Goal: Task Accomplishment & Management: Complete application form

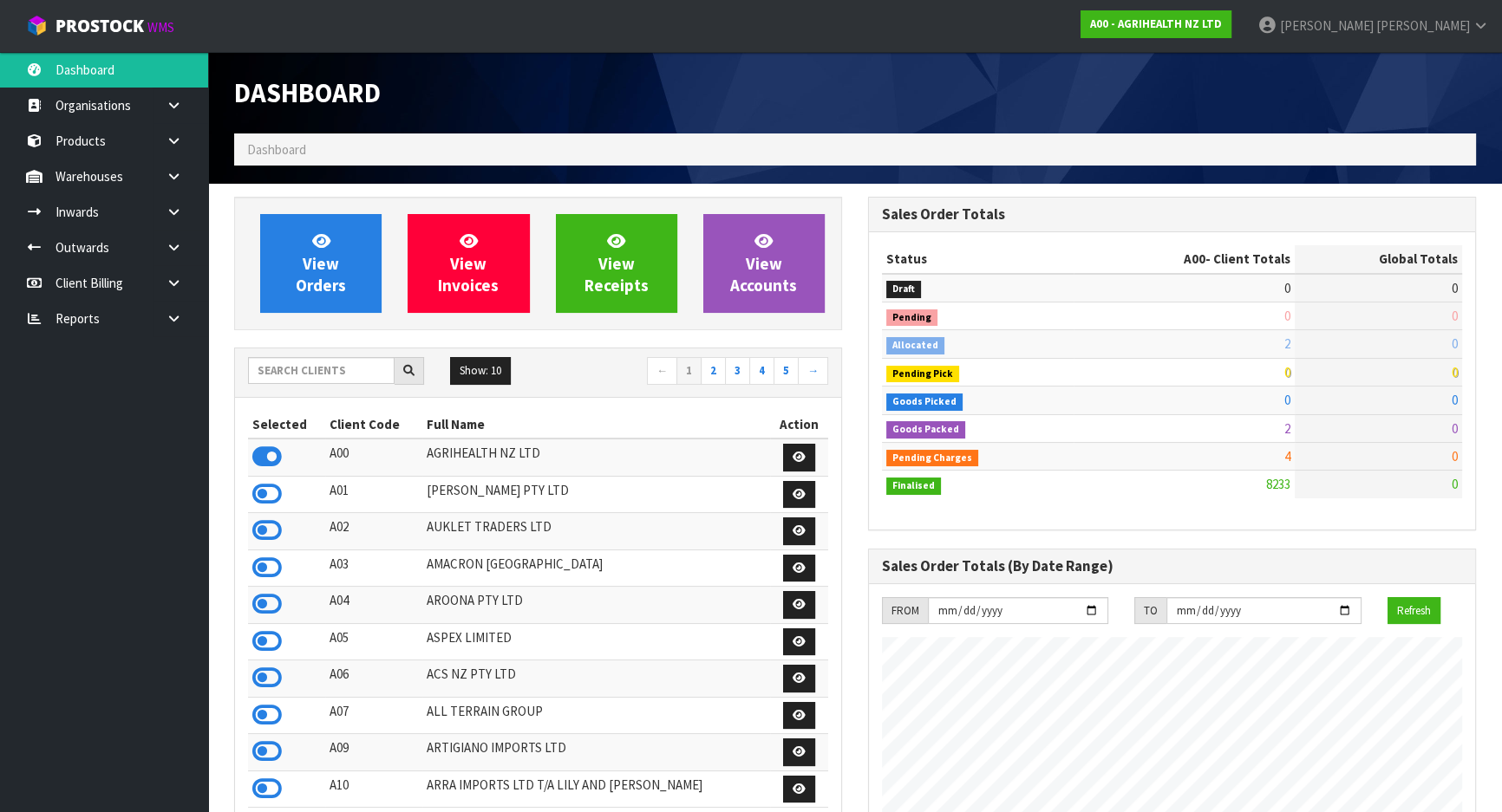
scroll to position [1311, 633]
click at [278, 365] on input "text" at bounding box center [321, 370] width 146 height 26
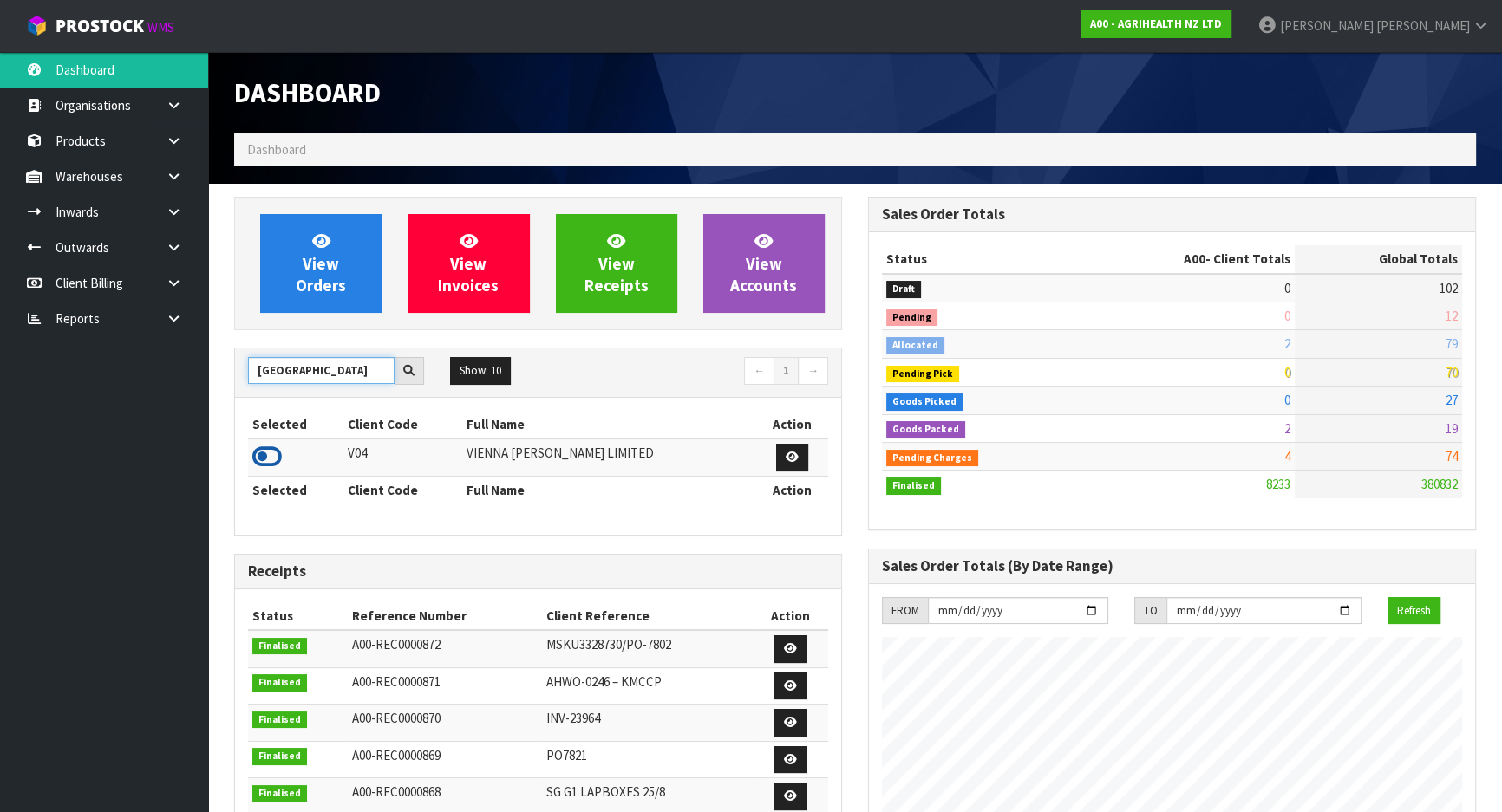
type input "VIENNA"
click at [278, 449] on icon at bounding box center [267, 457] width 29 height 26
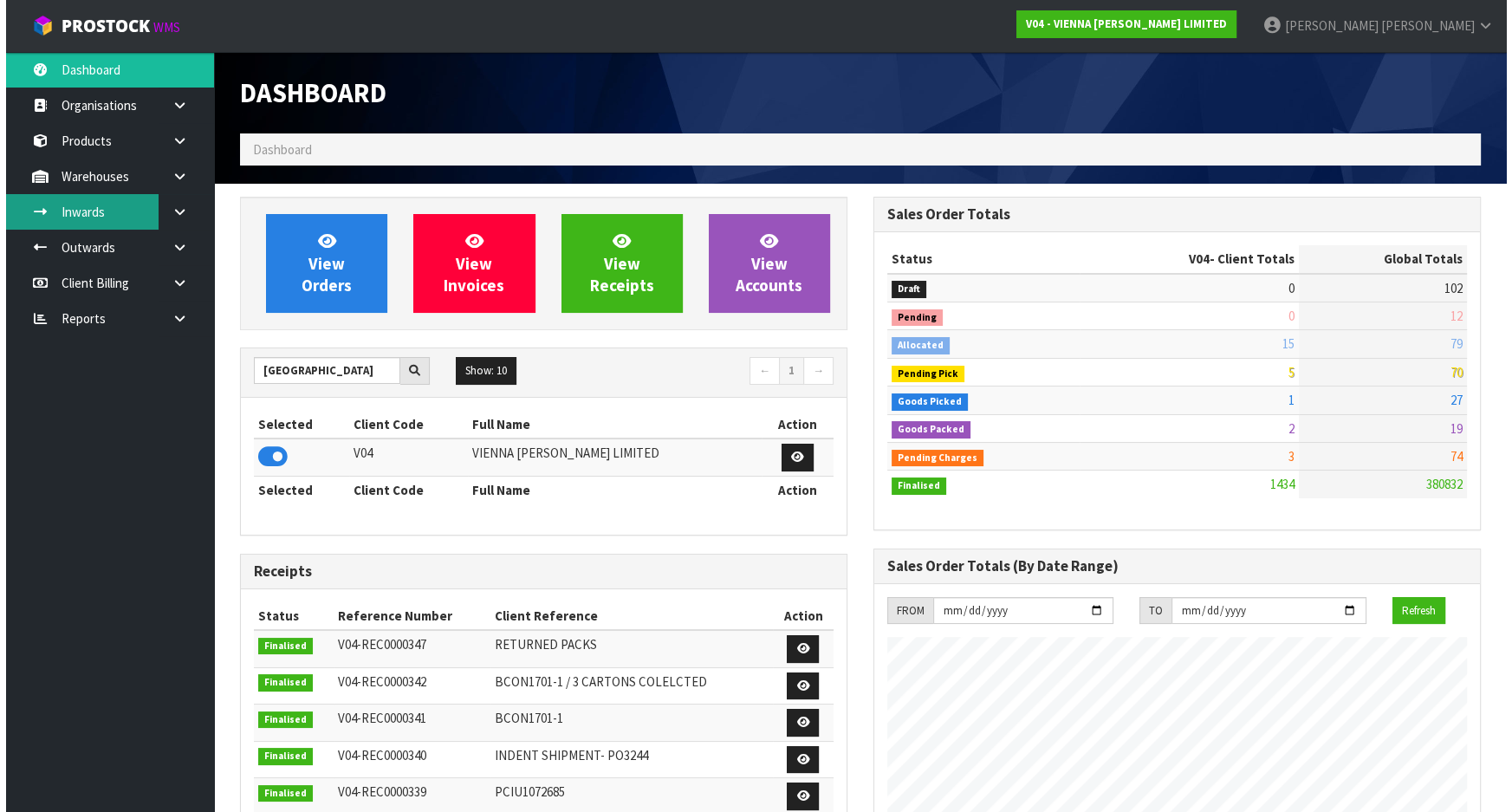
scroll to position [1403, 633]
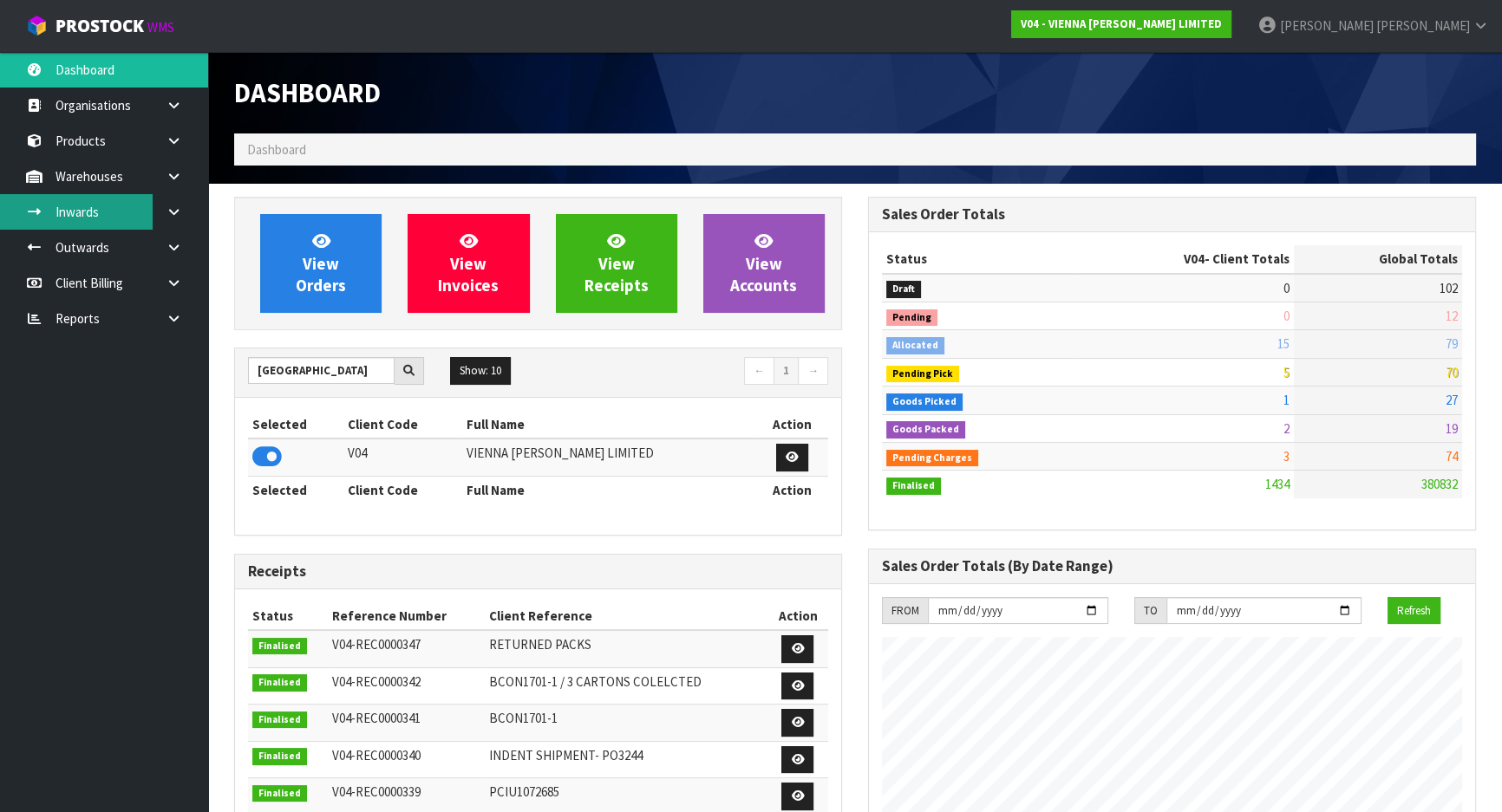
click at [145, 227] on link "Inwards" at bounding box center [104, 212] width 208 height 36
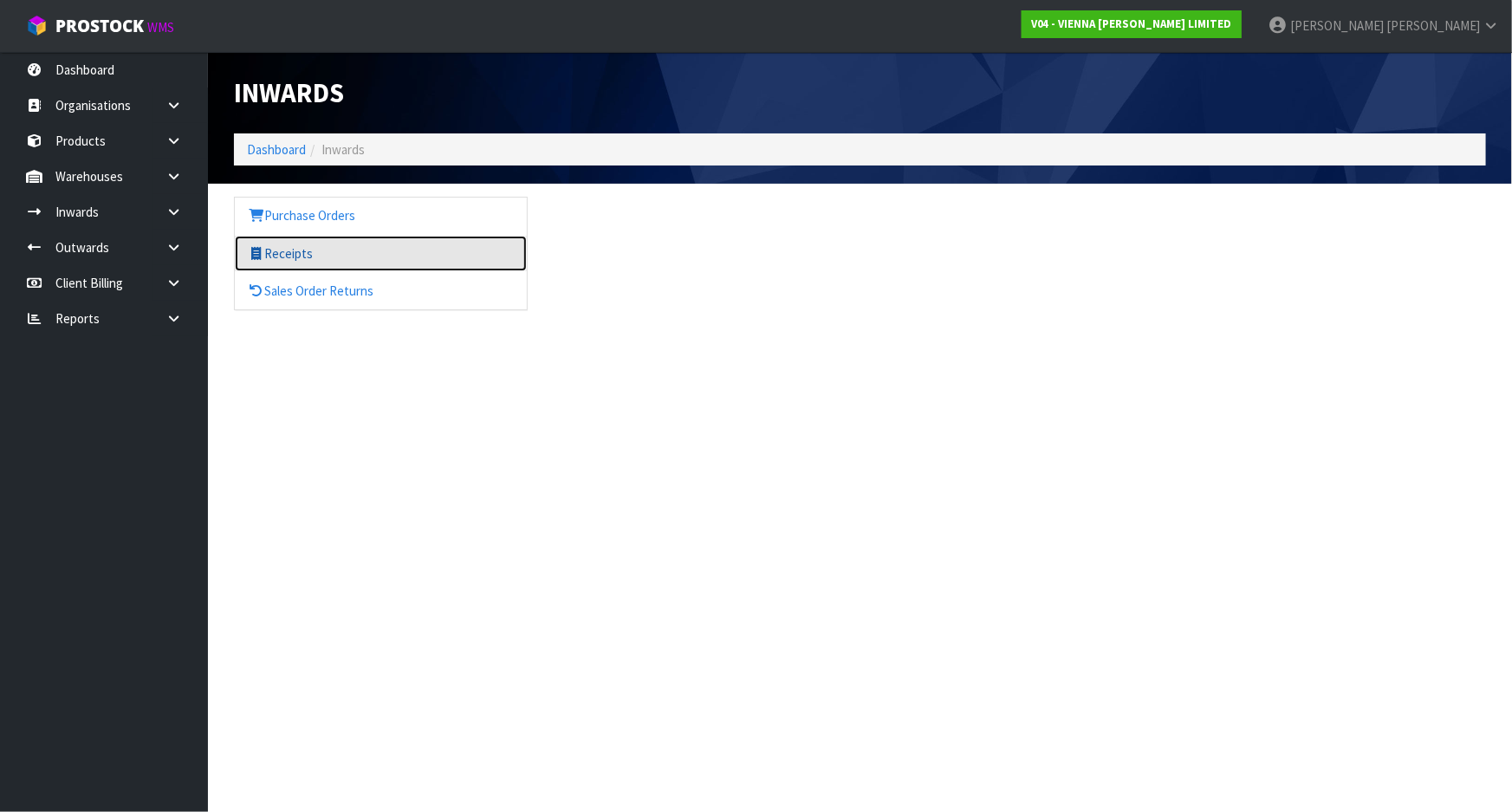
click at [272, 258] on link "Receipts" at bounding box center [381, 253] width 292 height 36
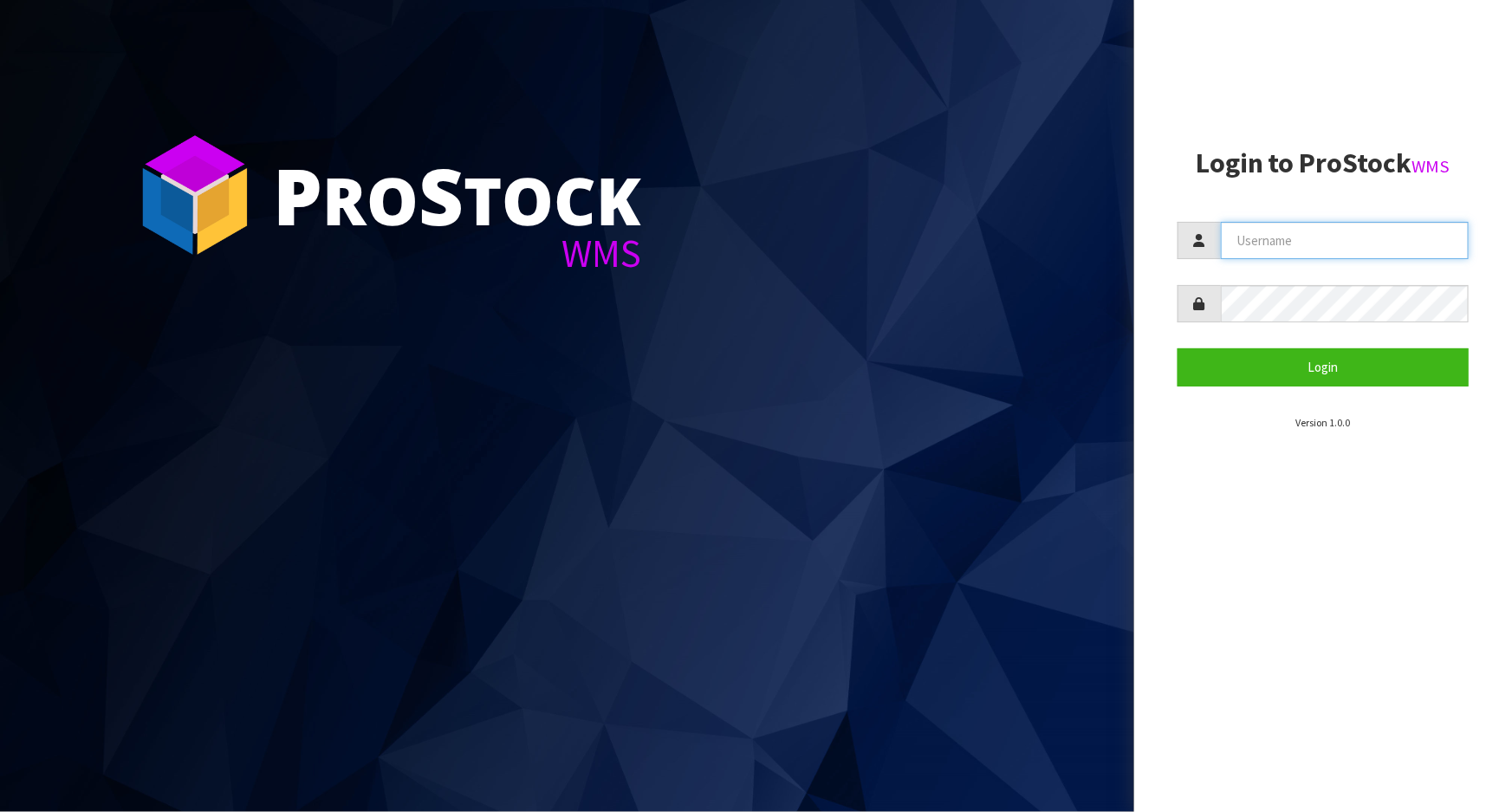
click at [1282, 236] on input "text" at bounding box center [1344, 240] width 247 height 37
type input "[PERSON_NAME]"
click at [1178, 348] on button "Login" at bounding box center [1323, 366] width 291 height 37
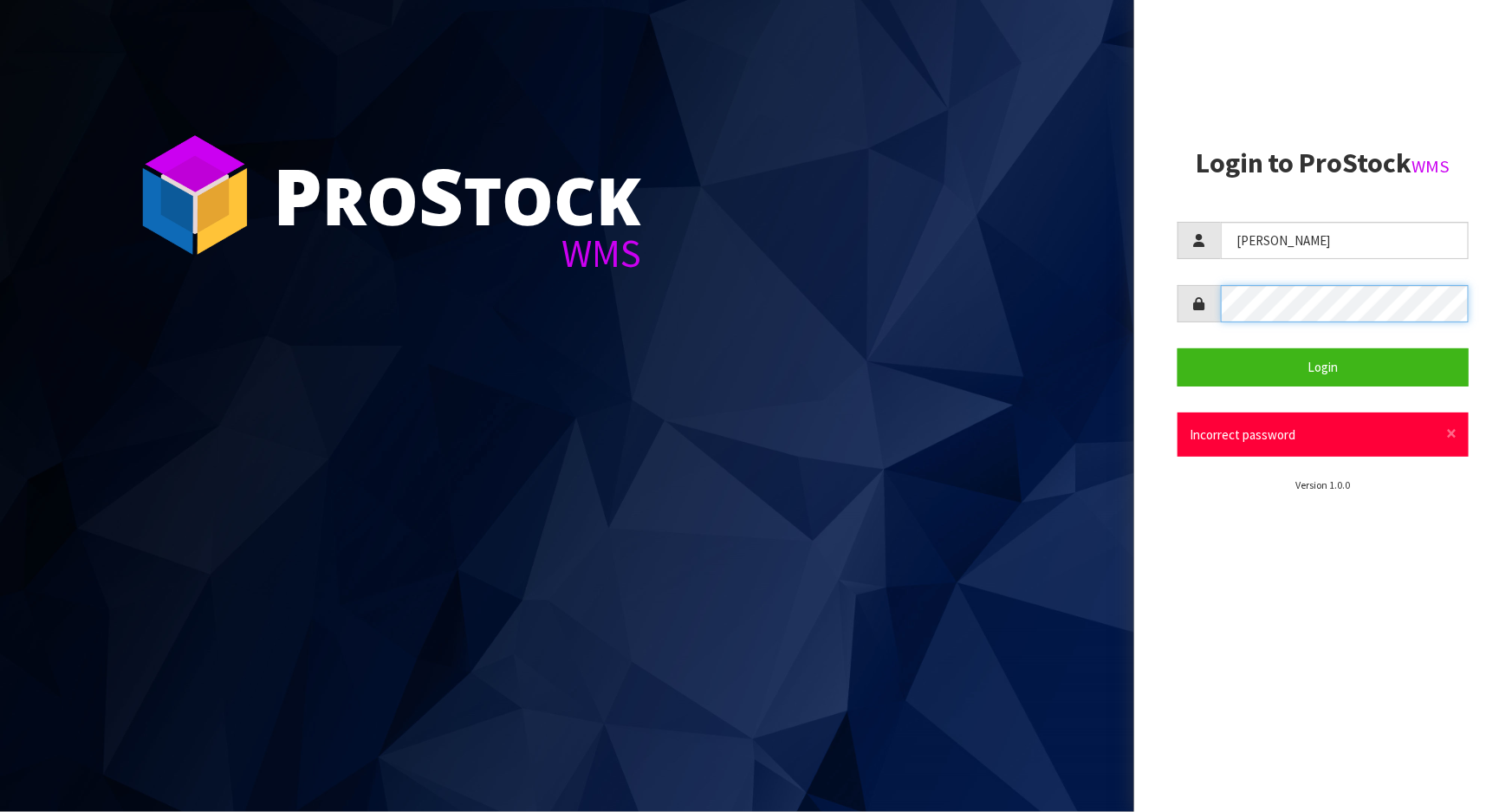
click at [1165, 307] on aside "Login to ProStock WMS michael Login × Close Incorrect password Version 1.0.0" at bounding box center [1323, 406] width 378 height 812
click at [1178, 348] on button "Login" at bounding box center [1323, 366] width 291 height 37
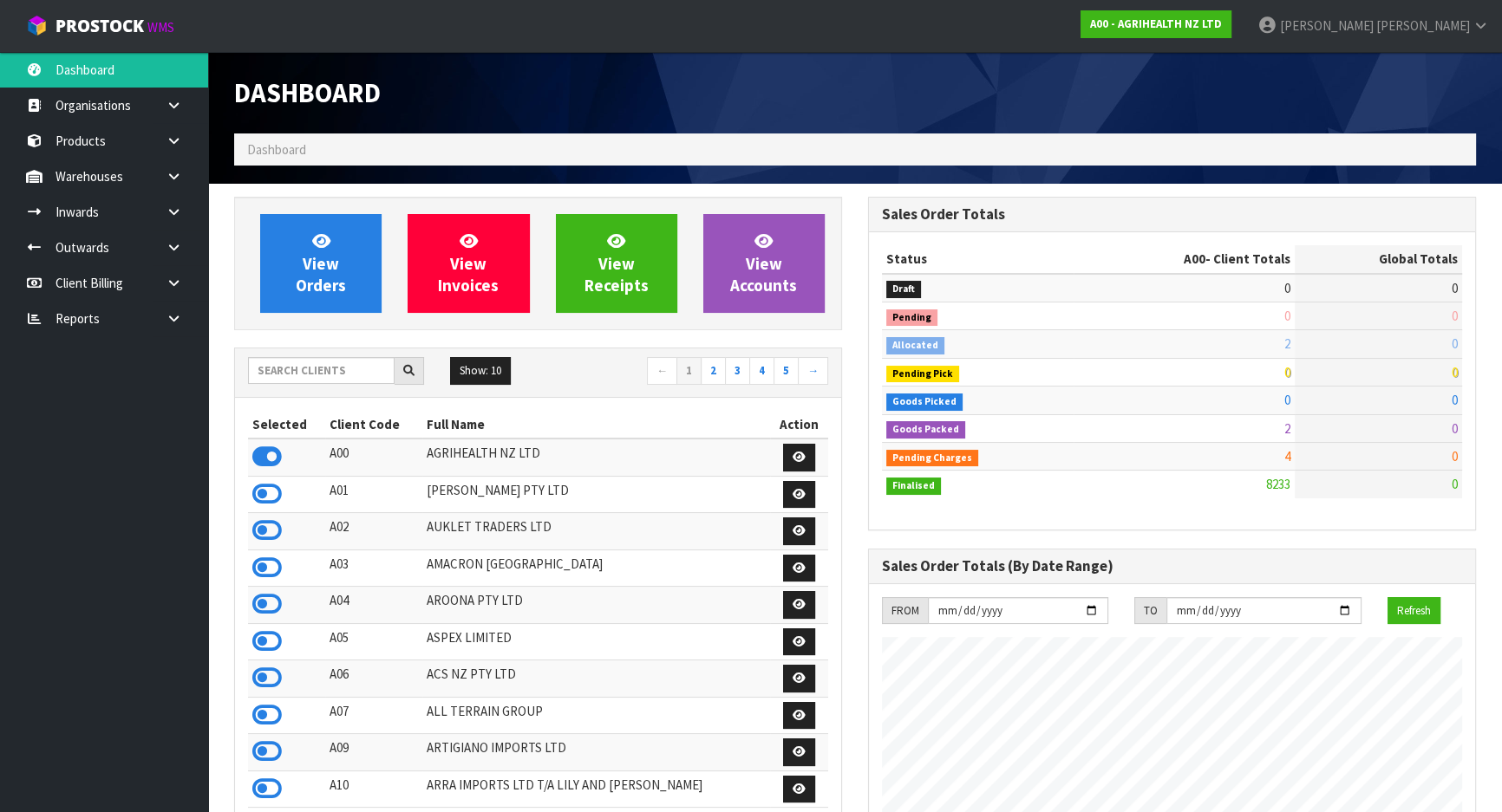
scroll to position [1311, 633]
click at [321, 374] on input "text" at bounding box center [321, 370] width 146 height 26
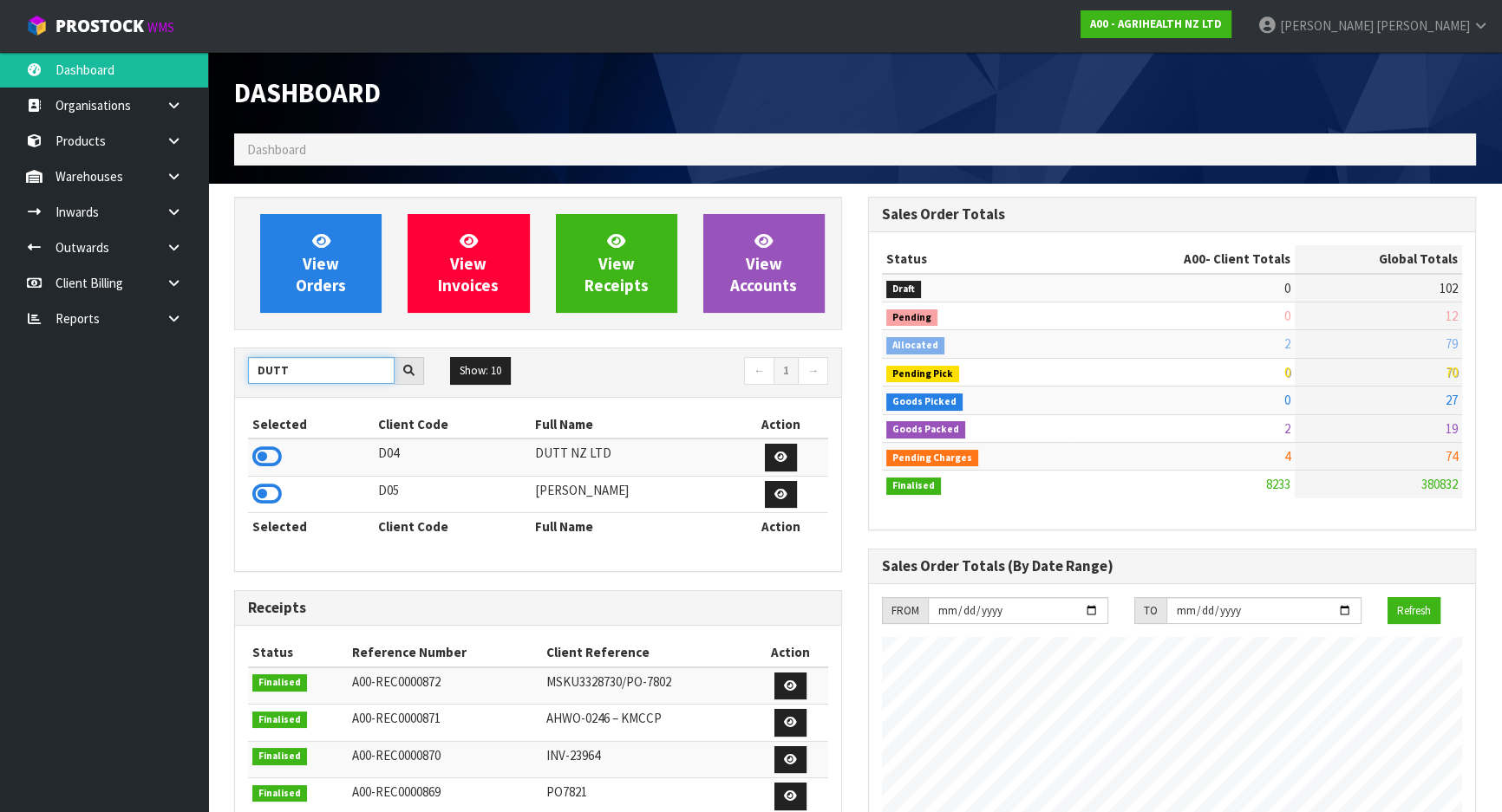
type input "DUTT"
click at [285, 455] on td at bounding box center [311, 457] width 126 height 37
click at [273, 457] on icon at bounding box center [267, 457] width 29 height 26
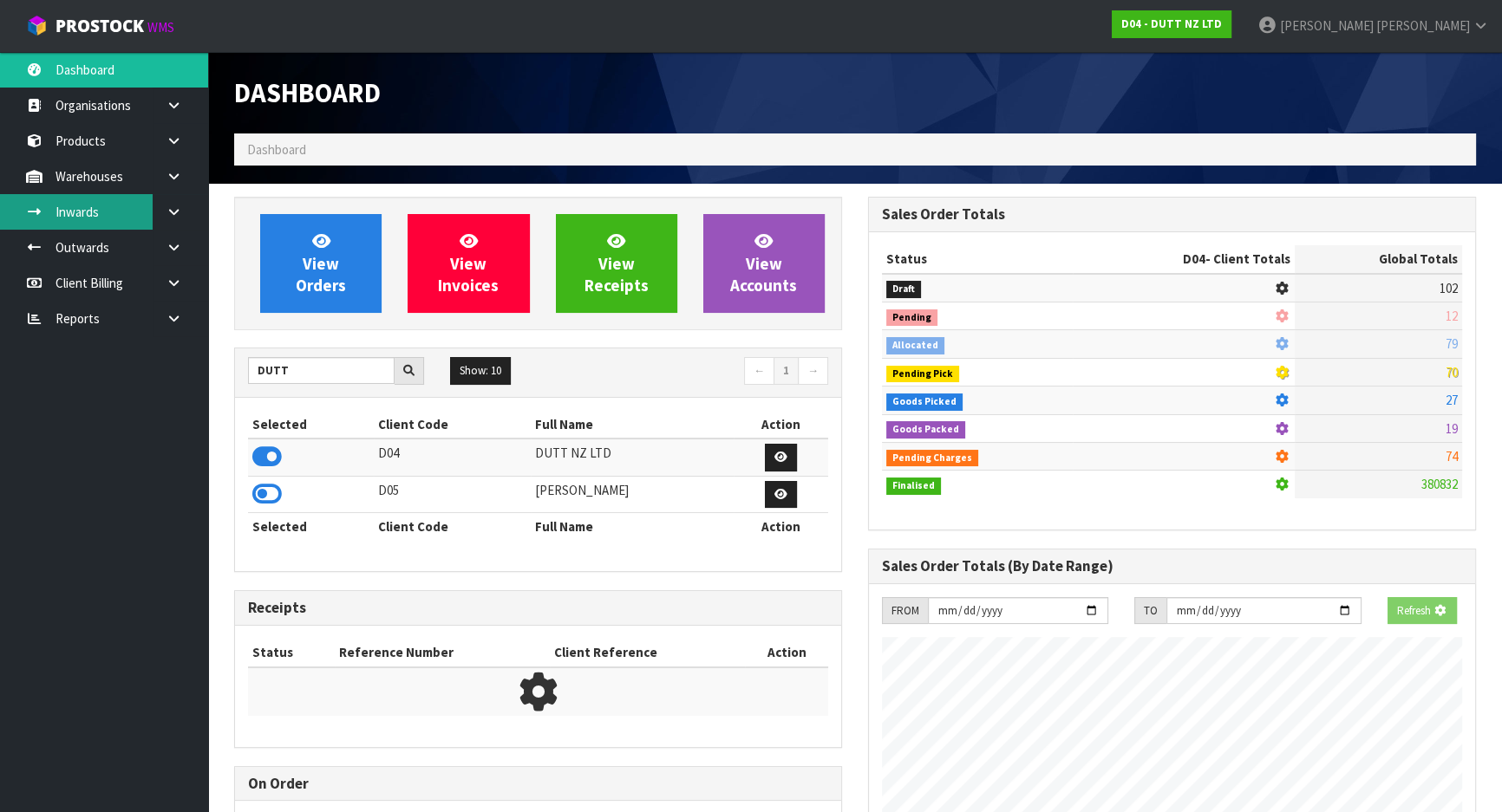
scroll to position [865717, 866390]
click at [90, 214] on link "Inwards" at bounding box center [104, 212] width 208 height 36
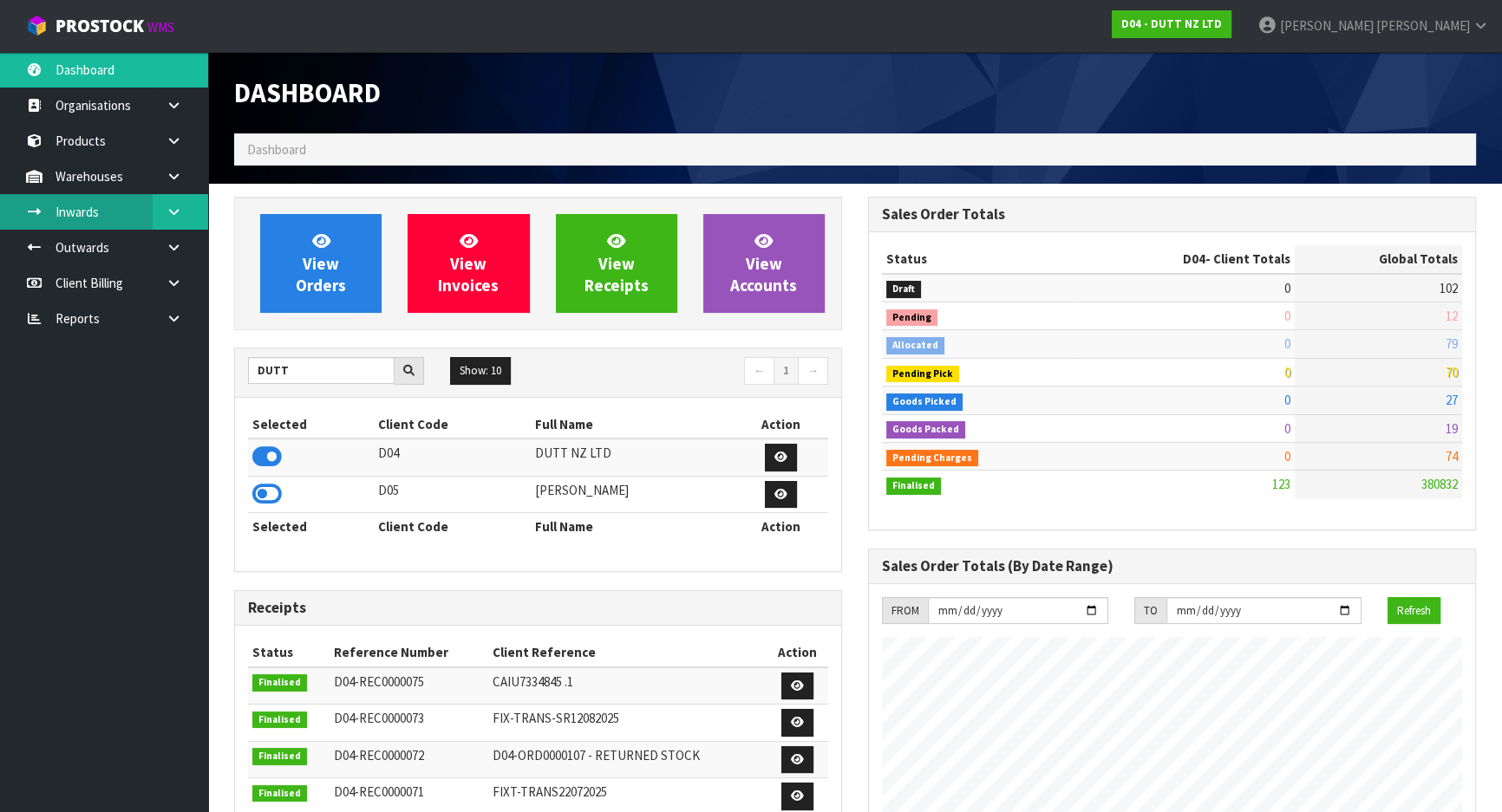
scroll to position [865738, 866390]
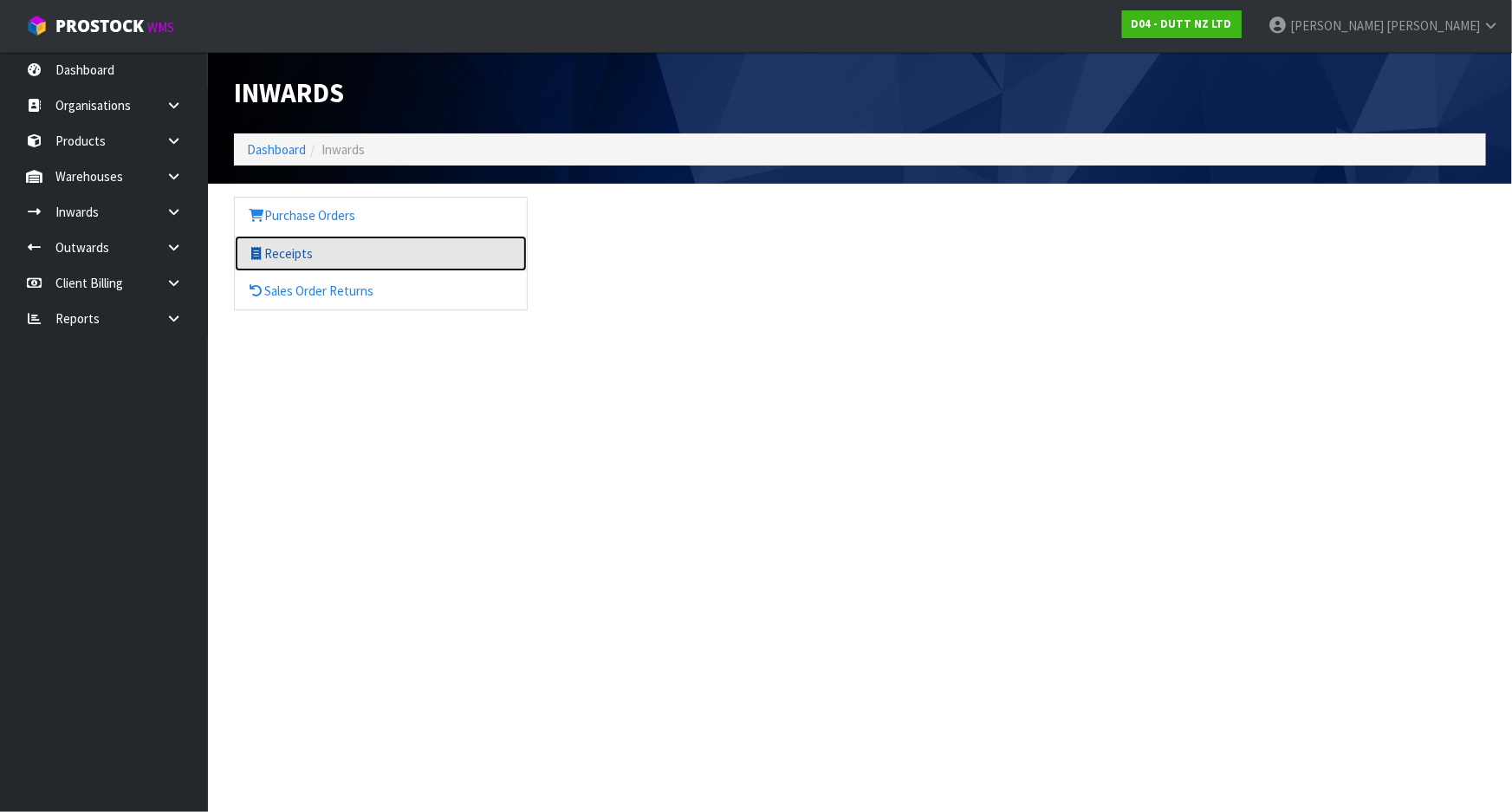
click at [286, 248] on link "Receipts" at bounding box center [381, 253] width 292 height 36
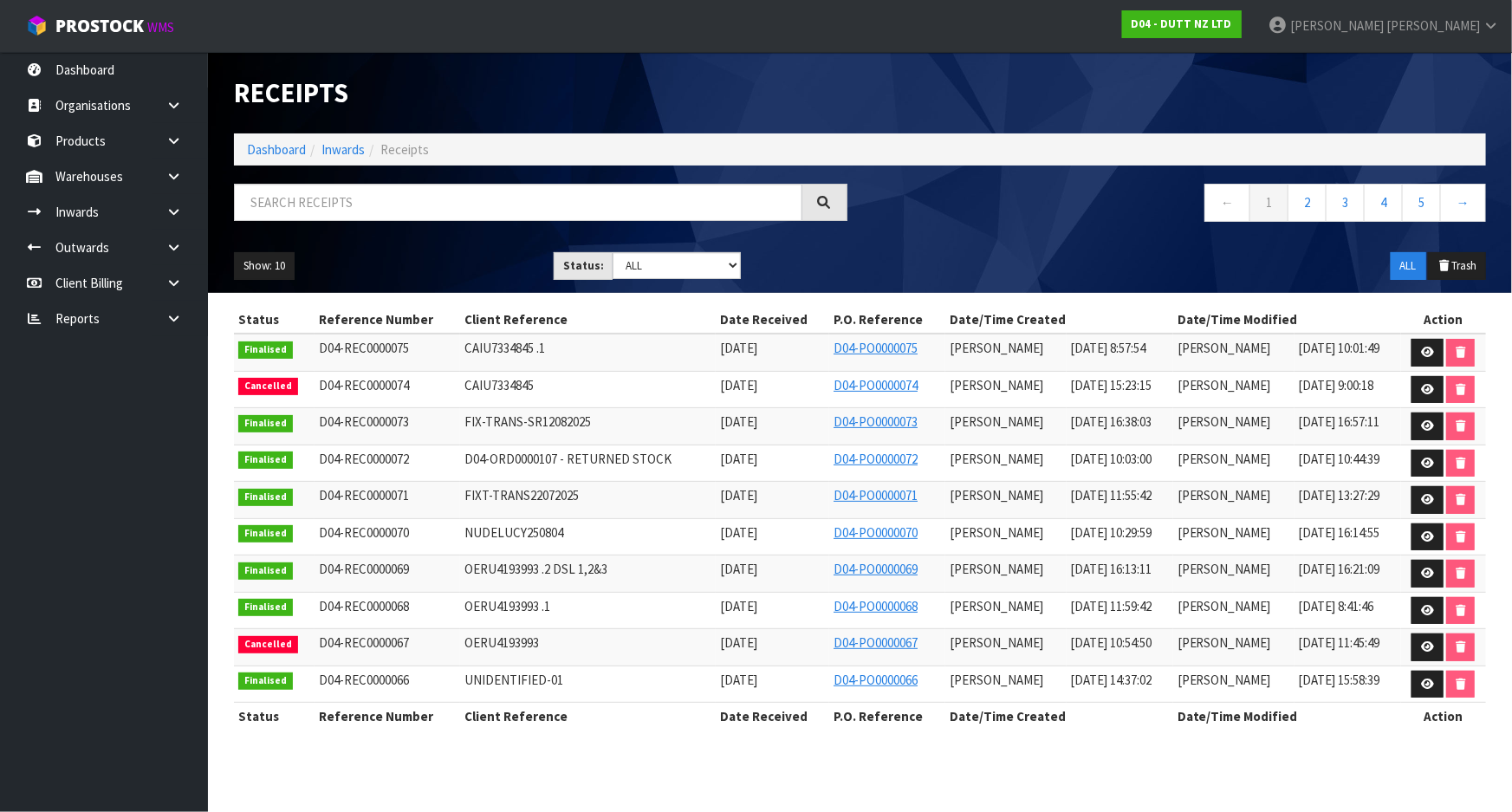
click at [1404, 345] on td at bounding box center [1444, 352] width 85 height 37
click at [1413, 347] on link at bounding box center [1427, 353] width 32 height 27
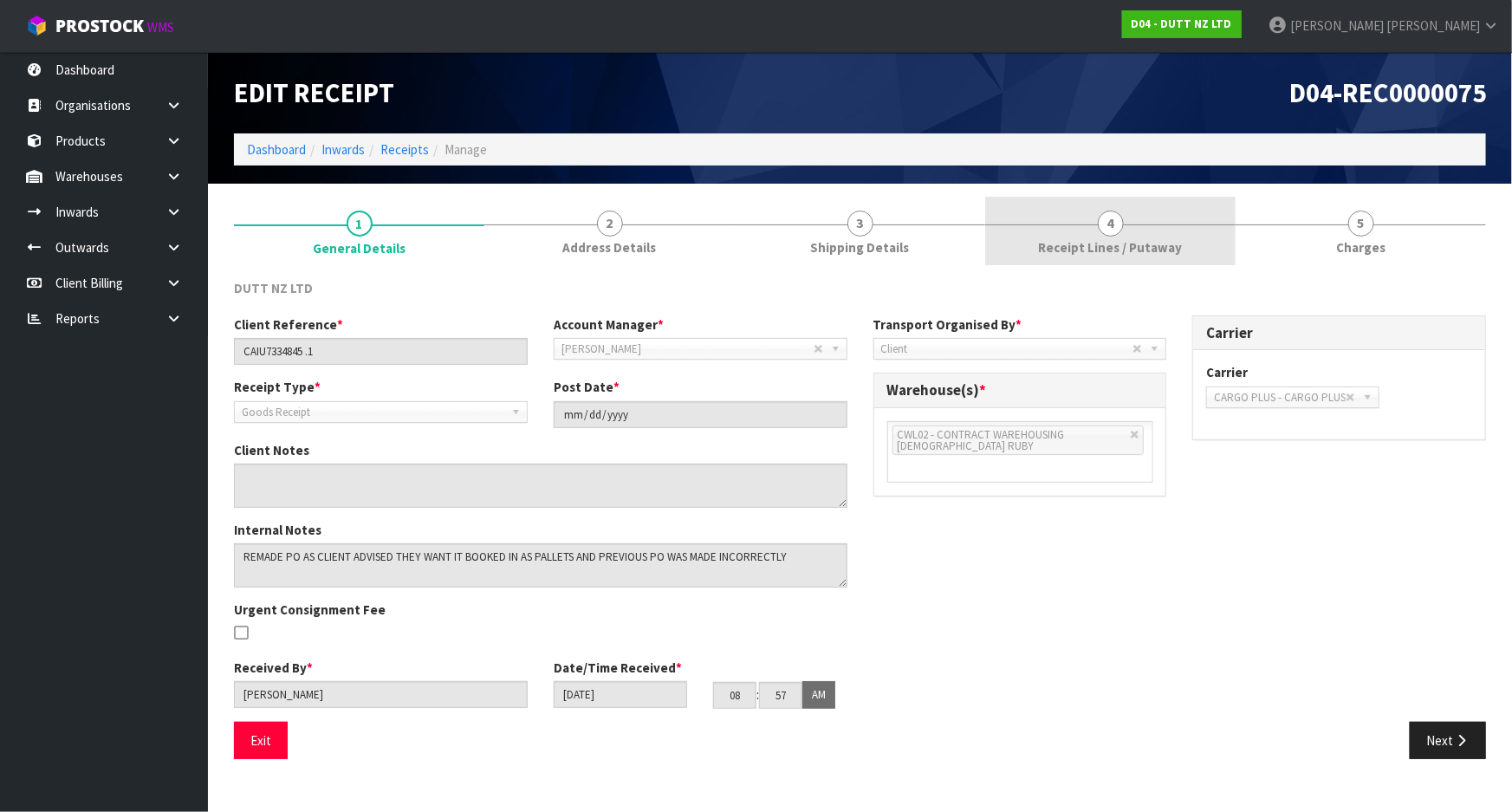
click at [1118, 241] on span "Receipt Lines / Putaway" at bounding box center [1111, 248] width 144 height 18
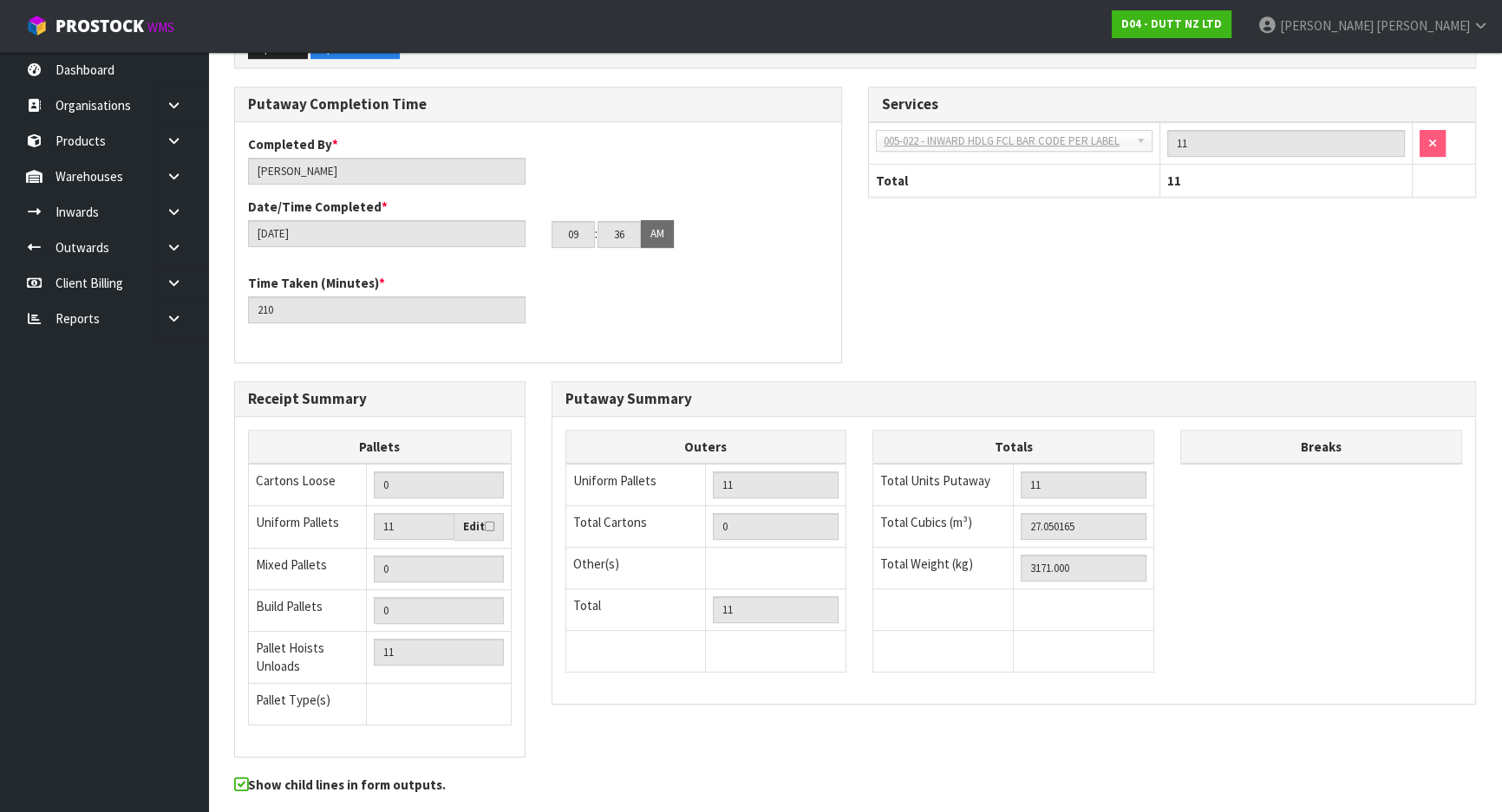
scroll to position [709, 0]
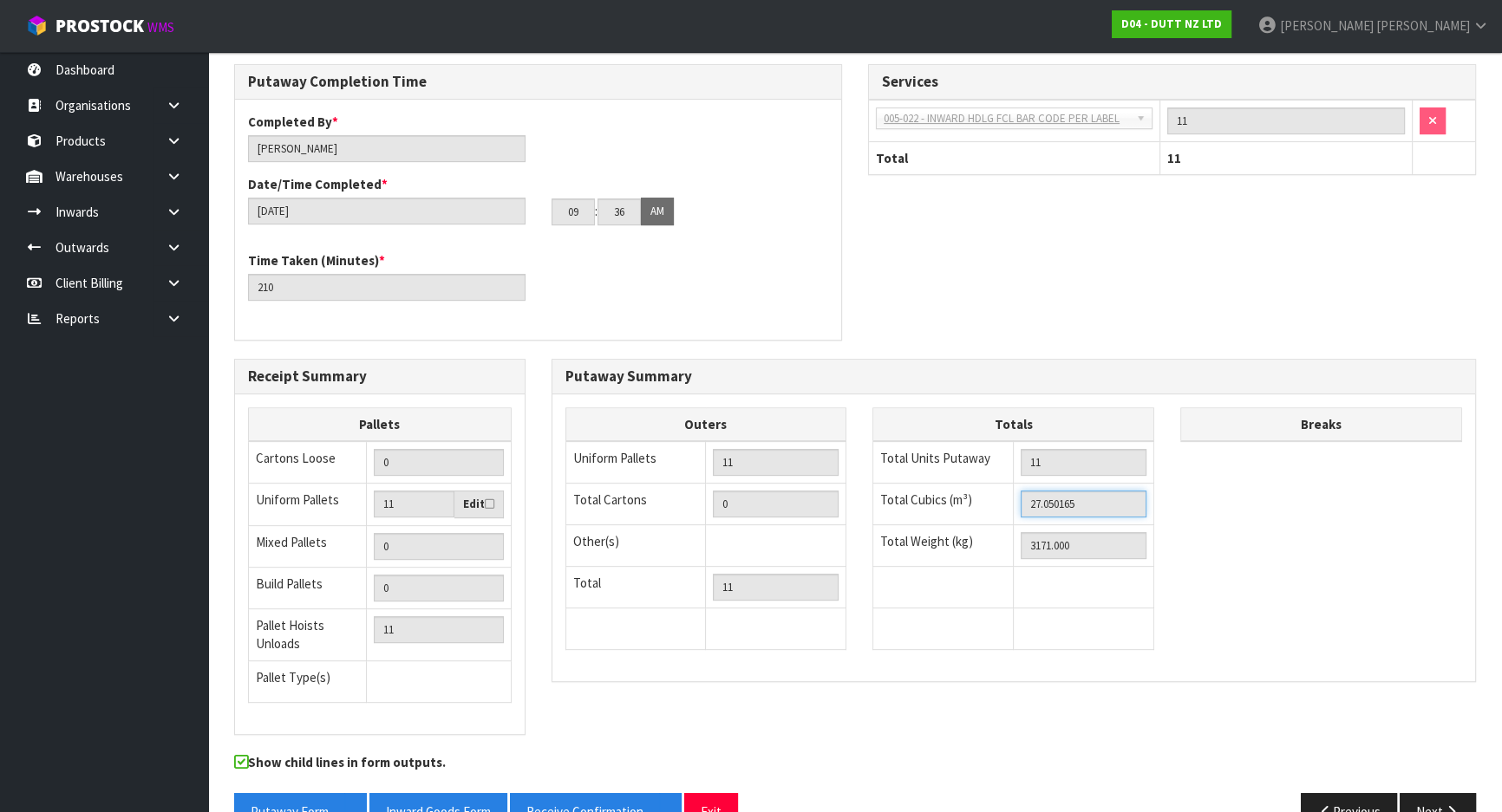
drag, startPoint x: 1095, startPoint y: 497, endPoint x: 965, endPoint y: 501, distance: 130.1
click at [965, 501] on tr "Total Cubics (m³) 27.050165" at bounding box center [1013, 505] width 280 height 42
click at [1027, 554] on td "3171.000" at bounding box center [1084, 546] width 141 height 42
drag, startPoint x: 1075, startPoint y: 543, endPoint x: 951, endPoint y: 539, distance: 124.1
click at [951, 539] on tr "Total Weight (kg) 3171.000" at bounding box center [1013, 546] width 280 height 42
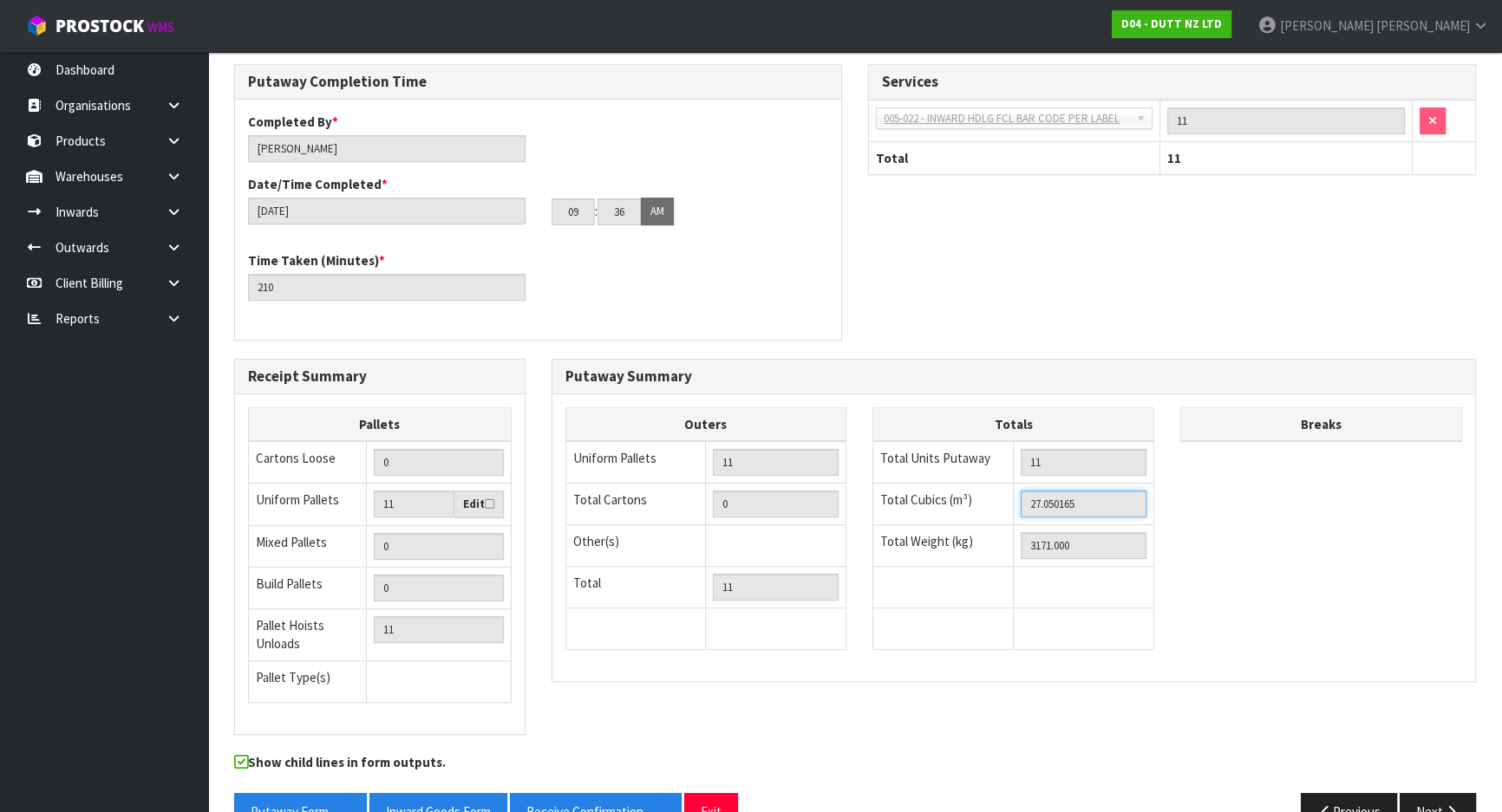
click at [1104, 501] on input "27.050165" at bounding box center [1084, 503] width 126 height 26
drag, startPoint x: 1104, startPoint y: 501, endPoint x: 1011, endPoint y: 497, distance: 93.1
click at [1011, 497] on tr "Total Cubics (m³) 27.050165" at bounding box center [1013, 505] width 280 height 42
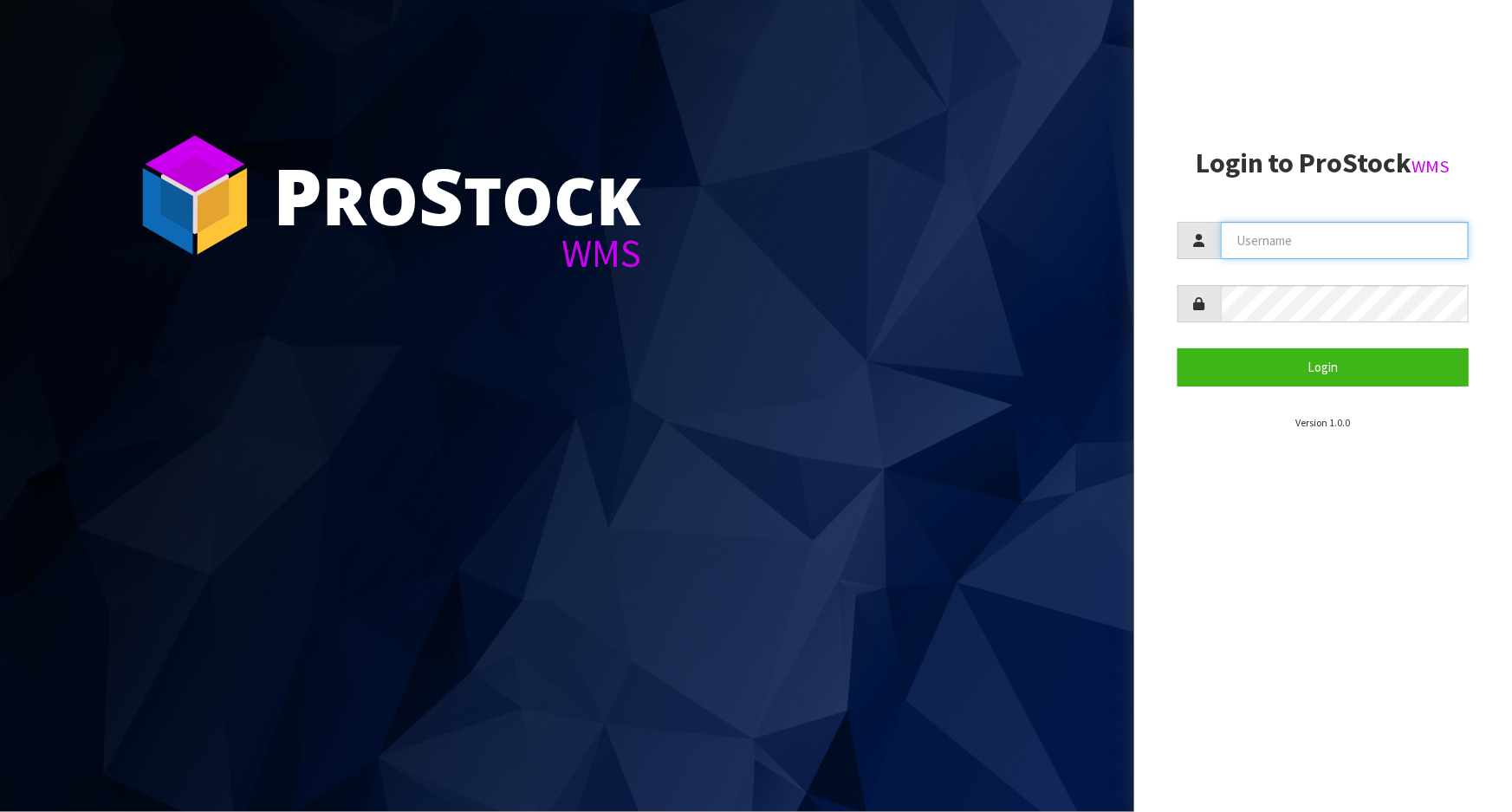
click at [1269, 243] on input "text" at bounding box center [1344, 240] width 247 height 37
type input "[PERSON_NAME]"
click at [1178, 348] on button "Login" at bounding box center [1323, 366] width 291 height 37
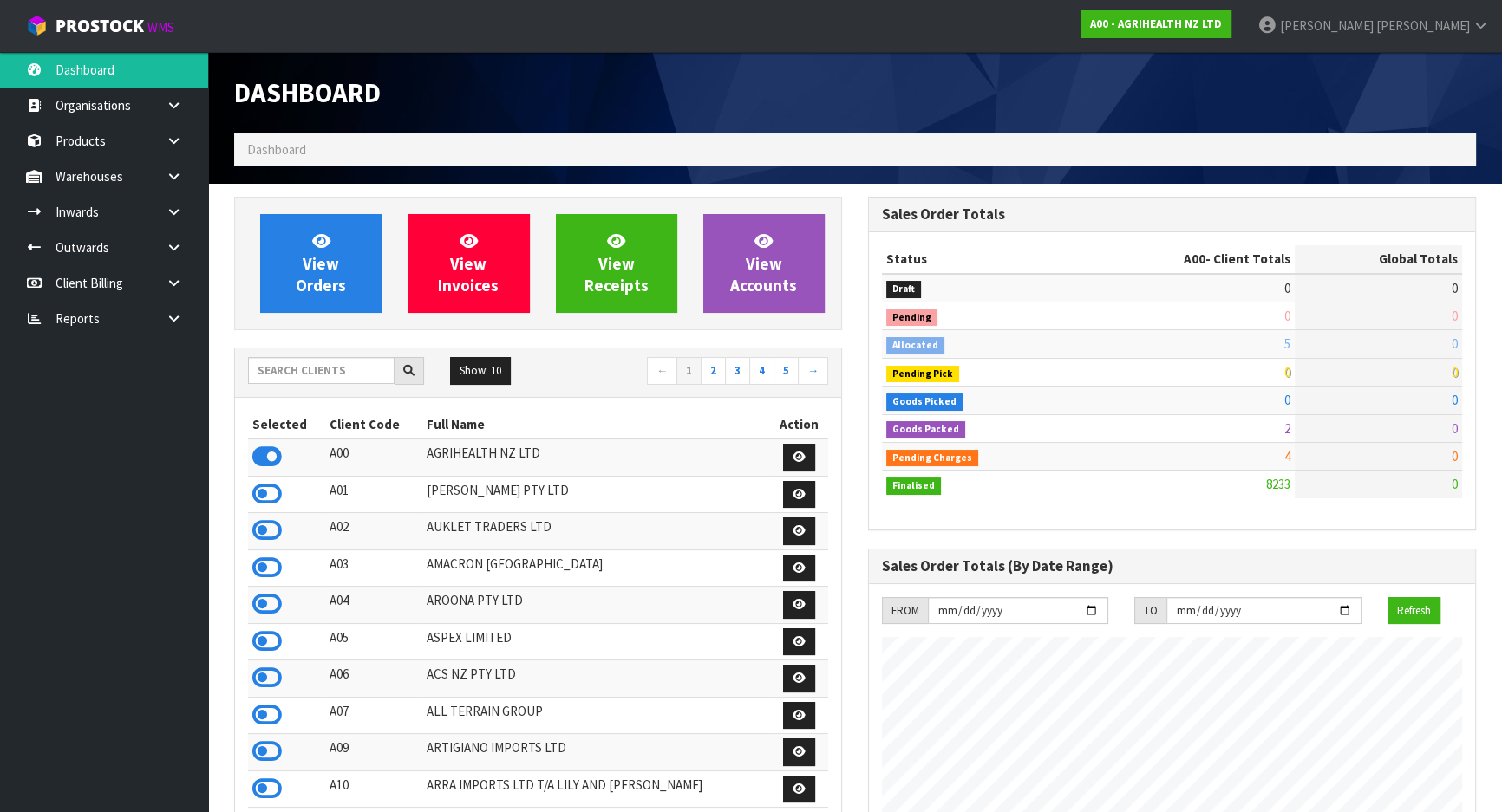
scroll to position [1311, 633]
click at [296, 382] on input "text" at bounding box center [321, 370] width 146 height 26
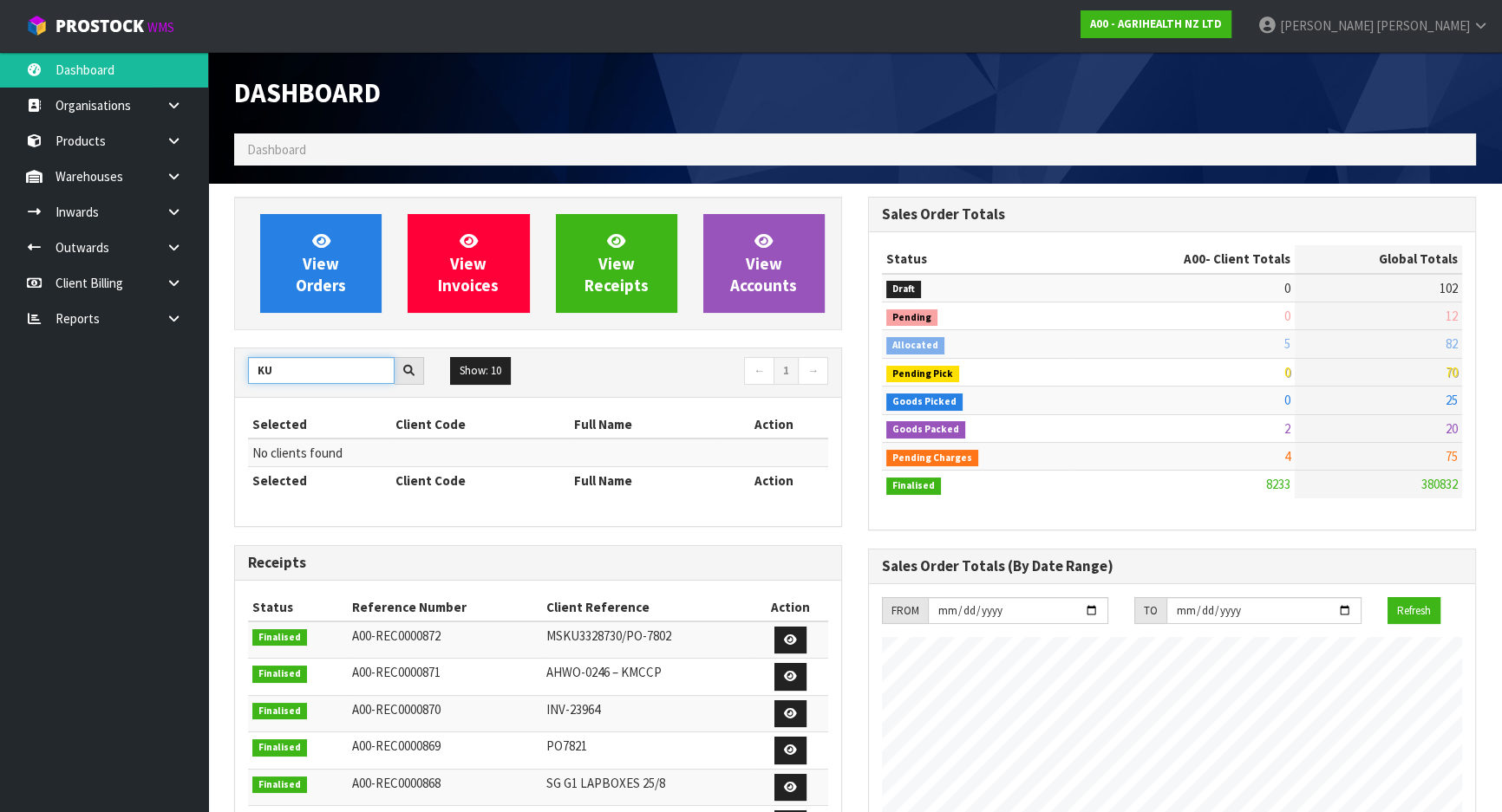
type input "K"
type input "C"
type input "K"
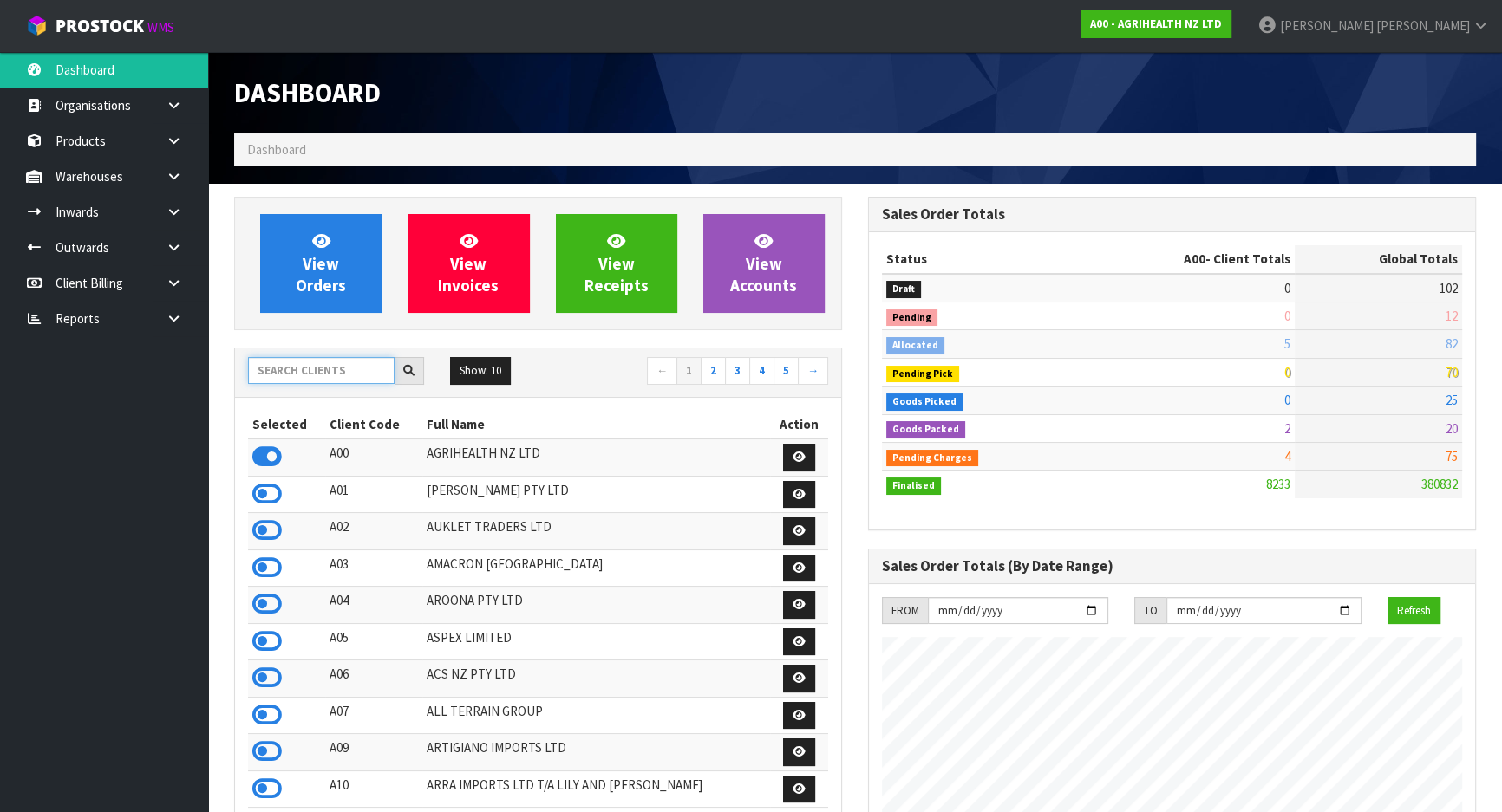
click at [348, 374] on input "text" at bounding box center [321, 370] width 146 height 26
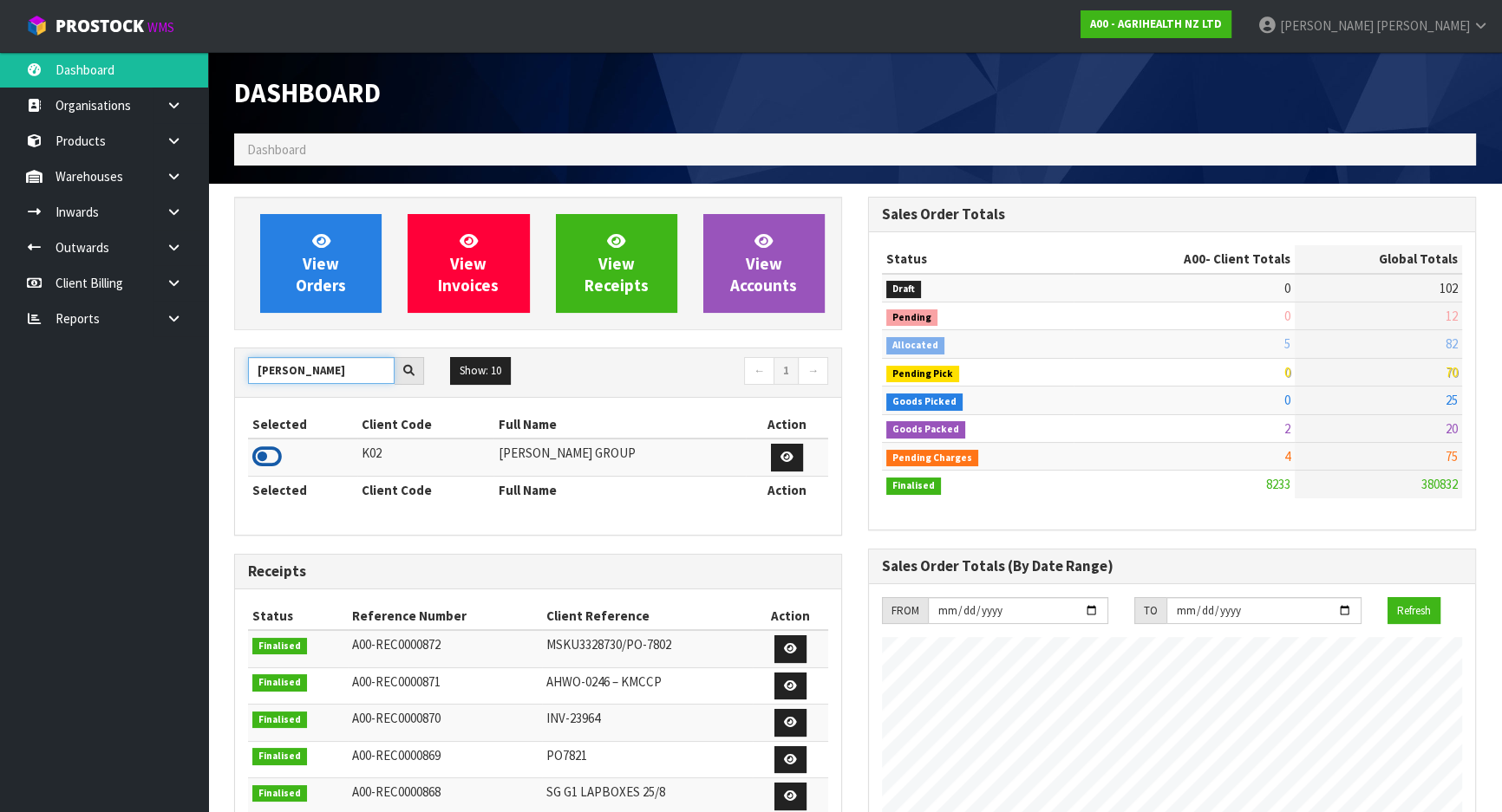
type input "[PERSON_NAME]"
click at [268, 452] on icon at bounding box center [267, 457] width 29 height 26
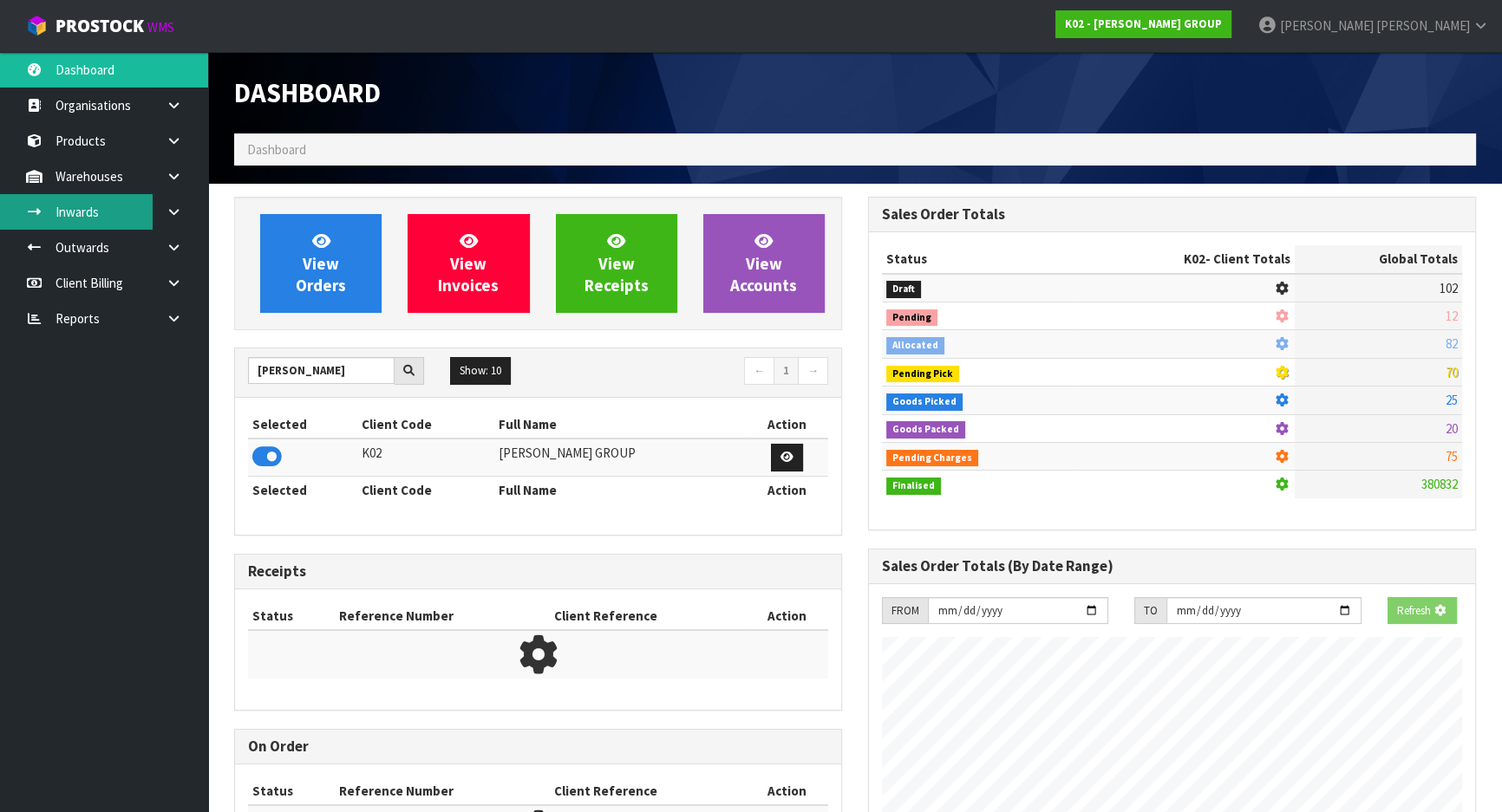
scroll to position [0, 0]
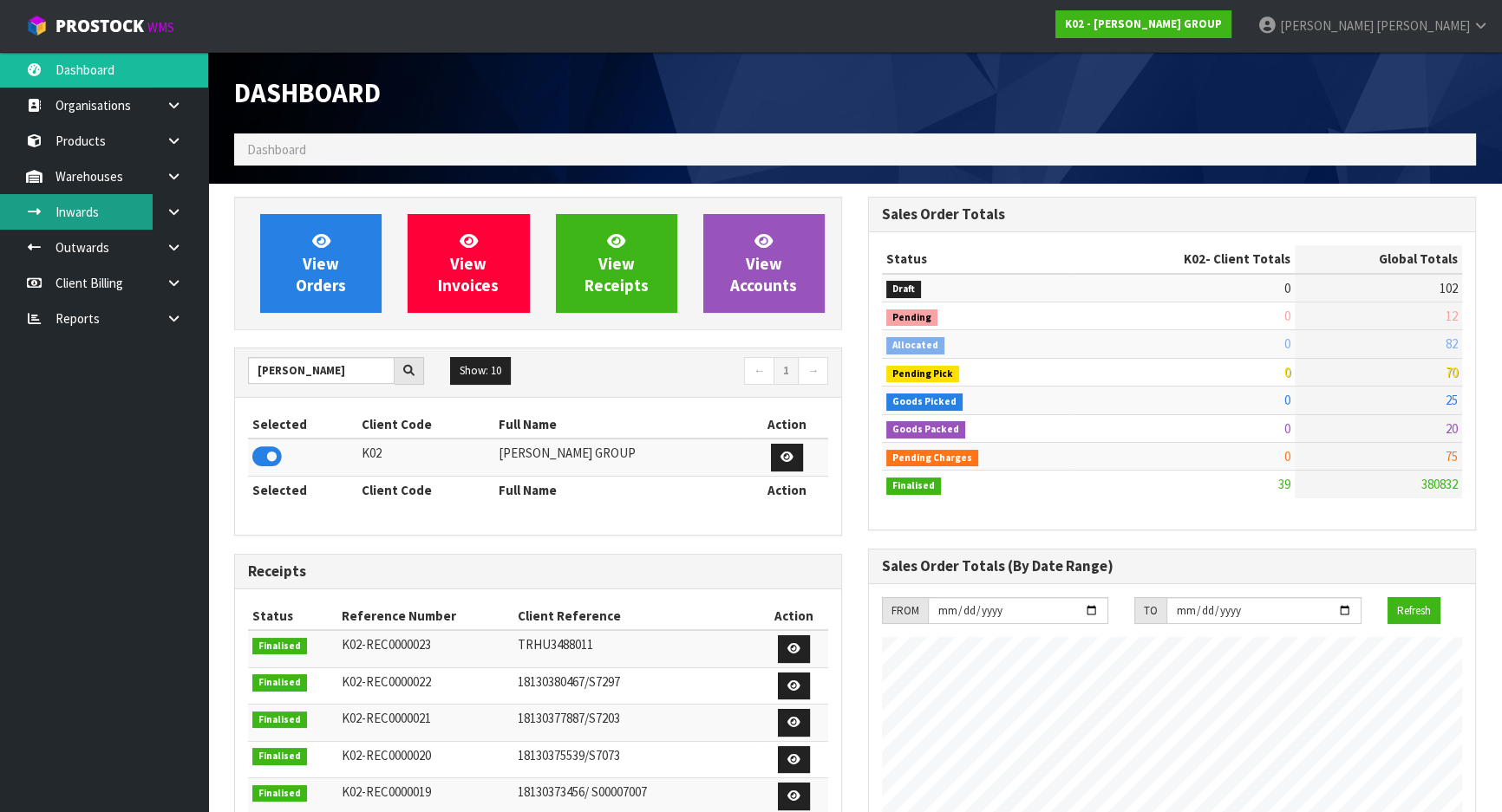
click at [77, 206] on link "Inwards" at bounding box center [104, 212] width 208 height 36
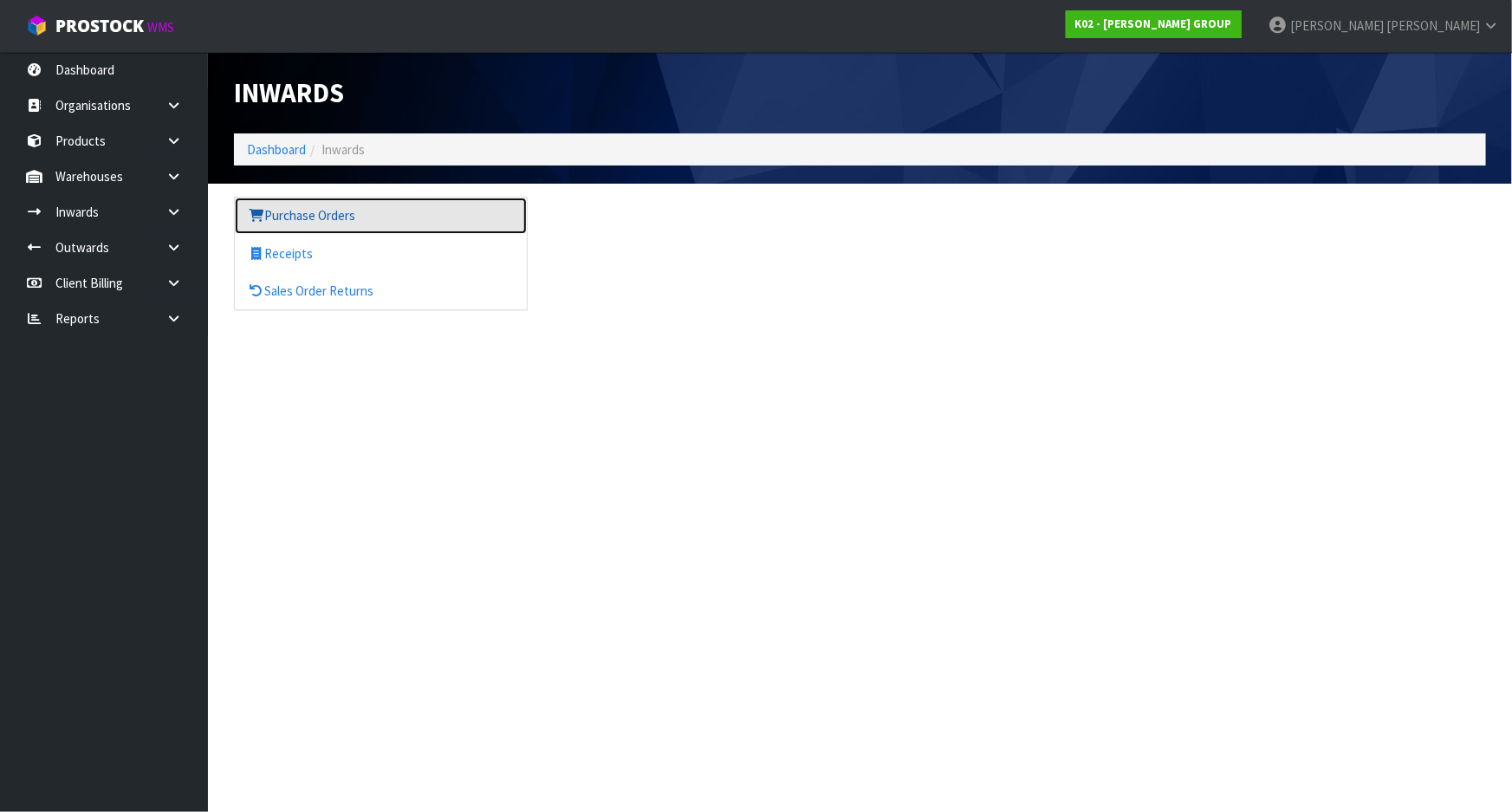
click at [329, 227] on link "Purchase Orders" at bounding box center [381, 215] width 292 height 36
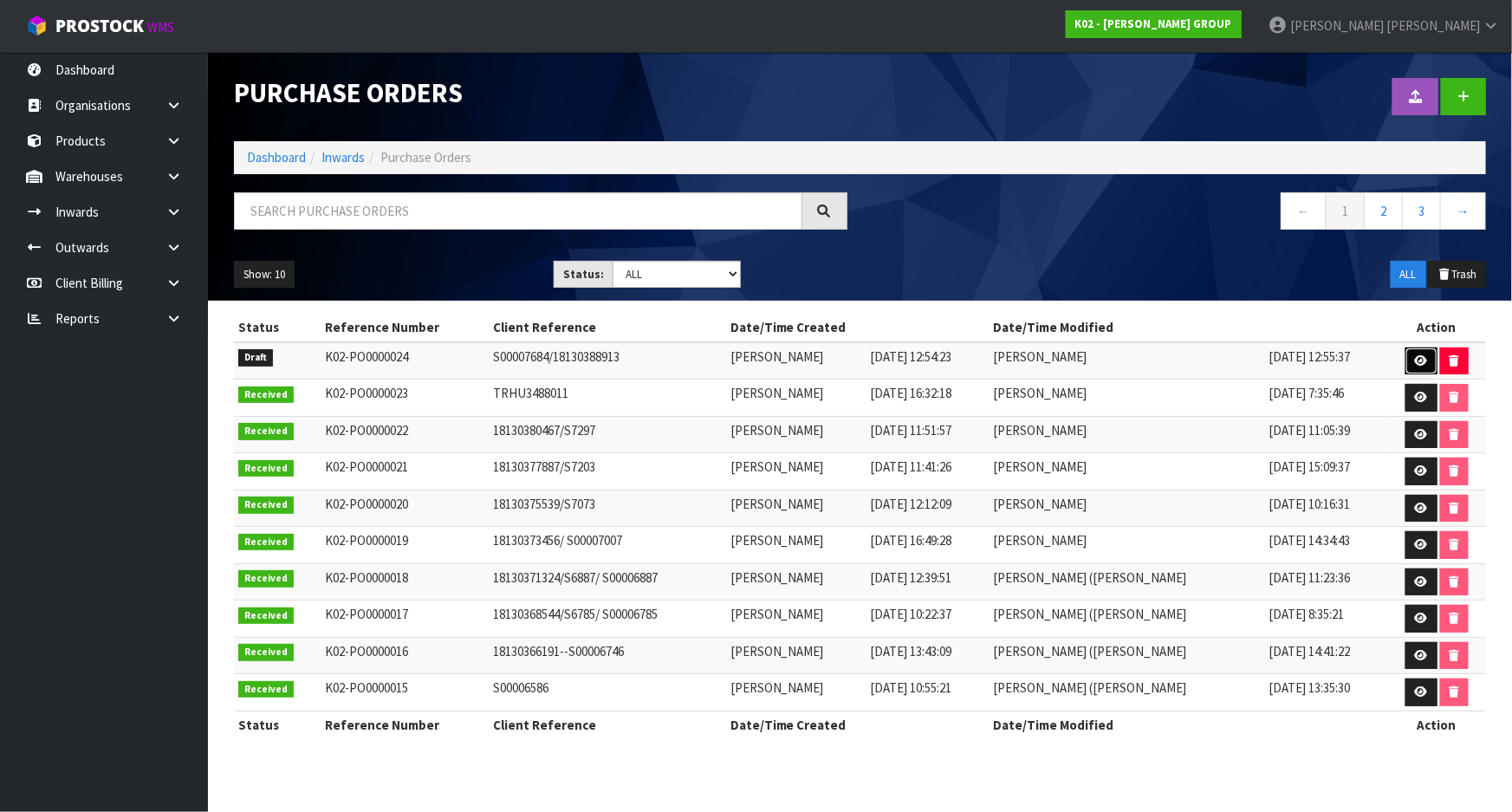
click at [1407, 363] on link at bounding box center [1421, 362] width 32 height 27
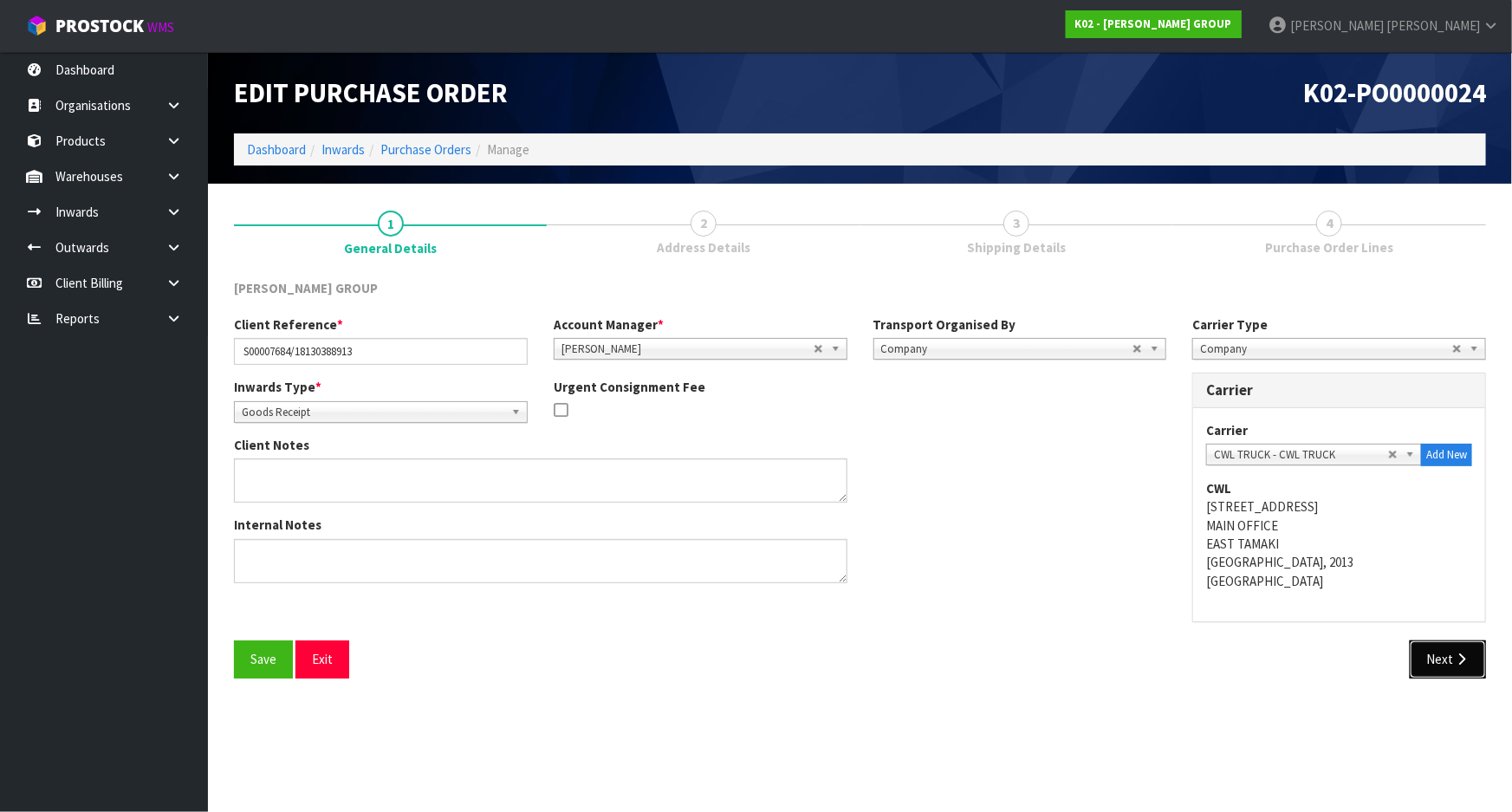
click at [1428, 658] on button "Next" at bounding box center [1448, 659] width 77 height 37
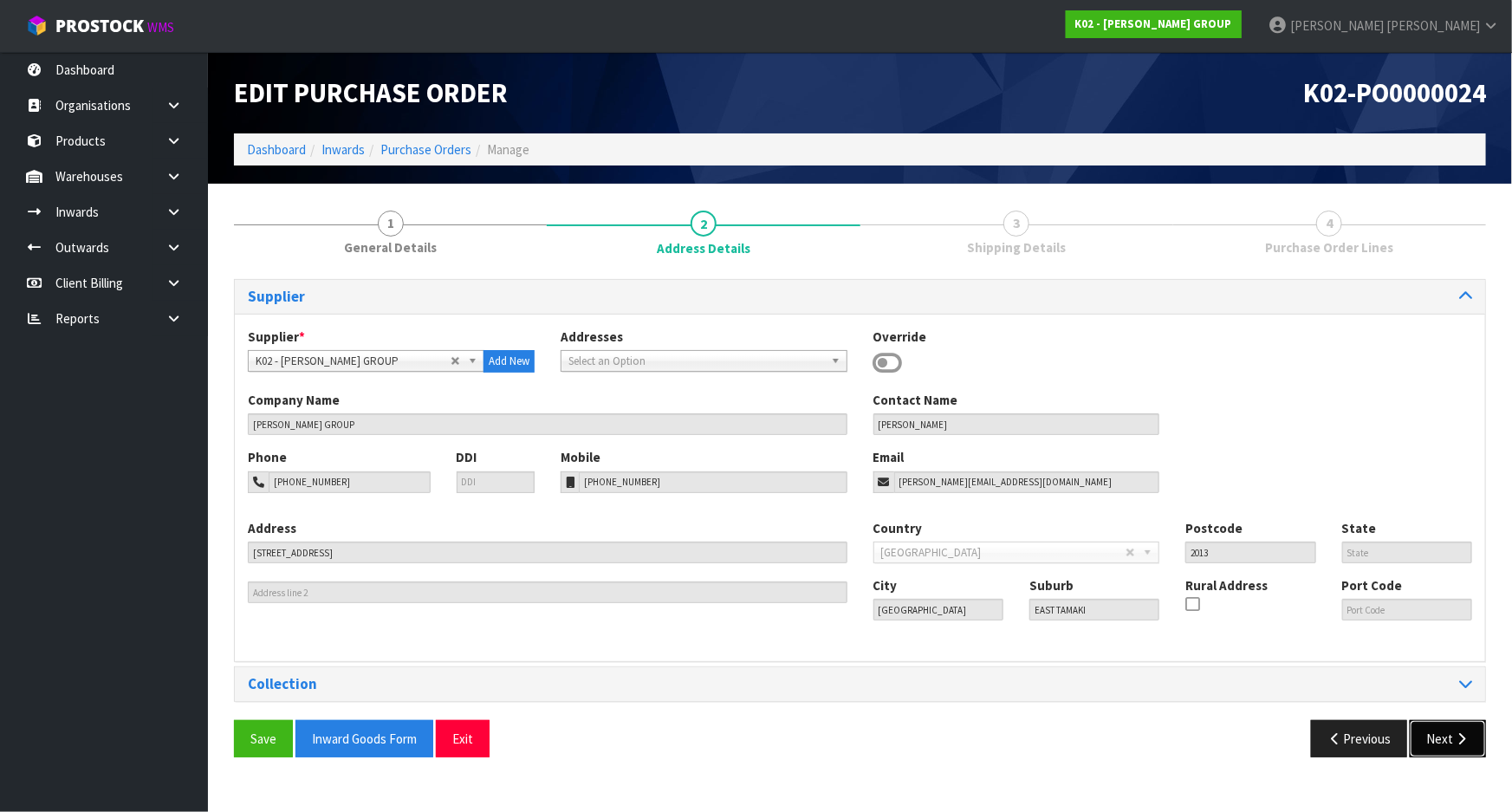
click at [1450, 739] on button "Next" at bounding box center [1448, 739] width 77 height 37
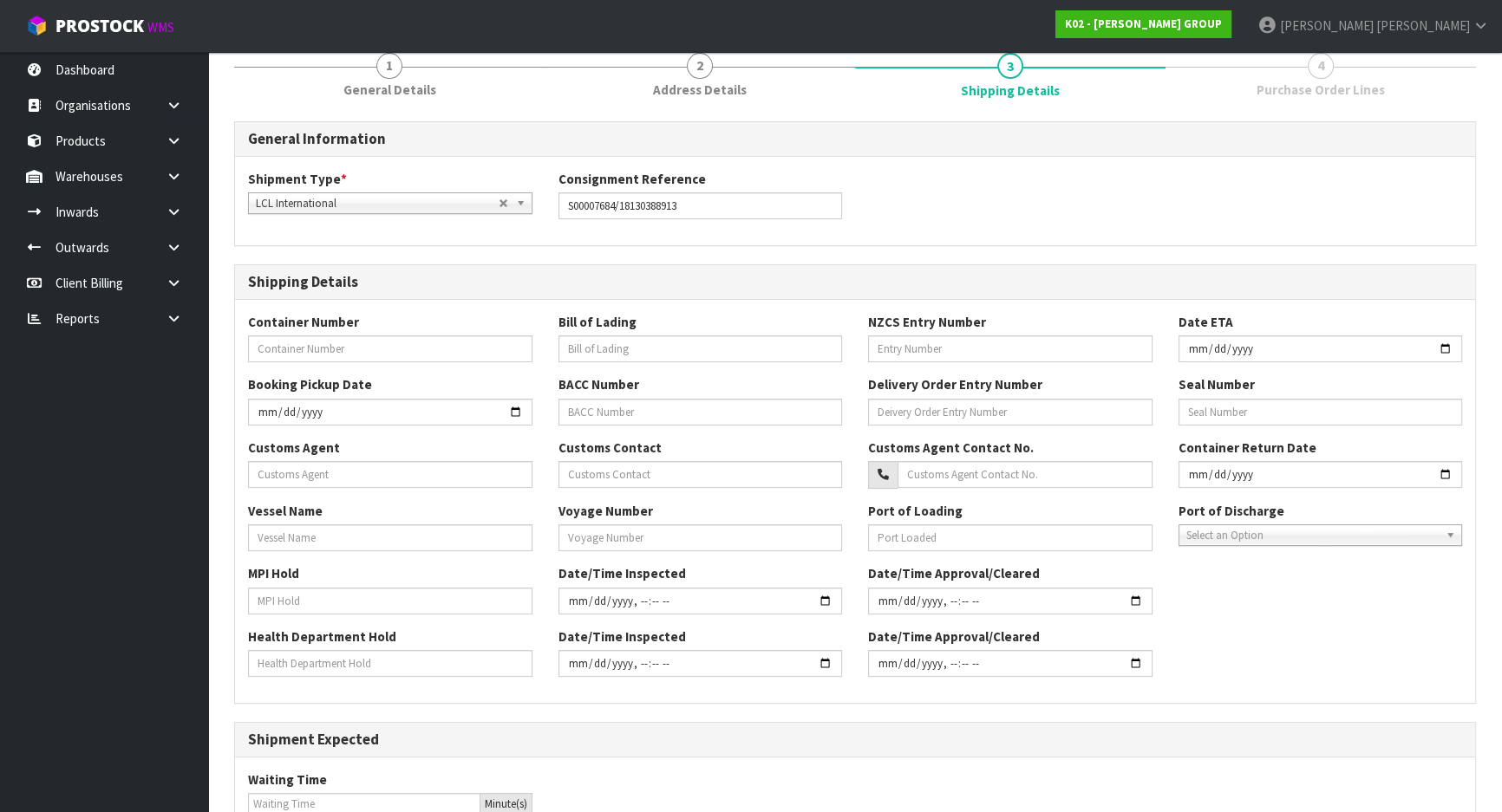
scroll to position [157, 0]
click at [1332, 659] on div "Health Department Hold Date/Time Inspected Date/Time Approval/Cleared" at bounding box center [854, 659] width 1240 height 62
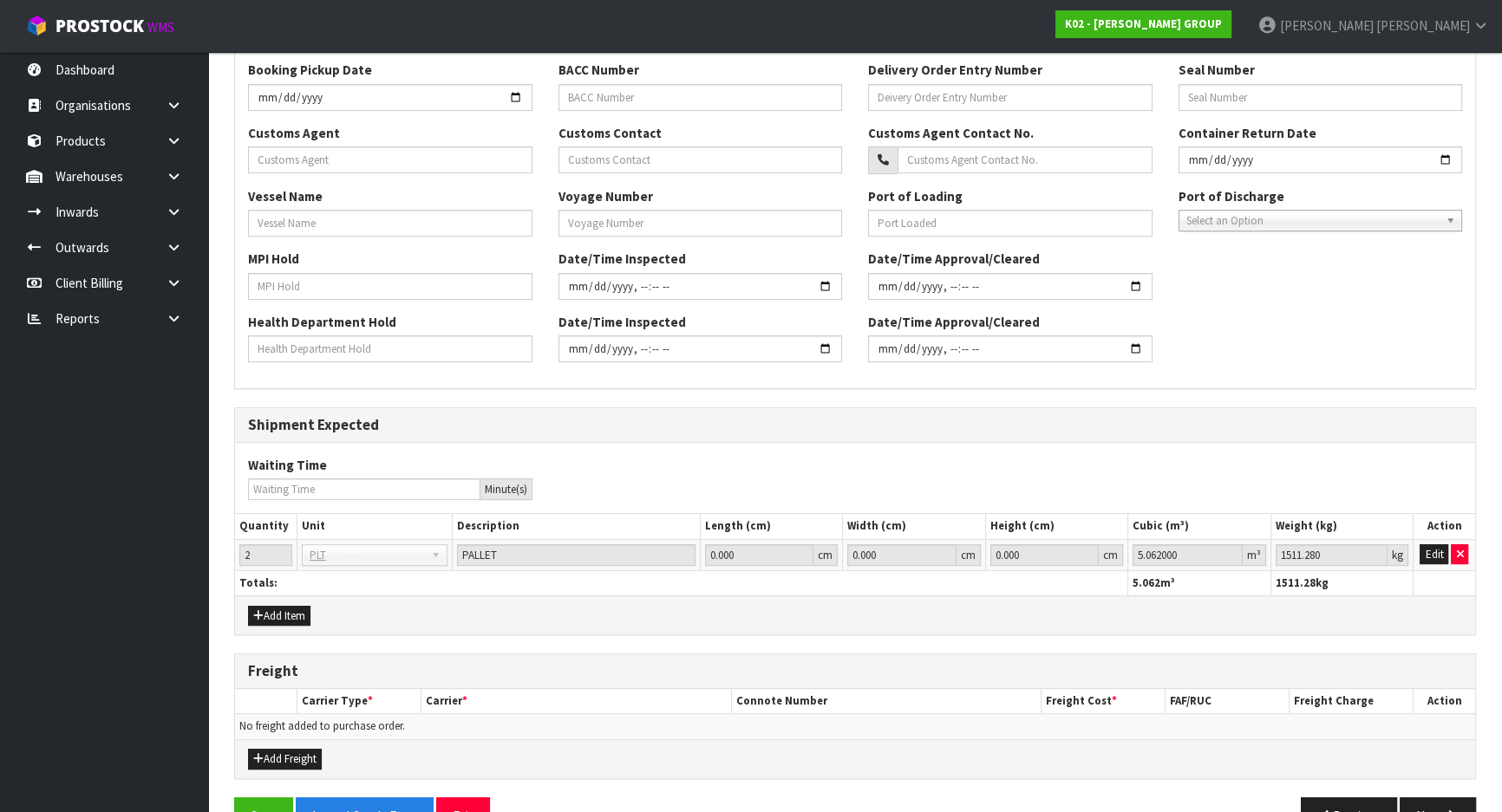
scroll to position [518, 0]
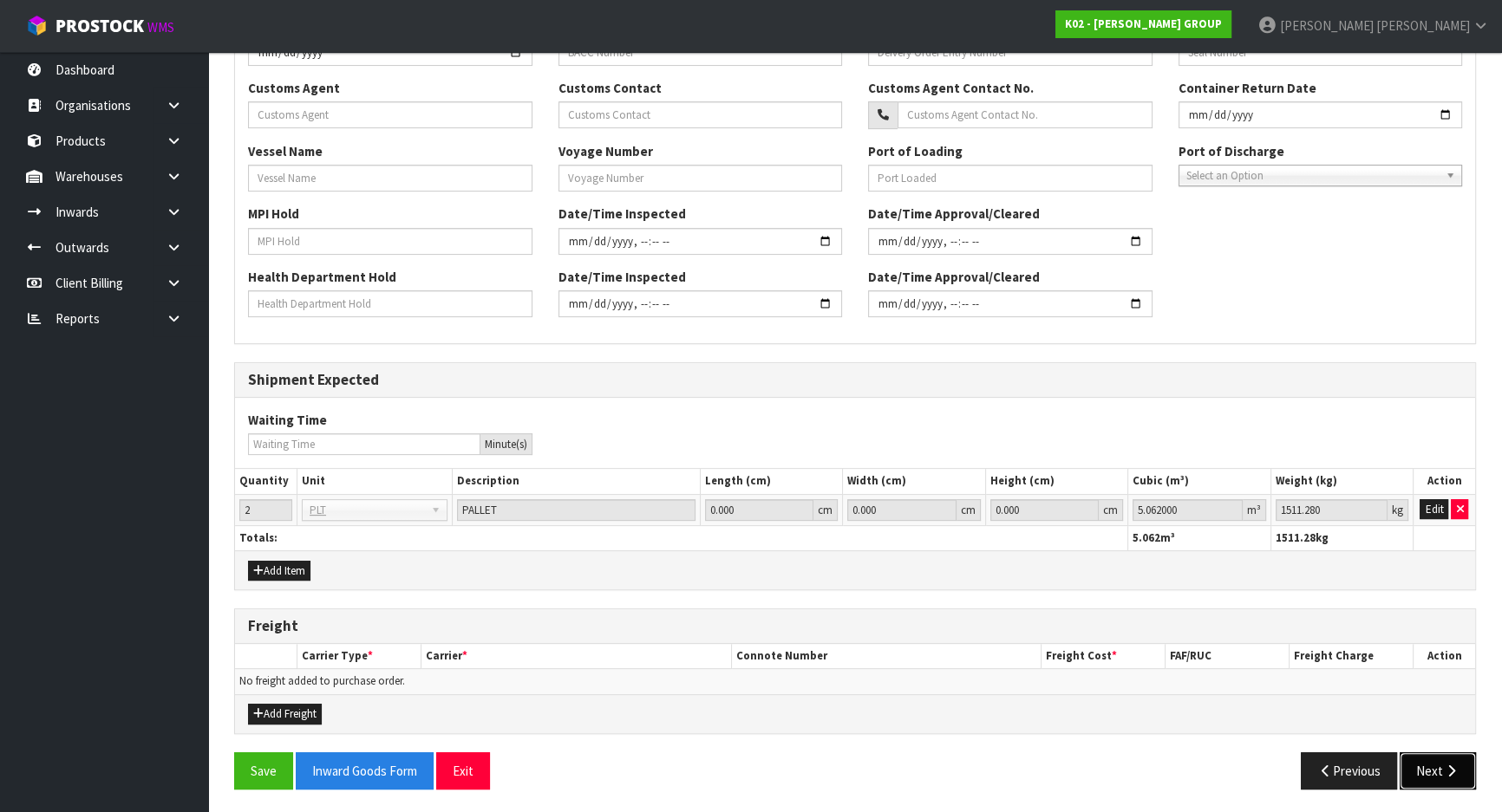
click at [1440, 771] on button "Next" at bounding box center [1438, 771] width 77 height 37
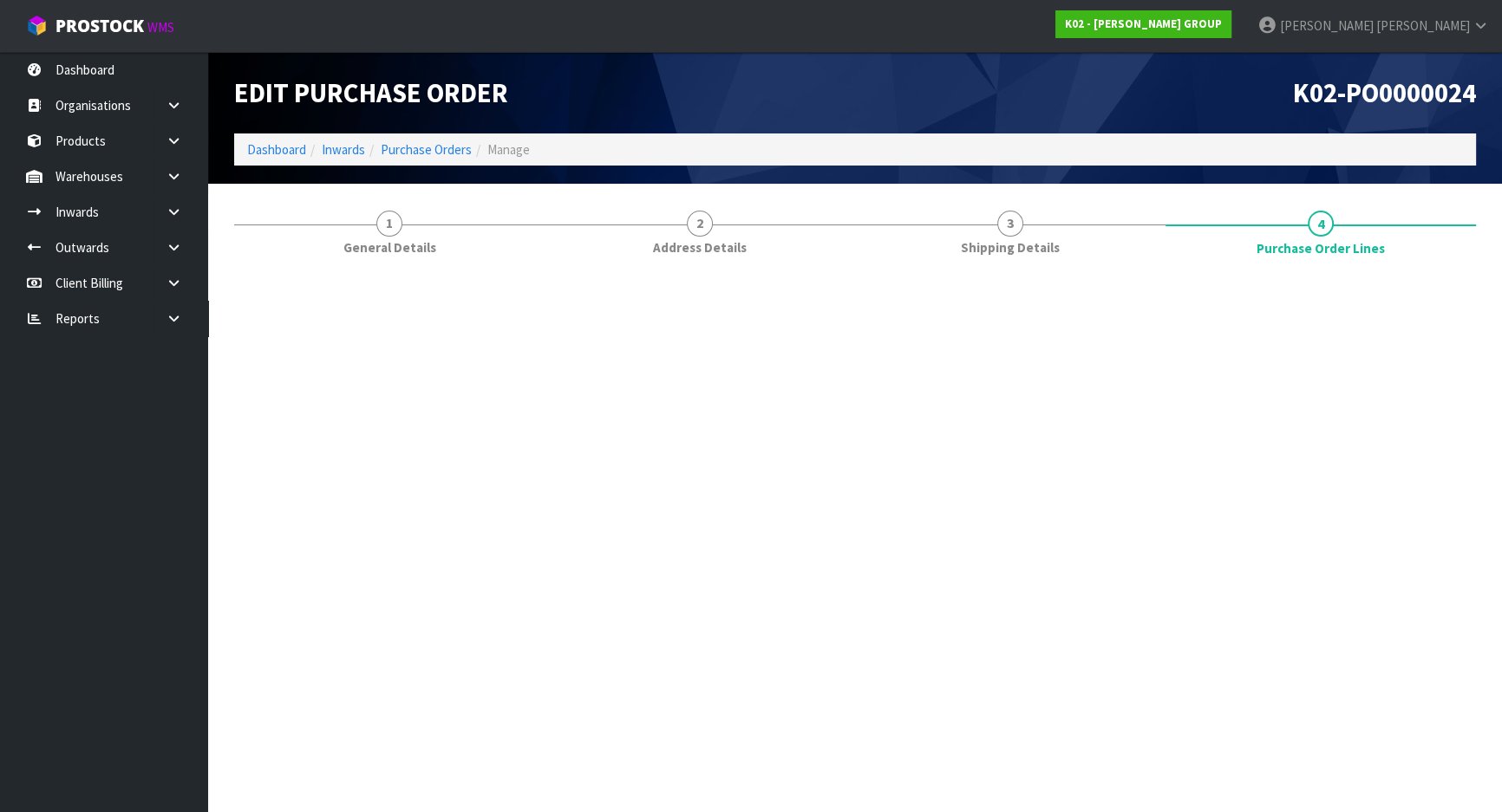
scroll to position [0, 0]
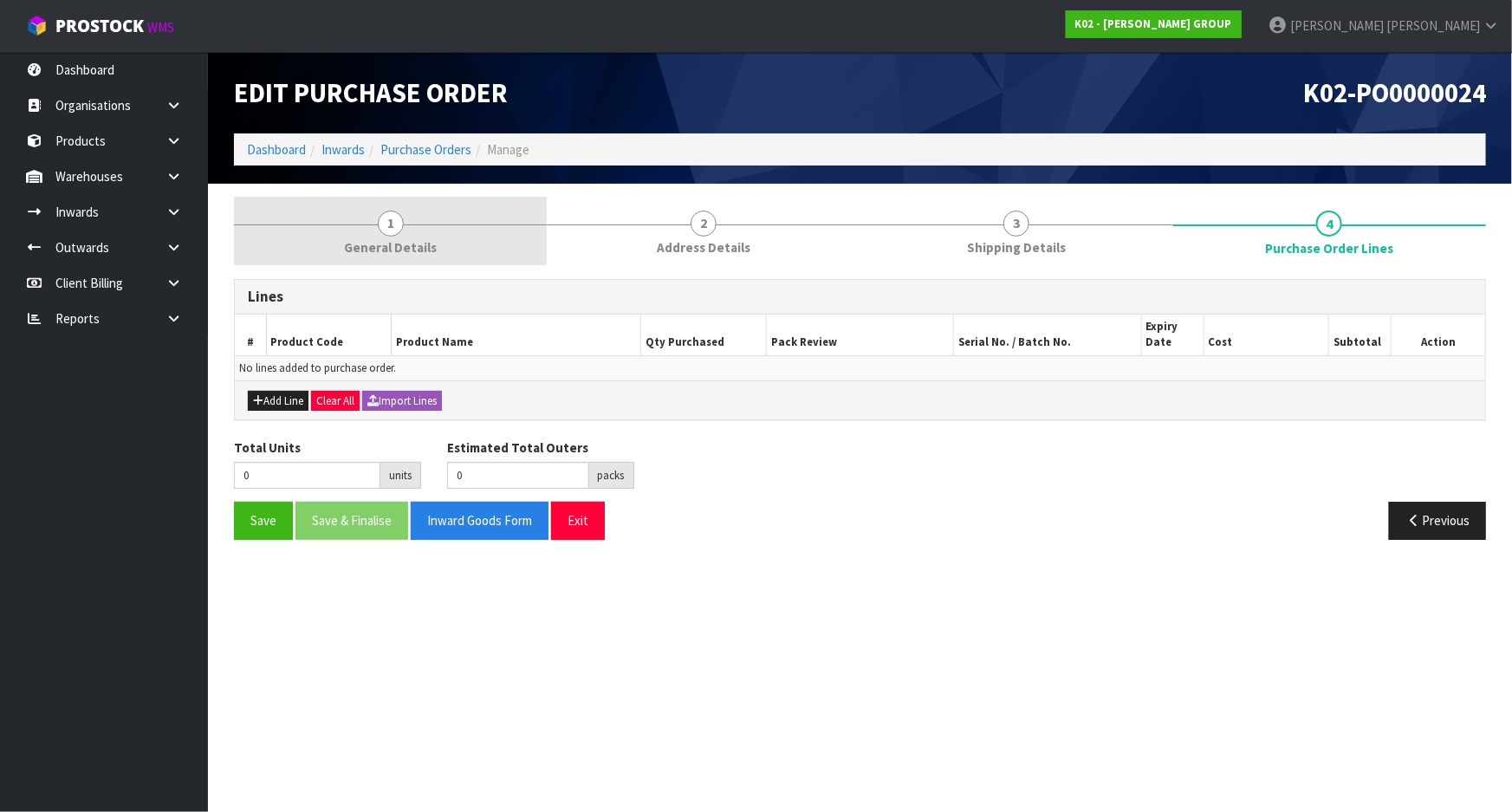
click at [362, 244] on span "General Details" at bounding box center [391, 248] width 93 height 18
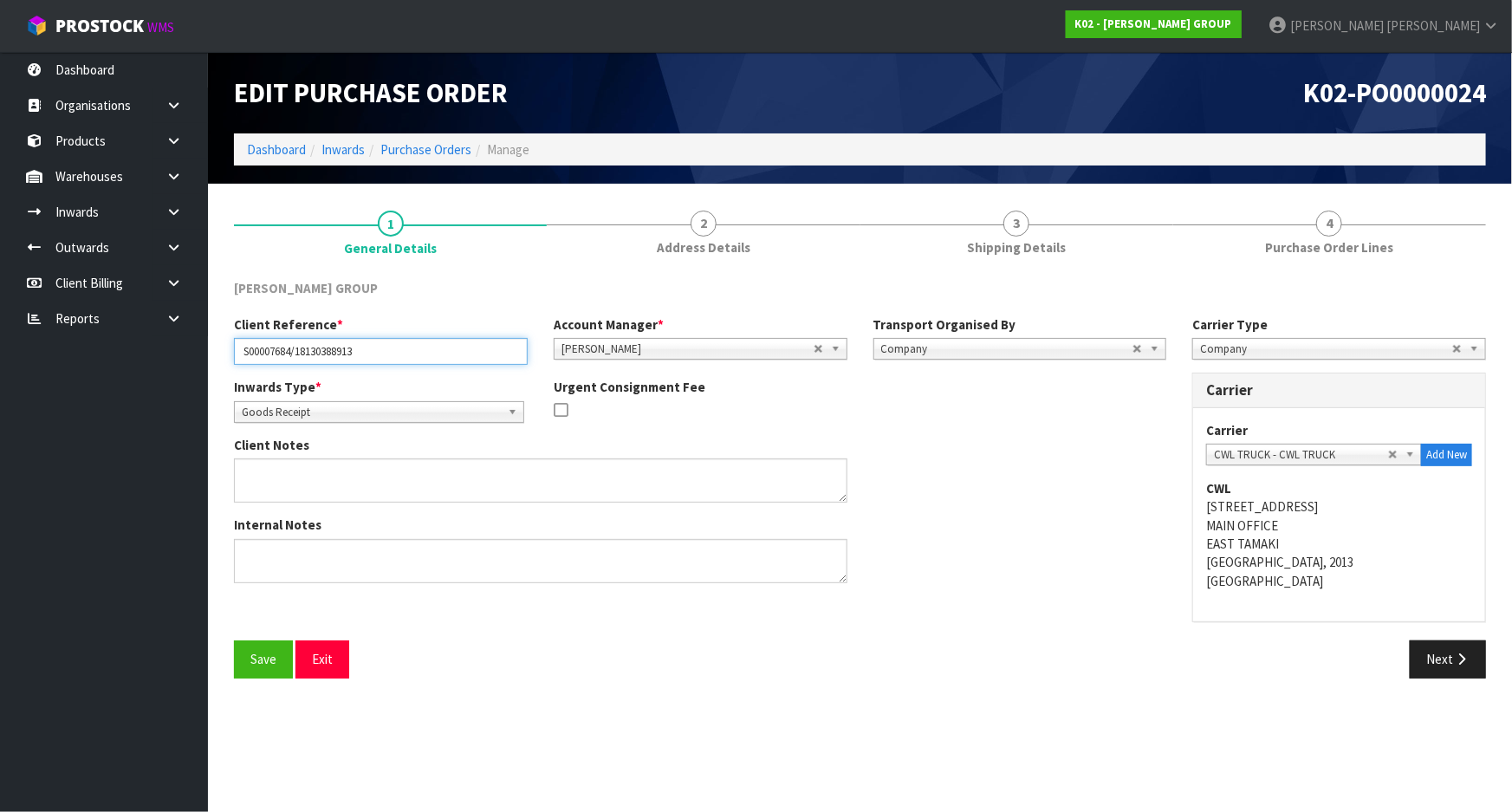
drag, startPoint x: 394, startPoint y: 348, endPoint x: 186, endPoint y: 352, distance: 208.0
click at [186, 352] on body "Toggle navigation ProStock WMS K02 - [PERSON_NAME] GROUP [PERSON_NAME] Logout D…" at bounding box center [756, 406] width 1512 height 812
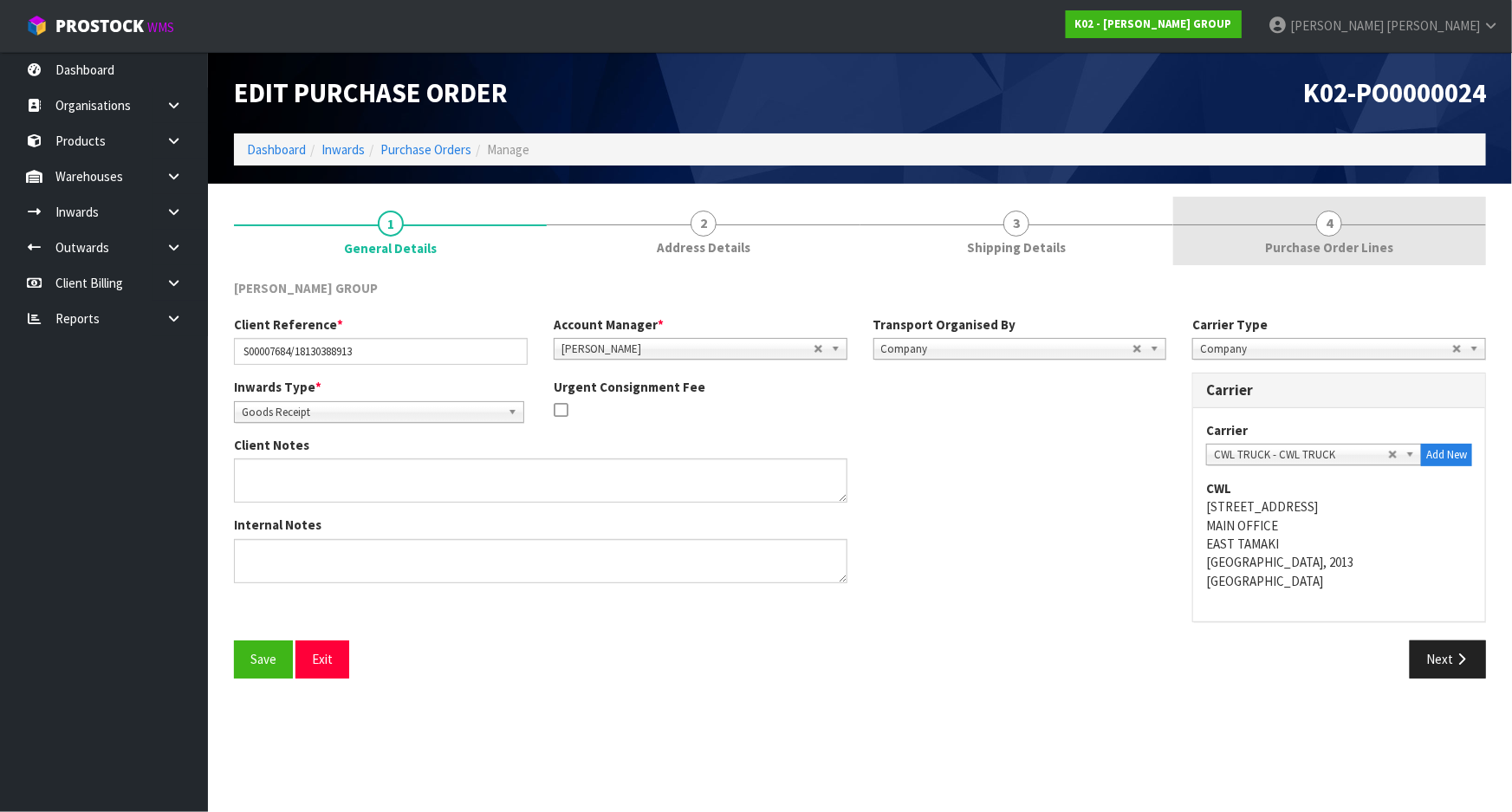
click at [1330, 226] on span "4" at bounding box center [1329, 224] width 26 height 26
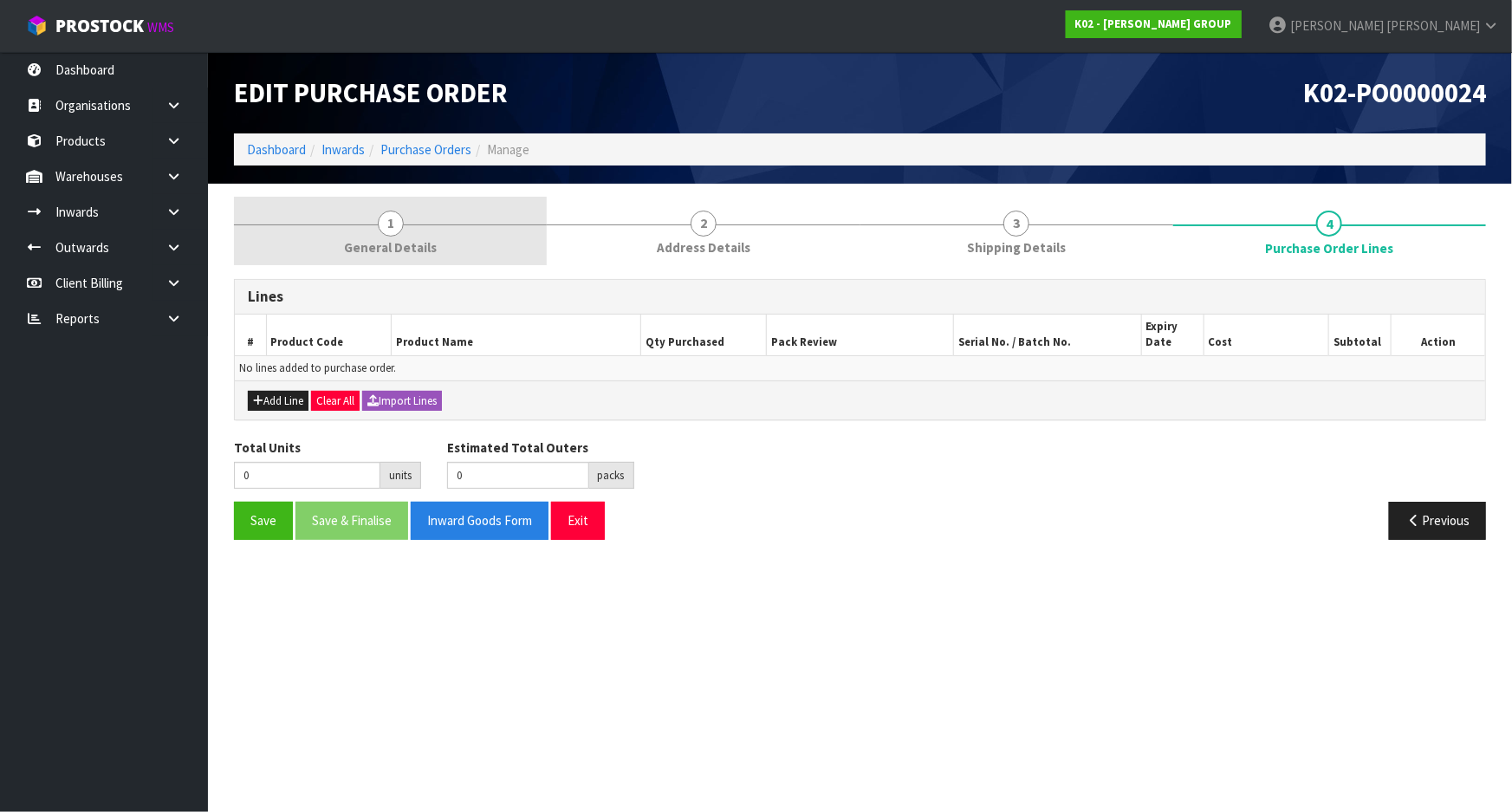
click at [494, 212] on link "1 General Details" at bounding box center [390, 230] width 313 height 69
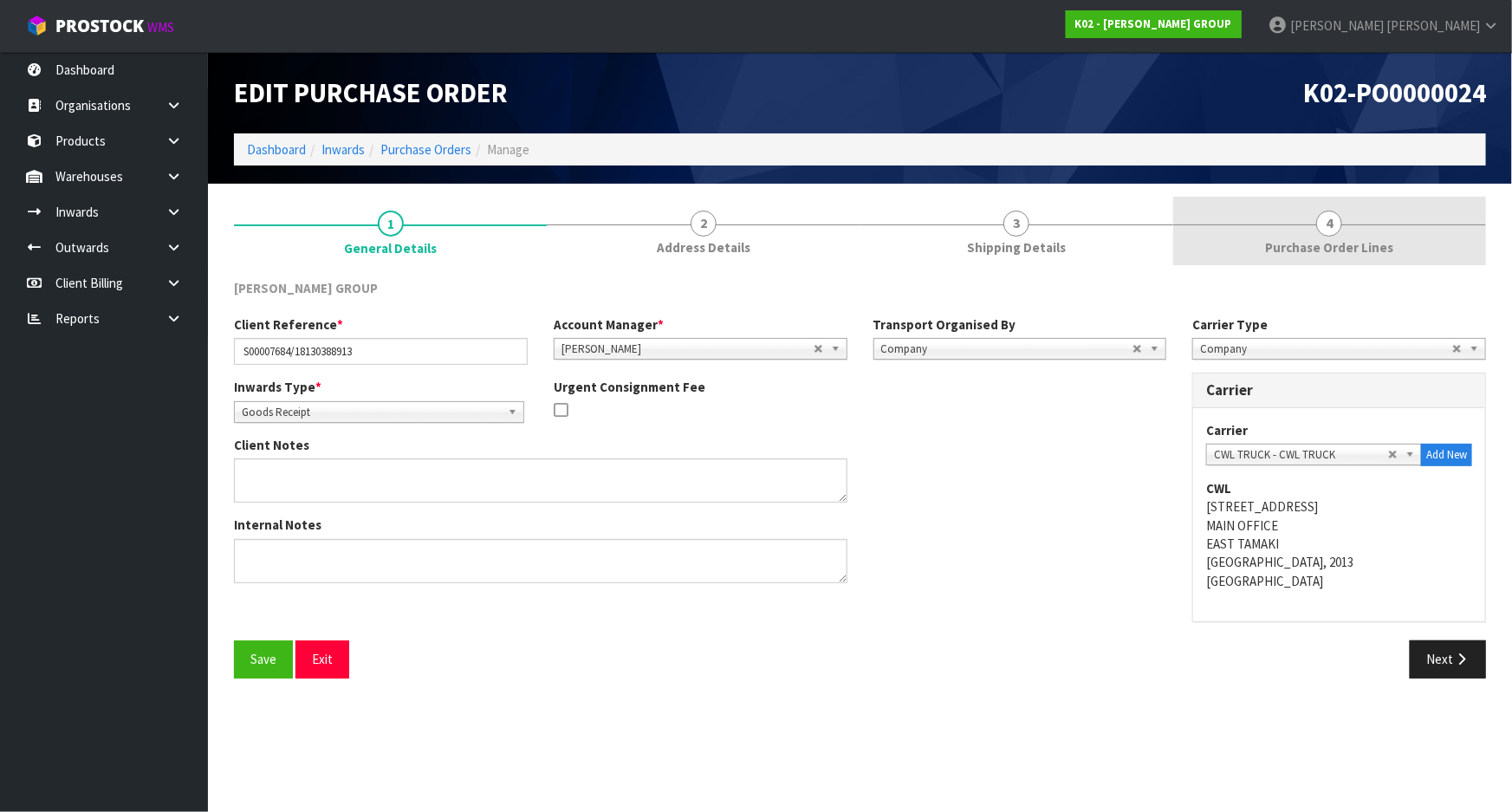
click at [1283, 216] on link "4 Purchase Order Lines" at bounding box center [1329, 230] width 313 height 69
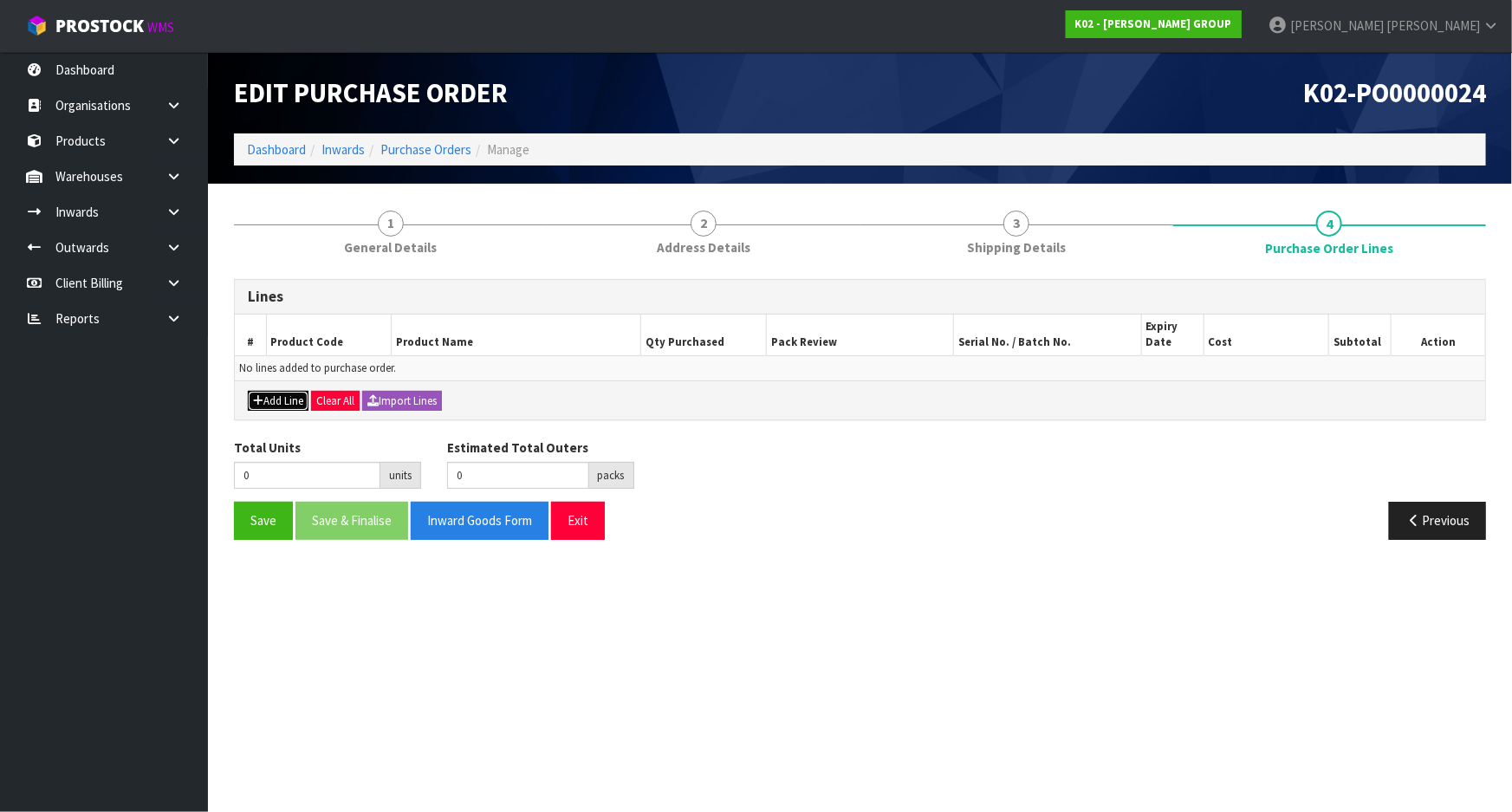
click at [258, 399] on icon "button" at bounding box center [257, 401] width 10 height 11
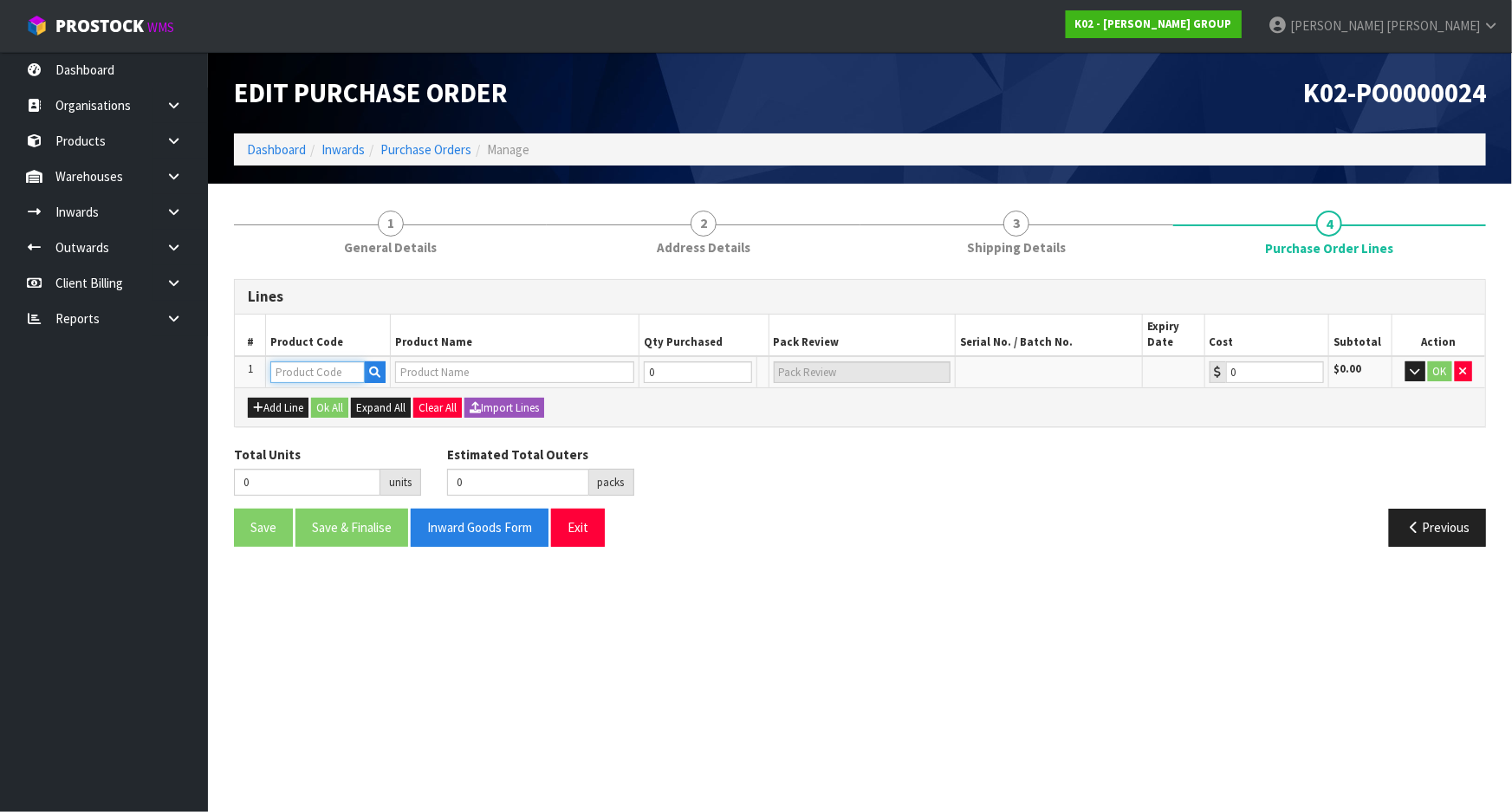
click at [293, 374] on input "text" at bounding box center [317, 373] width 94 height 22
paste input "NBA2-0003-0102"
type input "NBA2-0003-0102"
click at [799, 477] on div "Total Units 0 units Estimated Total Outers 0 packs Estimated Total Pallets 0 pa…" at bounding box center [860, 477] width 1278 height 63
click at [323, 365] on input "text" at bounding box center [317, 373] width 94 height 22
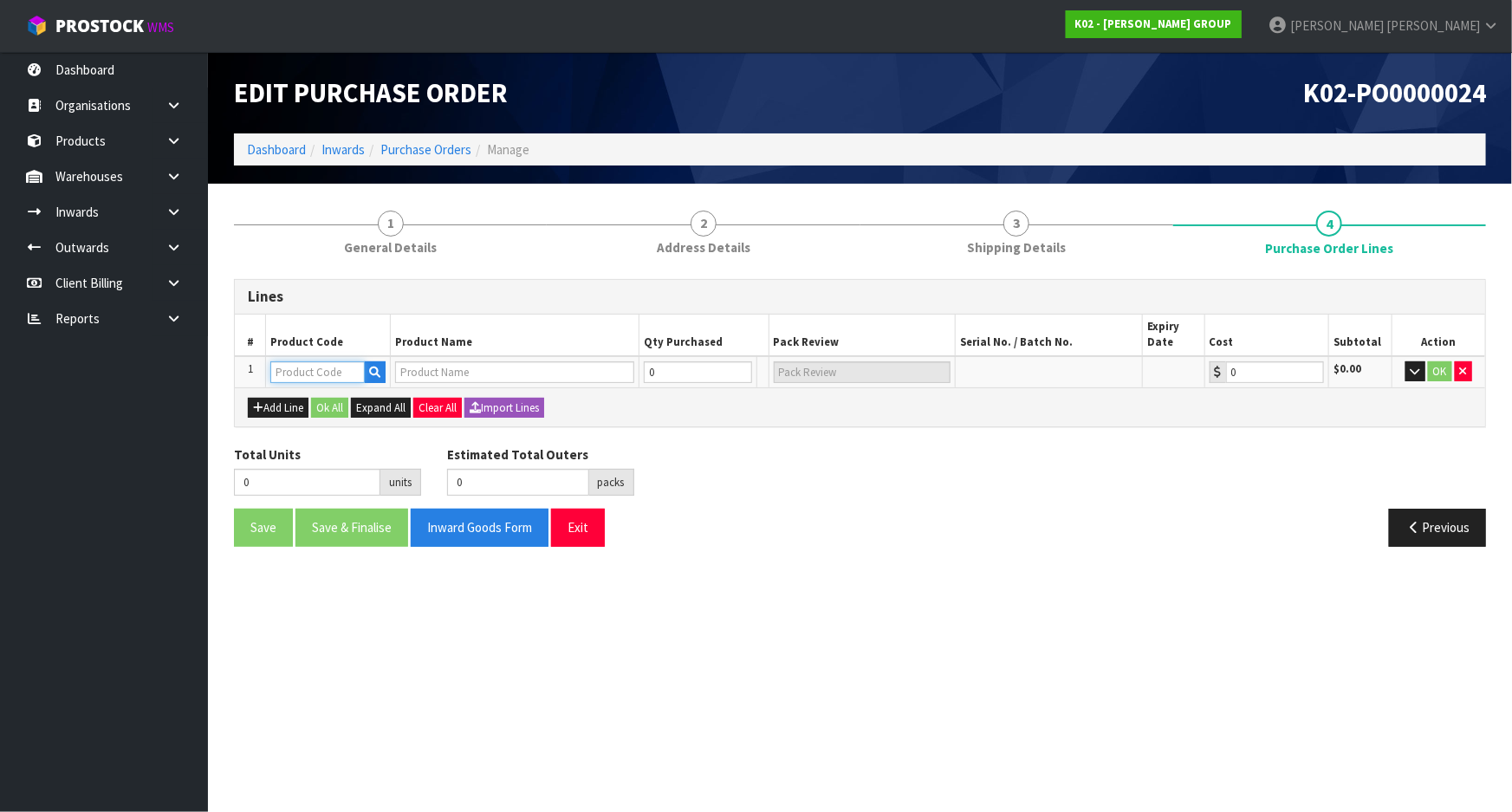
paste input "NBA2-0003-0102"
type input "NBA2-0003-0102"
click at [772, 511] on div "Save Save & Finalise Inward Goods Form Exit" at bounding box center [541, 527] width 639 height 37
click at [348, 365] on input "text" at bounding box center [317, 373] width 94 height 22
paste input "NU41-0002-1101"
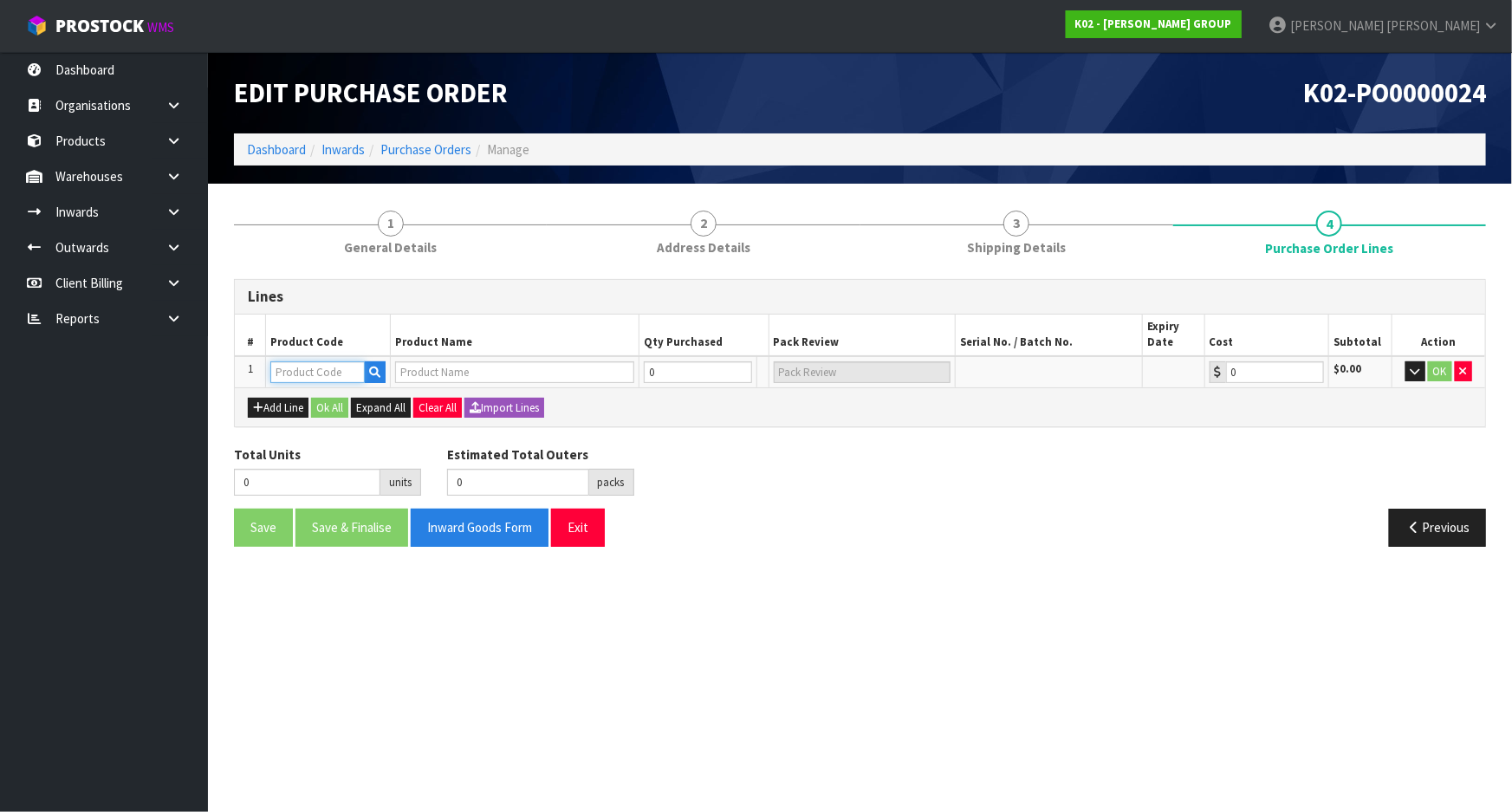
type input "NU41-0002-1101"
type input "NEFD 45 50*80 - 12 SHTS"
type input "0.00"
type input "NU41-0002-1101"
click at [834, 500] on div "Total Units 0 units Estimated Total Outers 0 packs Estimated Total Pallets 0 pa…" at bounding box center [860, 477] width 1278 height 63
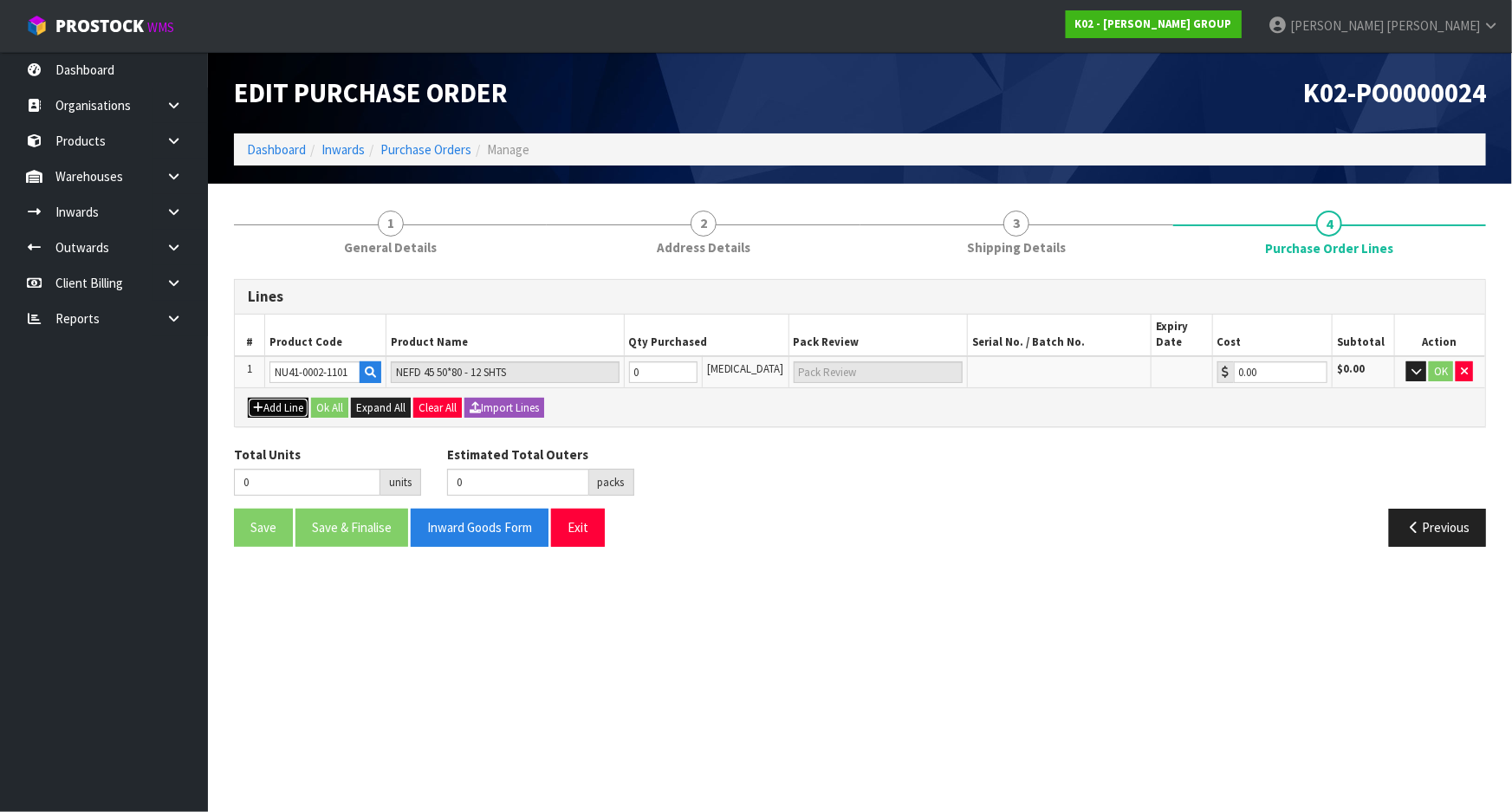
click at [270, 400] on button "Add Line" at bounding box center [278, 408] width 60 height 21
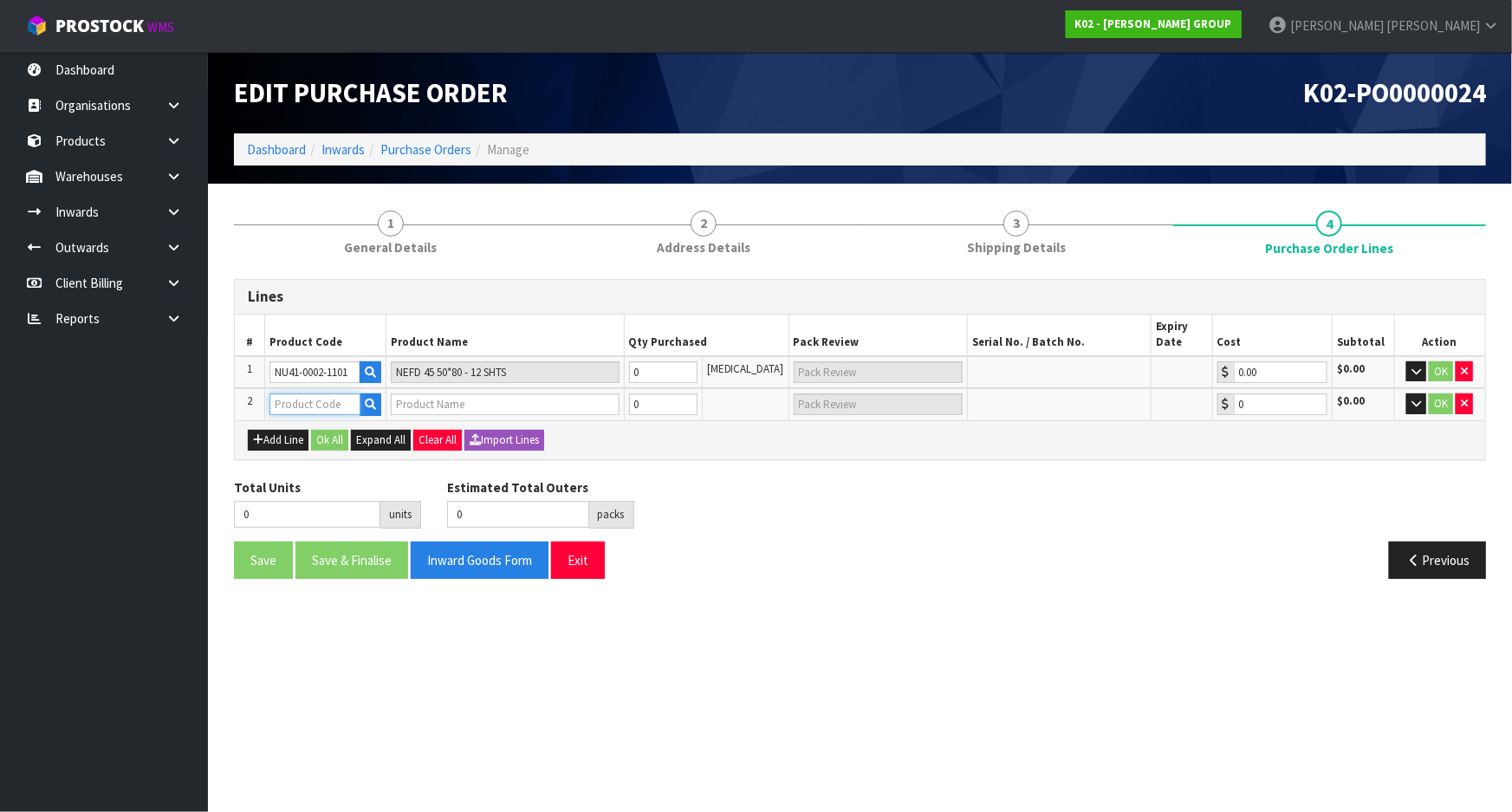
click at [305, 402] on input "text" at bounding box center [314, 405] width 90 height 22
paste input "NBA4-0002-0101"
click at [357, 406] on input "NBA4-0002-0101" at bounding box center [314, 405] width 90 height 22
type input "NBA4-0002-0101"
click at [624, 459] on div "Lines # Product Code Product Name Qty Purchased Pack Review Serial No. / Batch …" at bounding box center [859, 436] width 1252 height 313
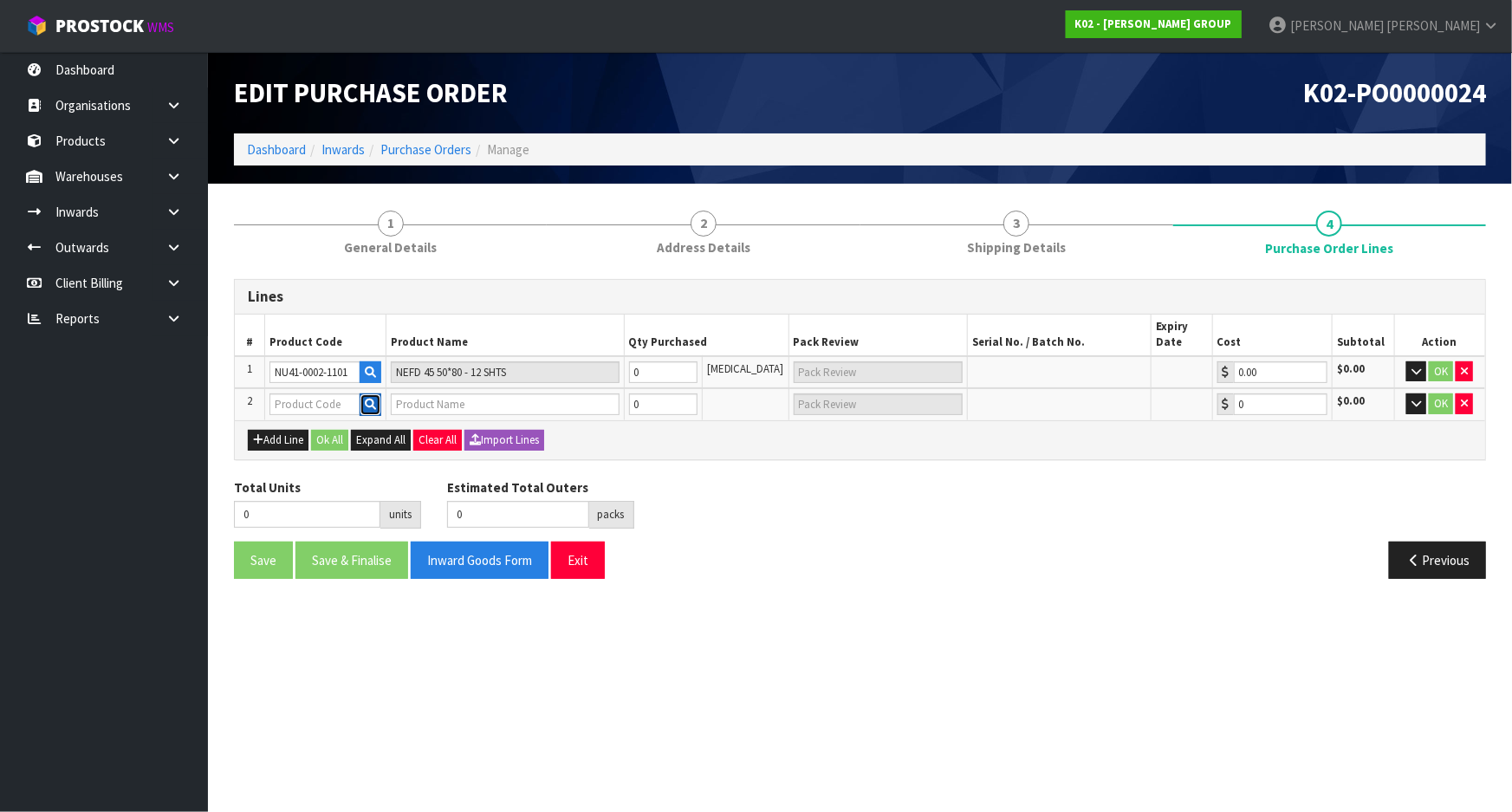
click at [371, 399] on icon "button" at bounding box center [371, 405] width 11 height 11
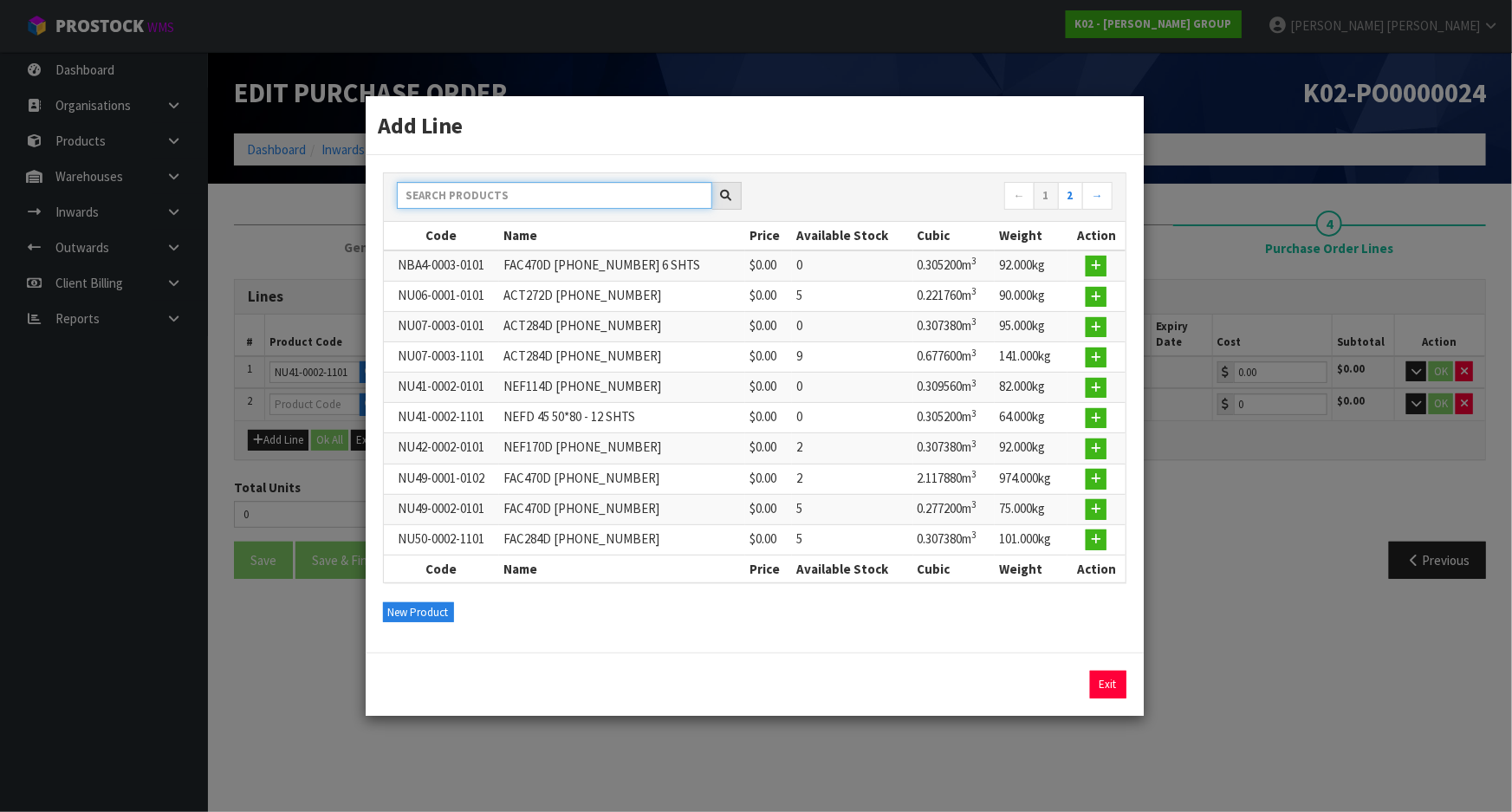
click at [499, 195] on input "text" at bounding box center [554, 195] width 315 height 26
paste input "NBA4-0002-0101"
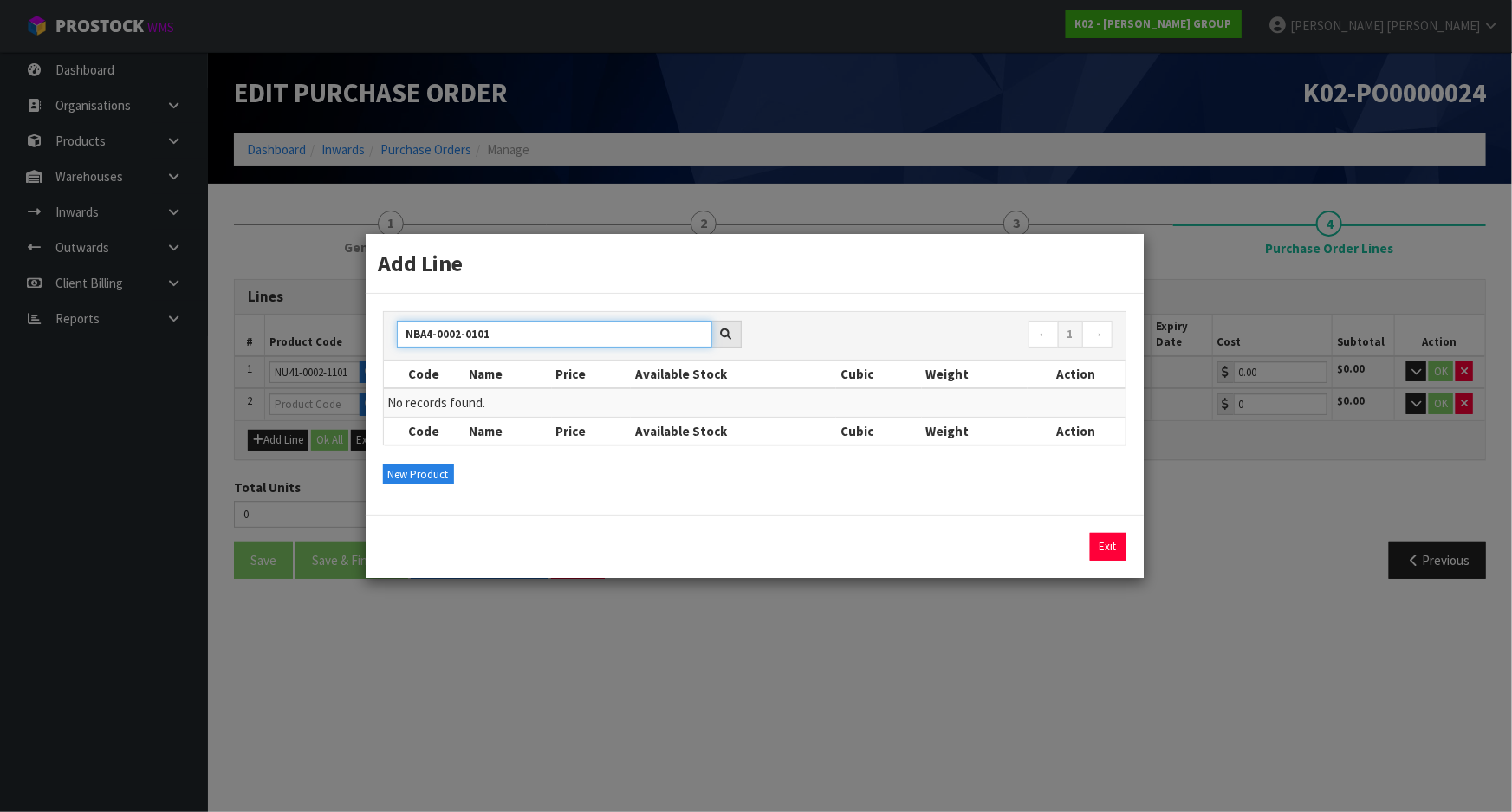
type input "NBA4-0002-0101"
click at [1024, 670] on div "Add Line NBA4-0002-0101 ← 1 → Code Name Price Available Stock Cubic Weight Acti…" at bounding box center [756, 406] width 1512 height 812
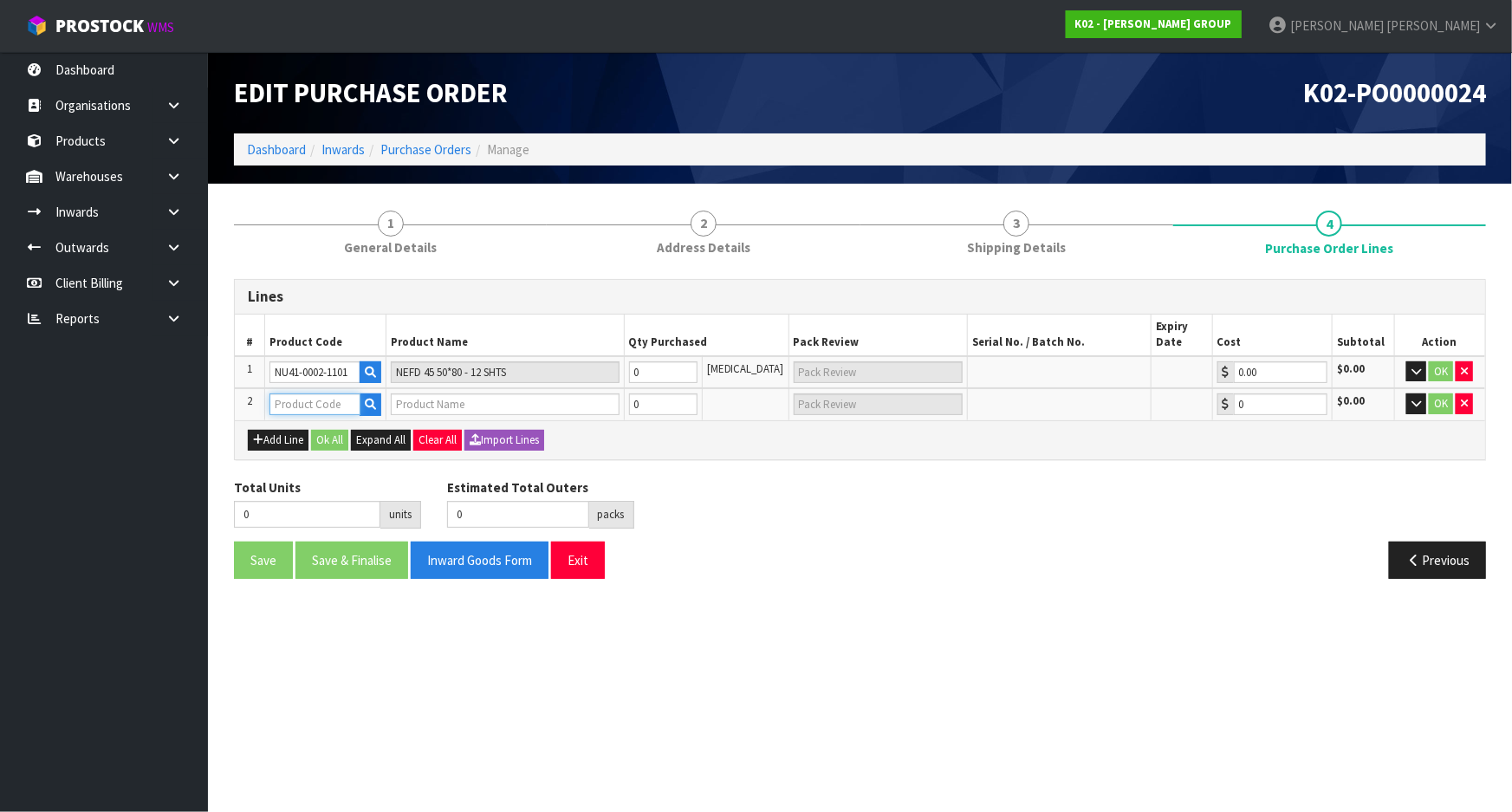
click at [336, 402] on input "text" at bounding box center [314, 405] width 90 height 22
type input "NU41-0002"
click at [363, 463] on link "NU41-0002 -1101" at bounding box center [340, 457] width 137 height 24
type input "NU41-0002-1101"
type input "NEFD 45 50*80 - 12 SHTS"
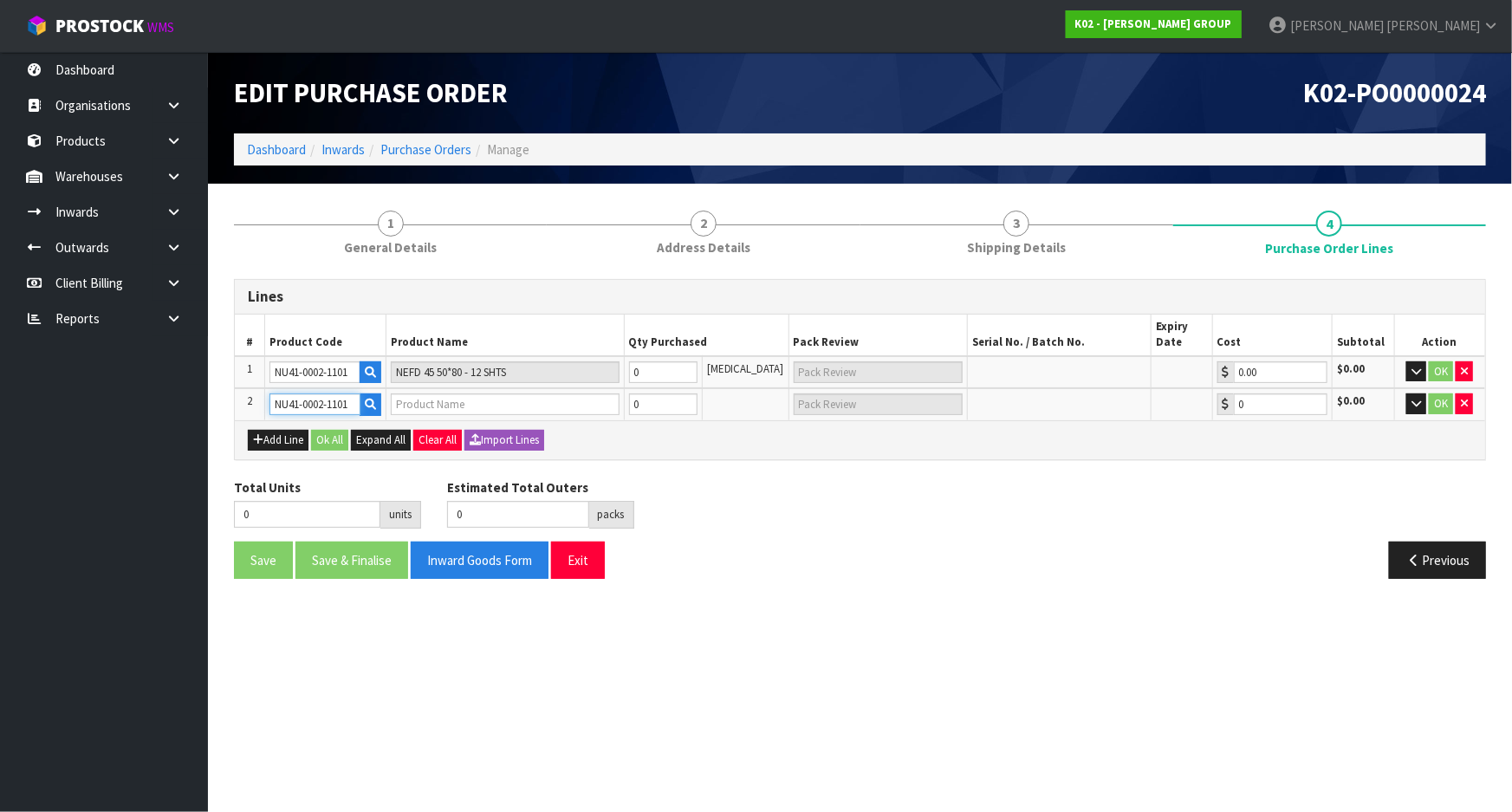
type input "0.00"
drag, startPoint x: 357, startPoint y: 404, endPoint x: 252, endPoint y: 404, distance: 105.0
click at [252, 404] on tr "2 NU41-0002-1101 NEFD 45 50*80 - 12 SHTS 0 [MEDICAL_DATA] 0.00 $0.00 OK" at bounding box center [859, 404] width 1250 height 32
type input "0"
click at [326, 479] on div "Total Units 0 units" at bounding box center [327, 503] width 213 height 50
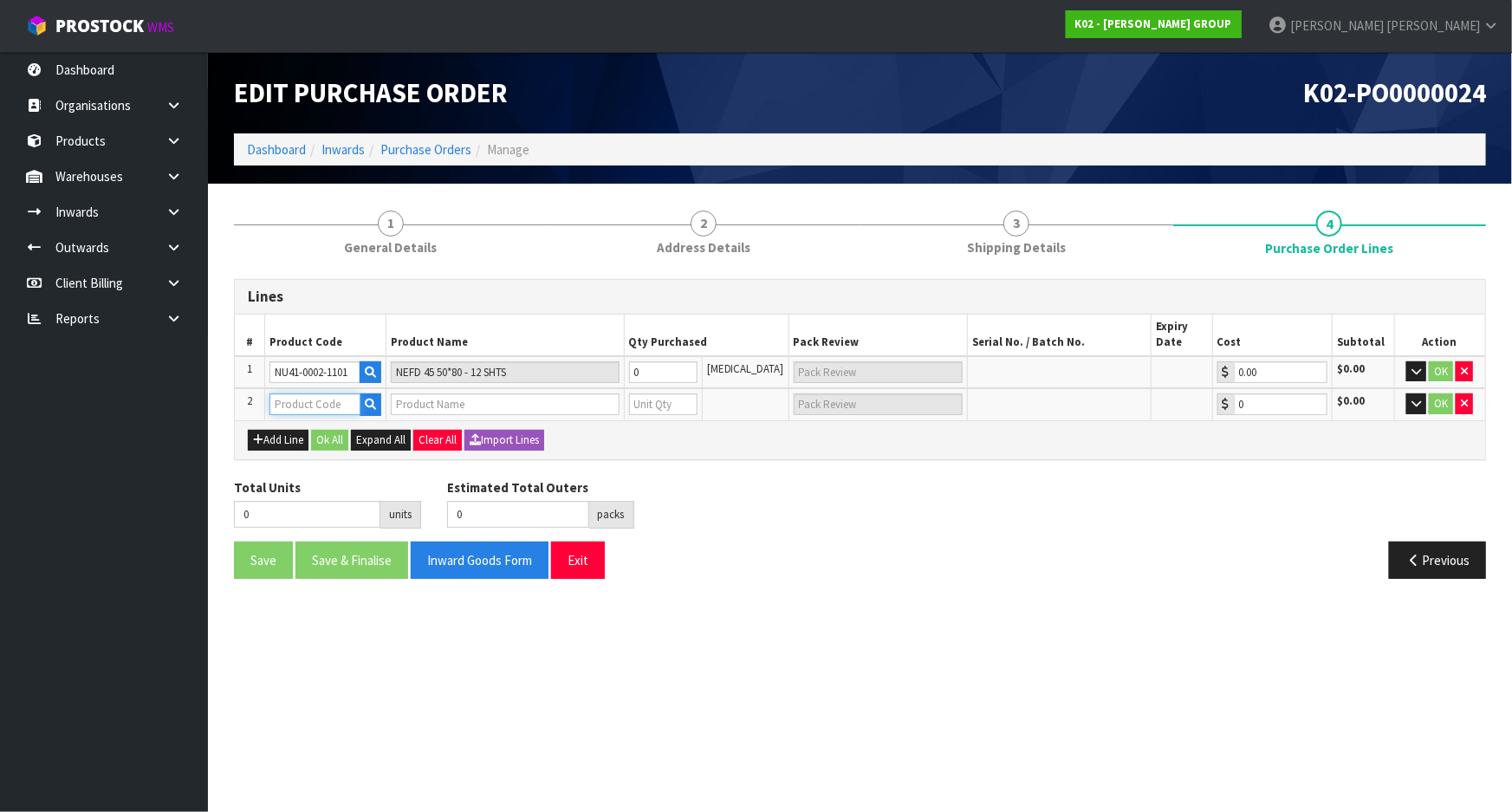
click at [296, 406] on input "text" at bounding box center [314, 405] width 90 height 22
type input "NBA4-000"
click at [381, 398] on button "button" at bounding box center [371, 405] width 22 height 23
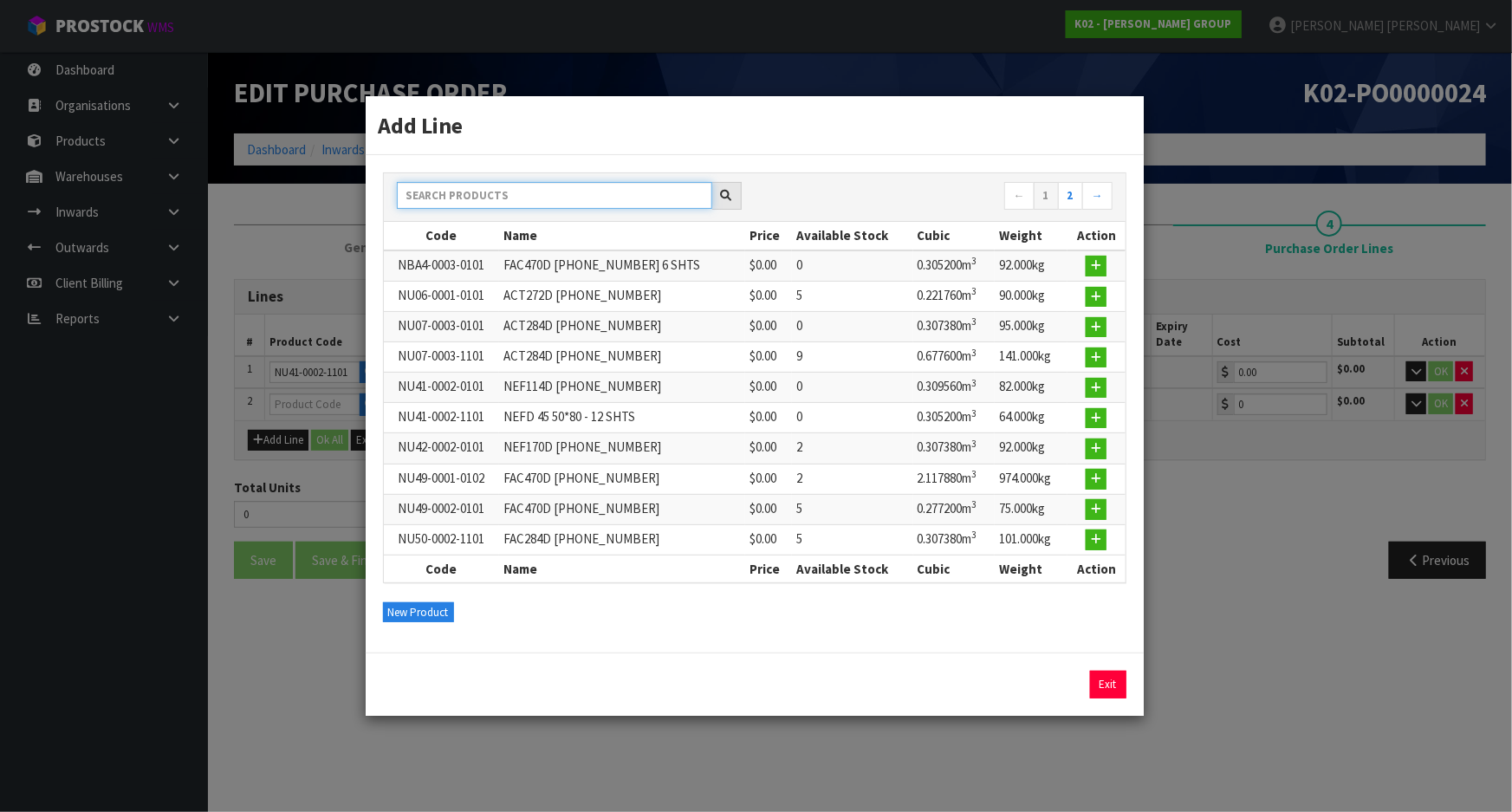
click at [556, 198] on input "text" at bounding box center [554, 195] width 315 height 26
paste input "eco FAC470D 1270*1650 - 7 SHTS"
type input "ECO FAC470D 1270*1650 - 7 SHTS"
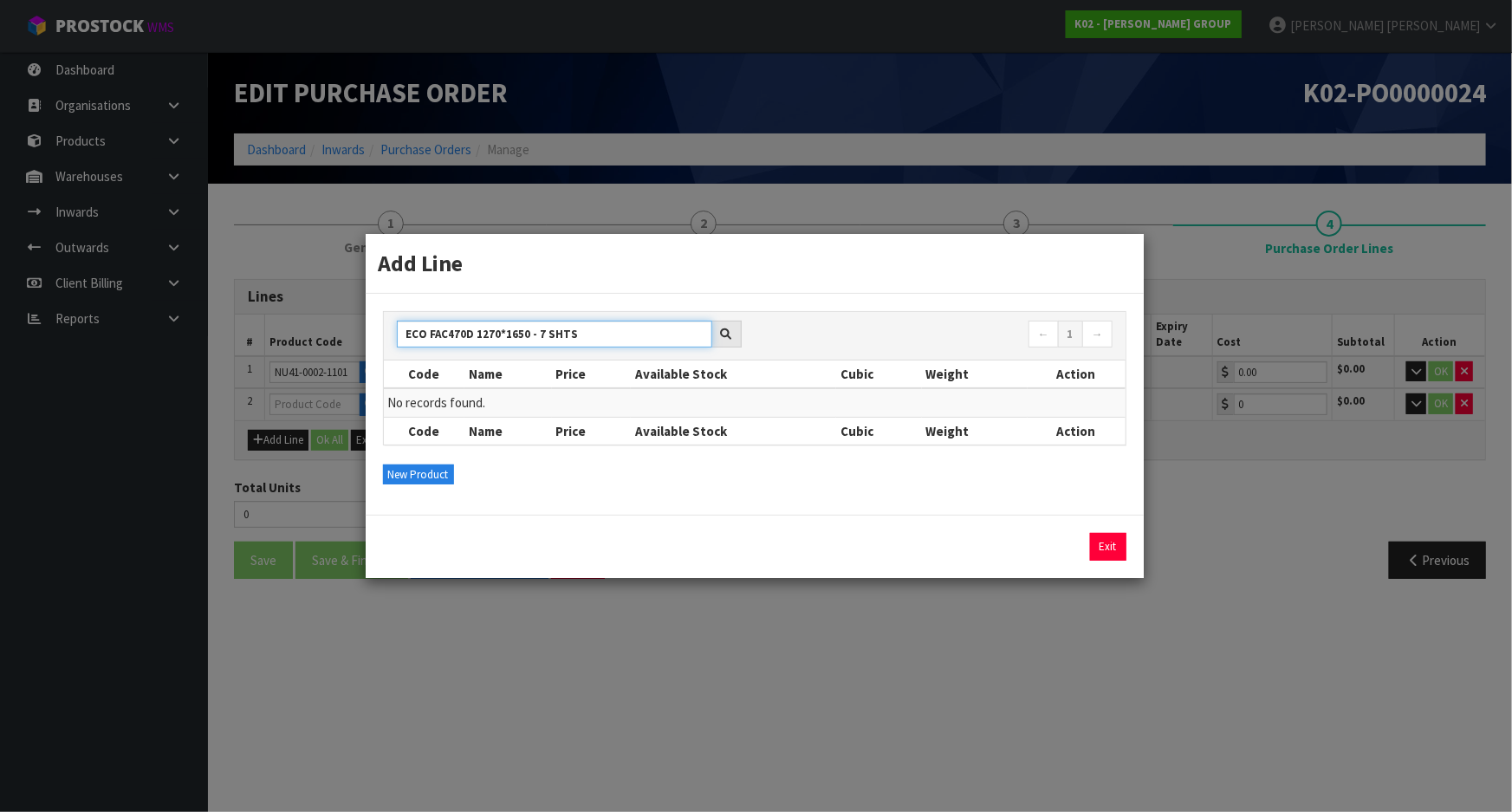
drag, startPoint x: 620, startPoint y: 336, endPoint x: 360, endPoint y: 348, distance: 260.3
click at [360, 348] on div "Add Line ECO FAC470D 1270*1650 - 7 SHTS ← 1 → Code Name Price Available Stock C…" at bounding box center [756, 406] width 1512 height 812
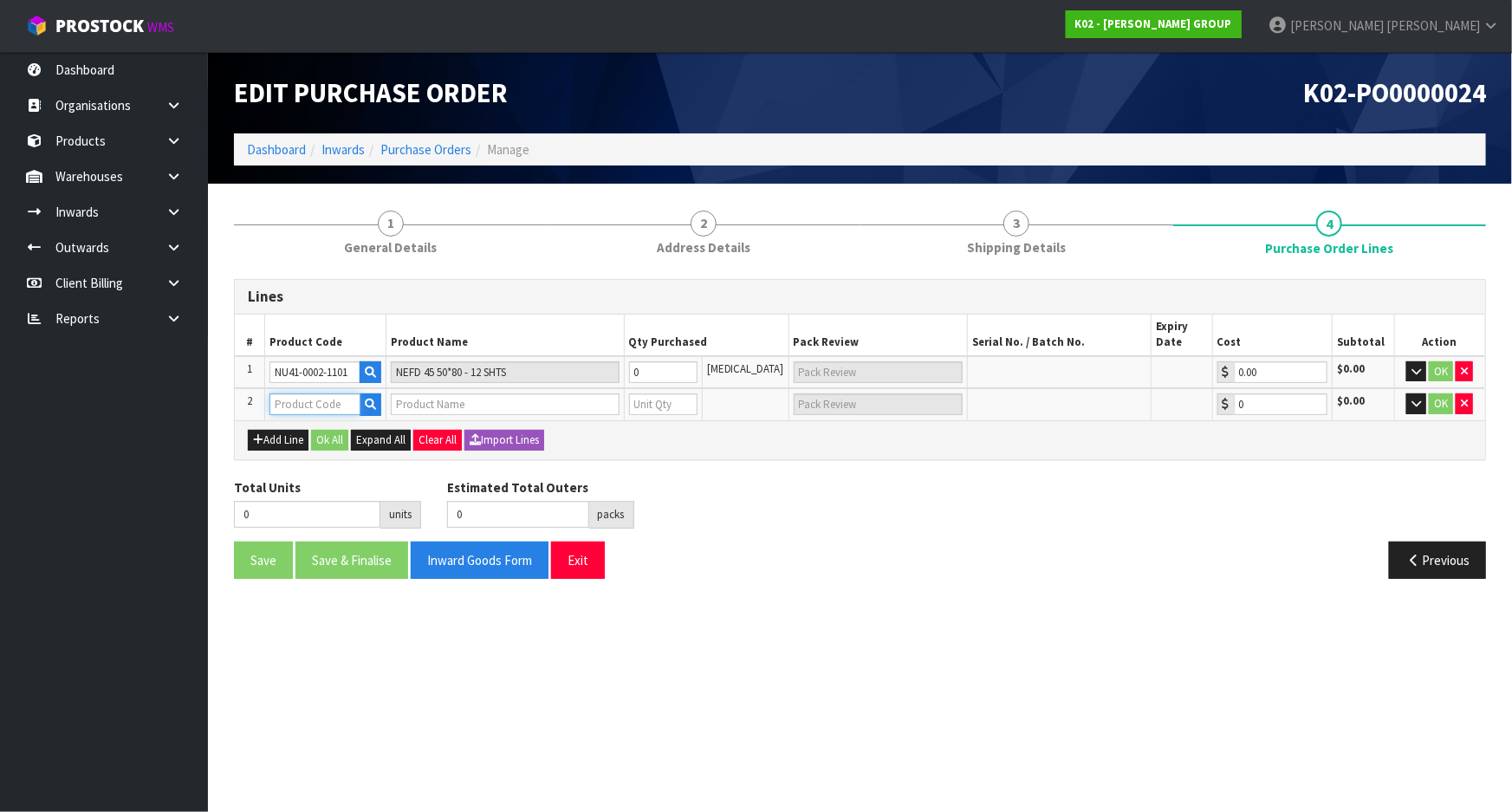
click at [335, 395] on input "text" at bounding box center [314, 405] width 90 height 22
click at [744, 502] on div "Total Units 0 units Estimated Total Outers 0 packs Estimated Total Pallets 0 pa…" at bounding box center [860, 510] width 1278 height 63
click at [314, 402] on input "text" at bounding box center [314, 405] width 90 height 22
paste input "NBA4-0002-0101"
type input "NBA4-0002-0101"
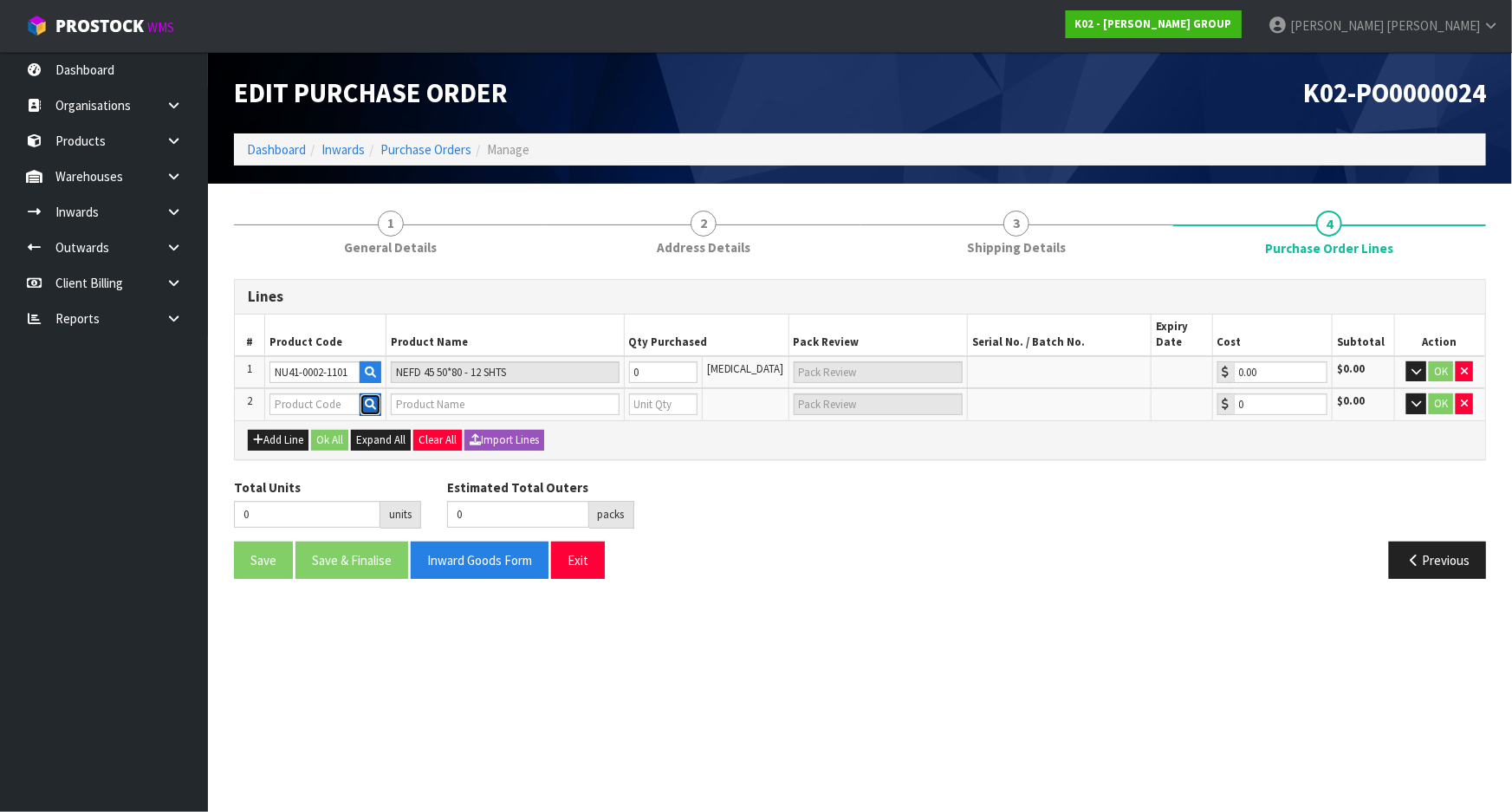
click at [367, 397] on button "button" at bounding box center [371, 405] width 22 height 23
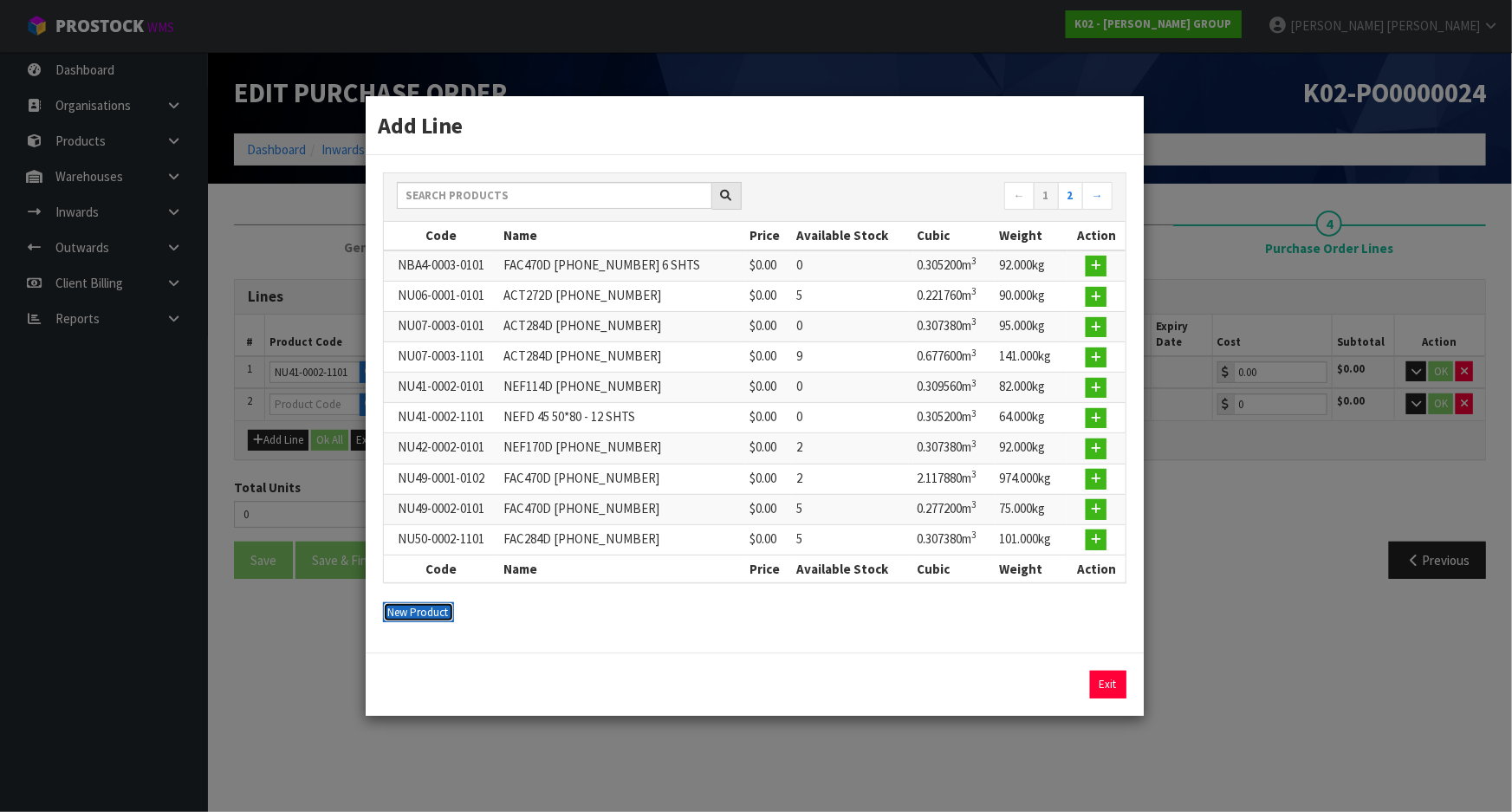
click at [430, 618] on button "New Product" at bounding box center [418, 613] width 71 height 21
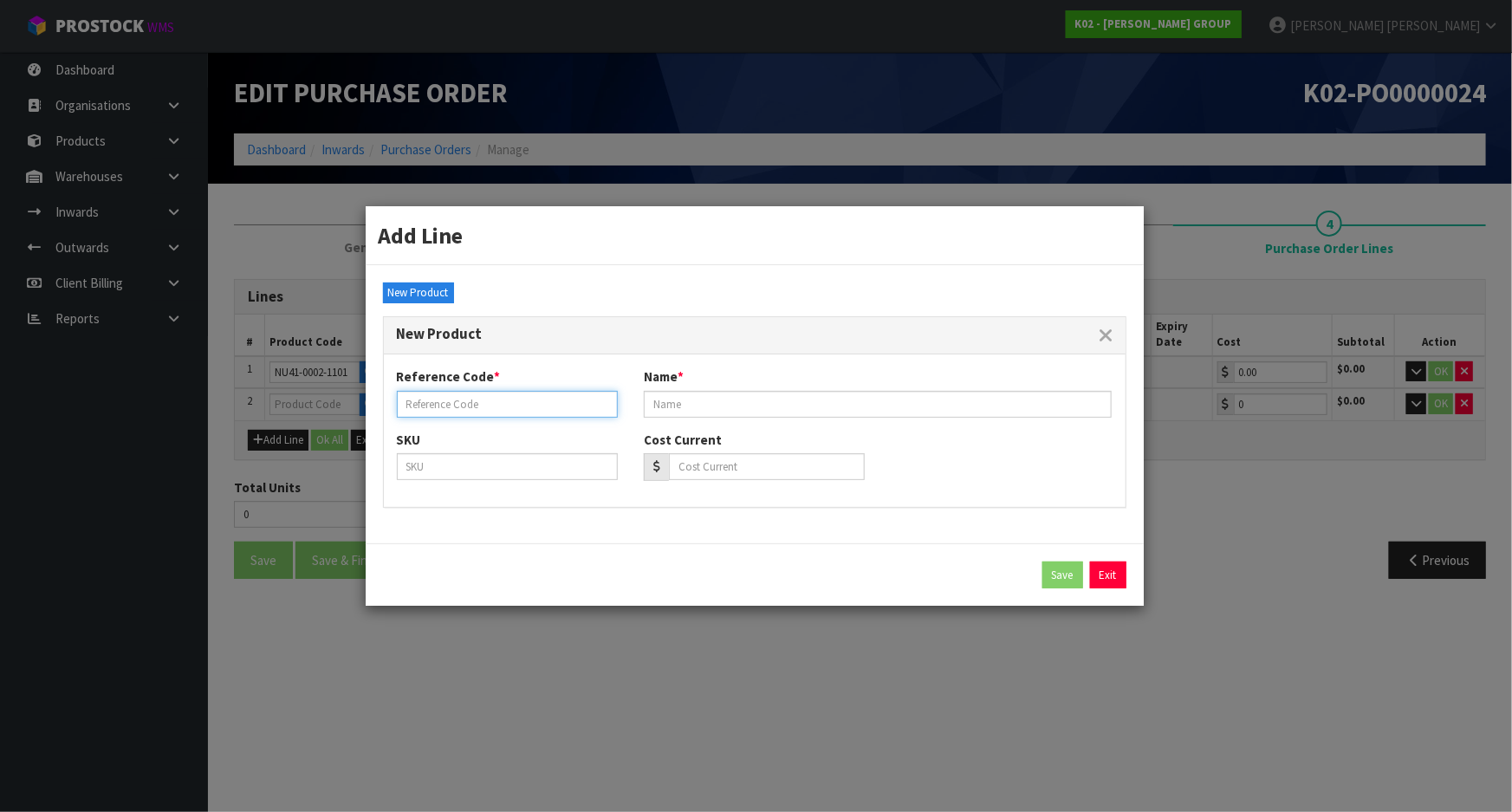
click at [443, 399] on input "text" at bounding box center [508, 404] width 221 height 26
paste input "NBA4-0002-0101"
type input "NBA4-0002-0101"
click at [682, 419] on div "Reference Code * NBA4-0002-0101 Name *" at bounding box center [754, 398] width 741 height 62
click at [687, 415] on input "text" at bounding box center [877, 404] width 468 height 26
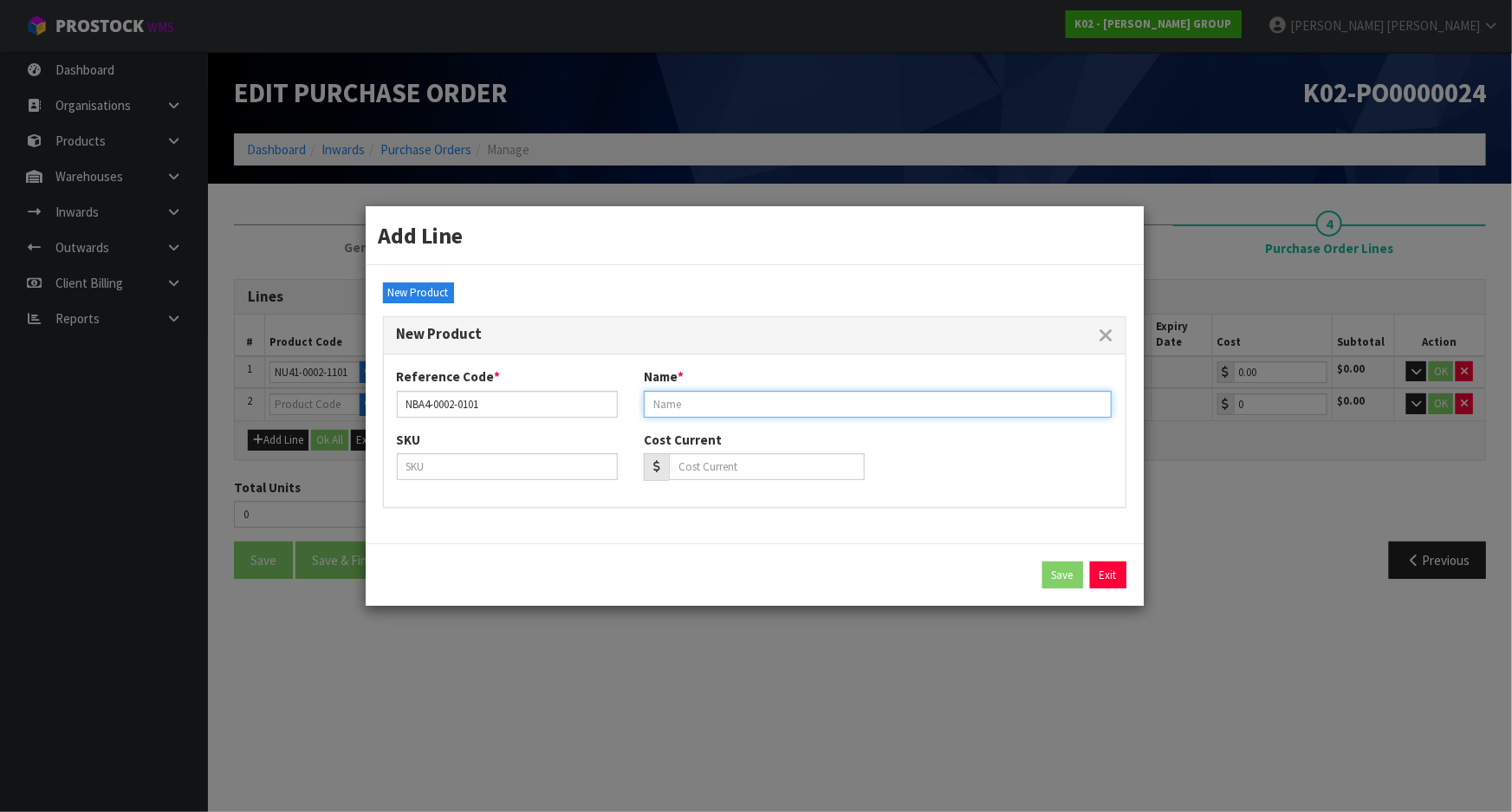
paste input "ECO FAC470D 1270*1650 - 7 SHTS"
type input "ECO FAC470D 1270*1650 - 7 SHTS"
drag, startPoint x: 971, startPoint y: 481, endPoint x: 992, endPoint y: 502, distance: 29.7
click at [971, 483] on div "SKU Cost Current" at bounding box center [754, 462] width 741 height 63
click at [1048, 571] on button "Save" at bounding box center [1063, 575] width 41 height 27
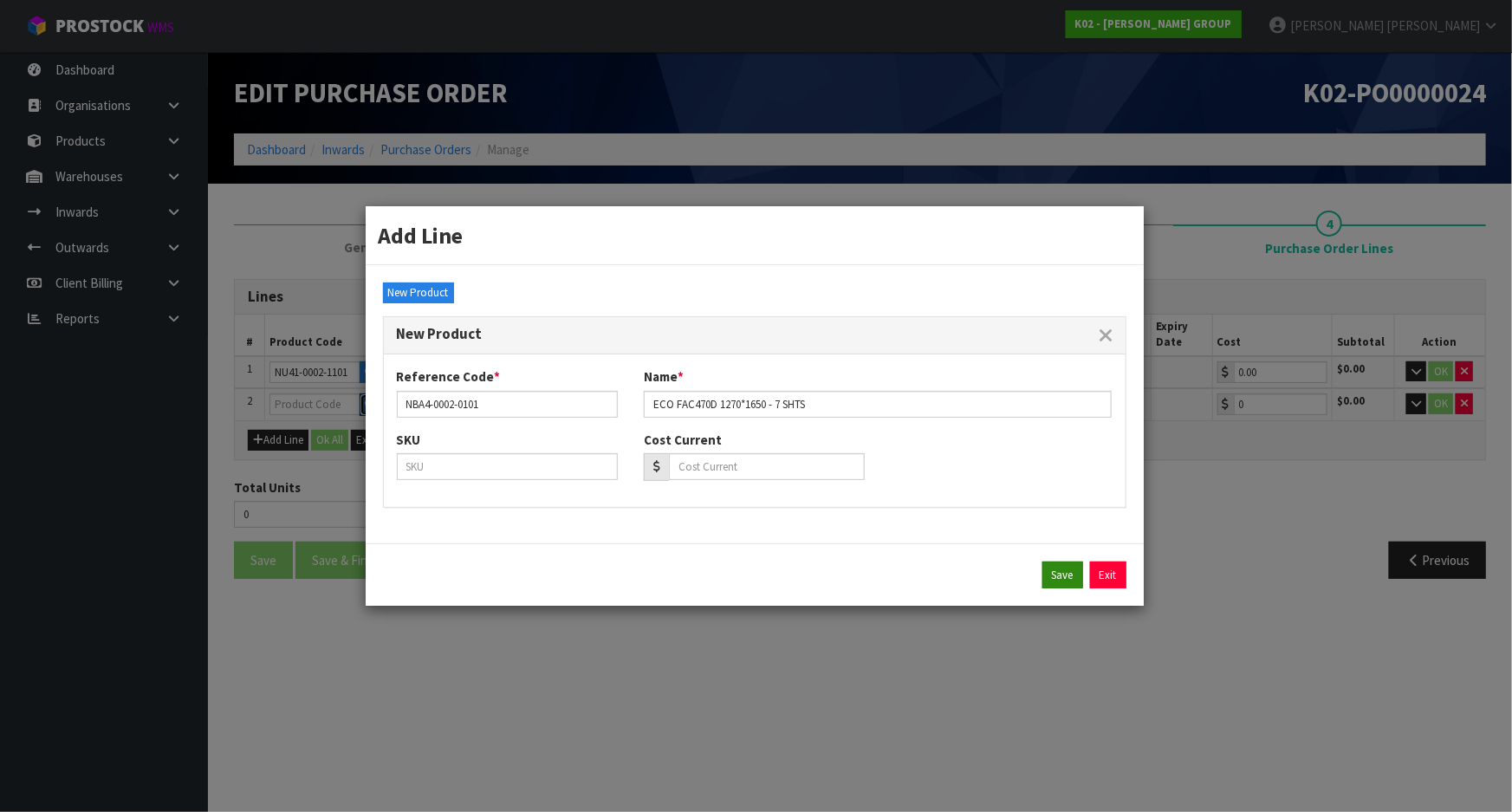
type input "NBA4-0002-0101"
type input "ECO FAC470D 1270*1650 - 7 SHTS"
type input "0"
type input "0.00"
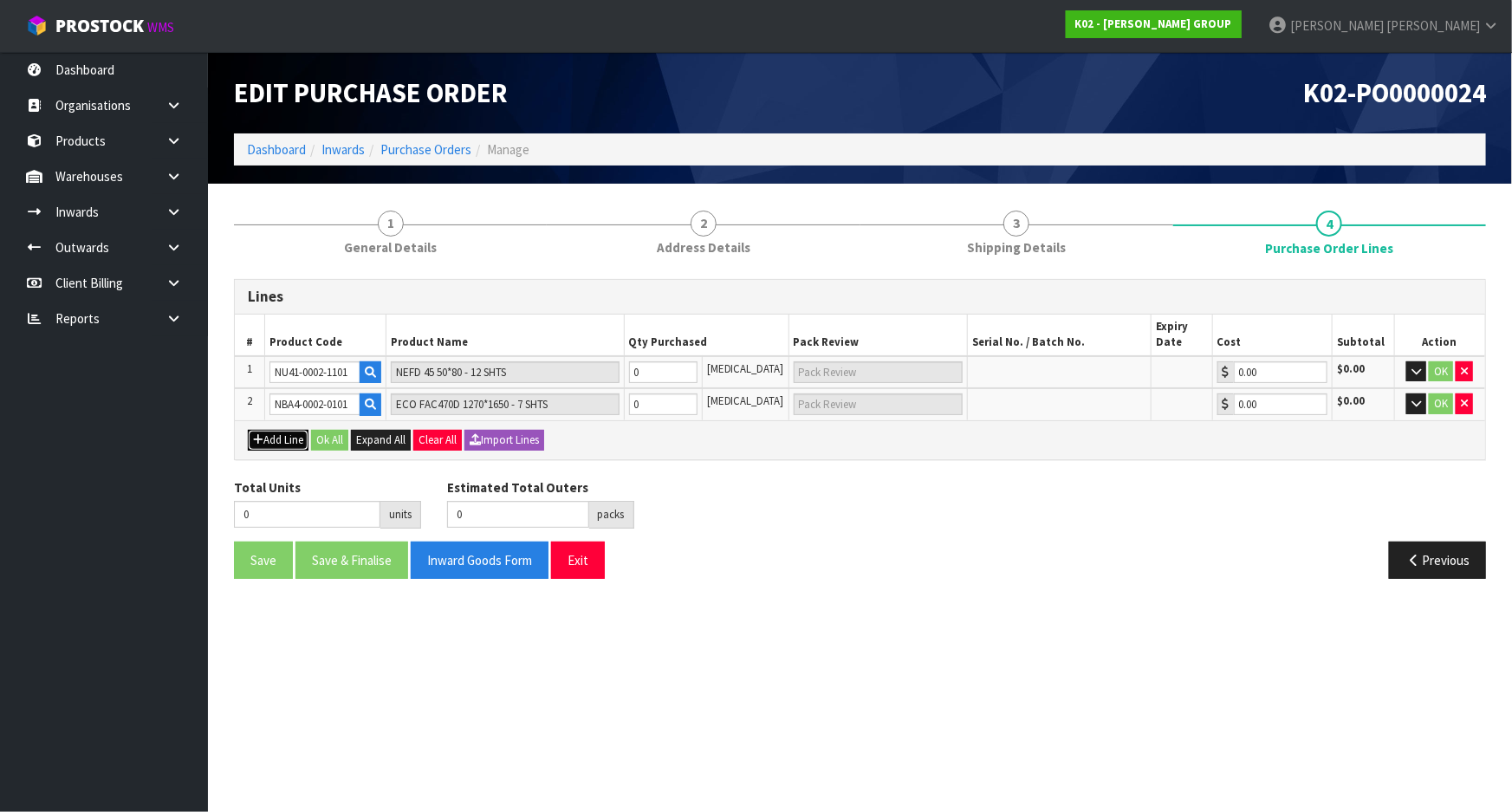
click at [275, 437] on button "Add Line" at bounding box center [278, 440] width 60 height 21
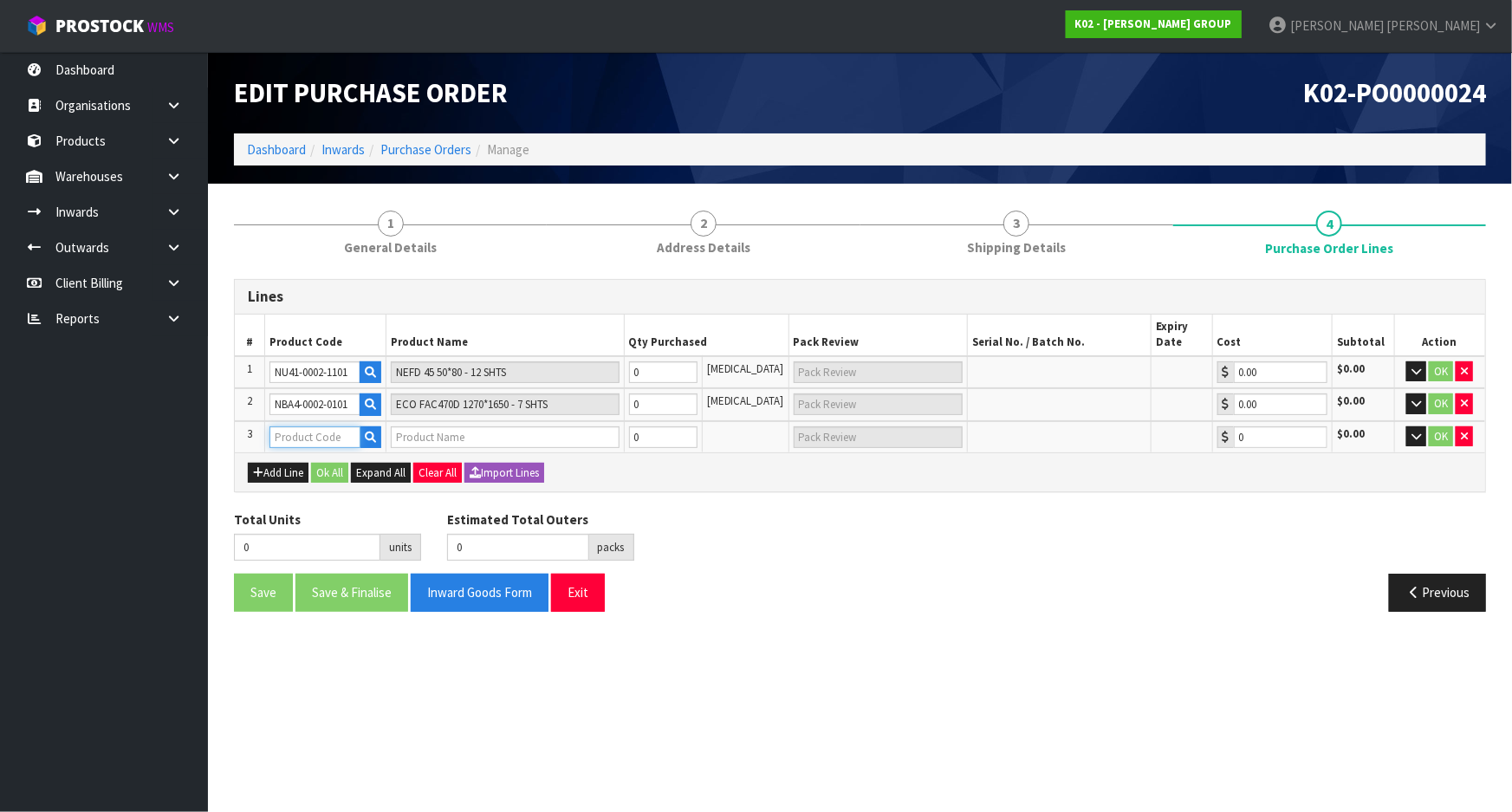
click at [320, 429] on input "text" at bounding box center [314, 438] width 90 height 22
paste input "NBA2-0003-0102"
type input "NBA2-0003-0102"
click at [381, 433] on button "button" at bounding box center [371, 438] width 22 height 23
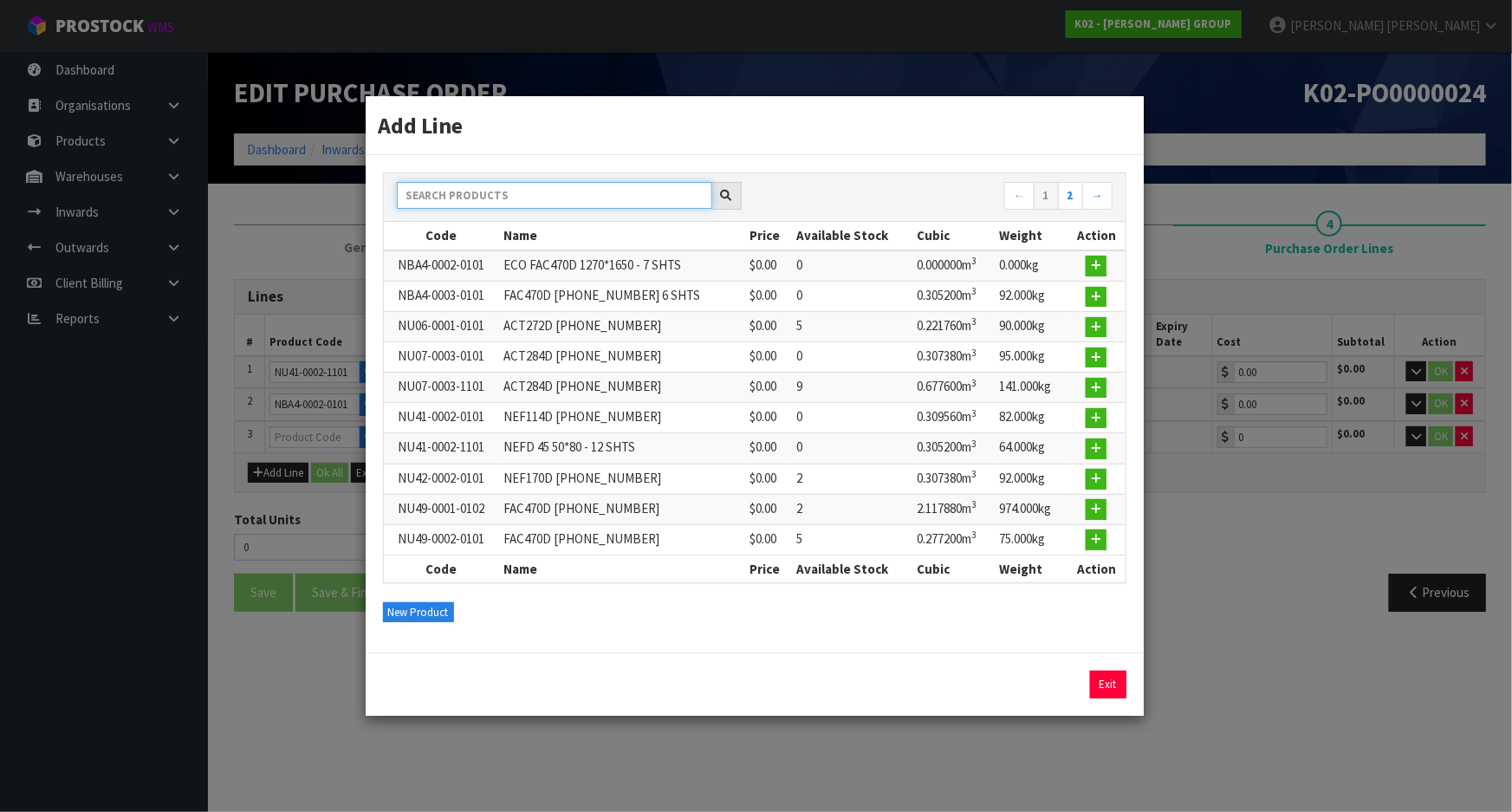
click at [537, 207] on input "text" at bounding box center [554, 195] width 315 height 26
paste input "NBA2-0003-0102"
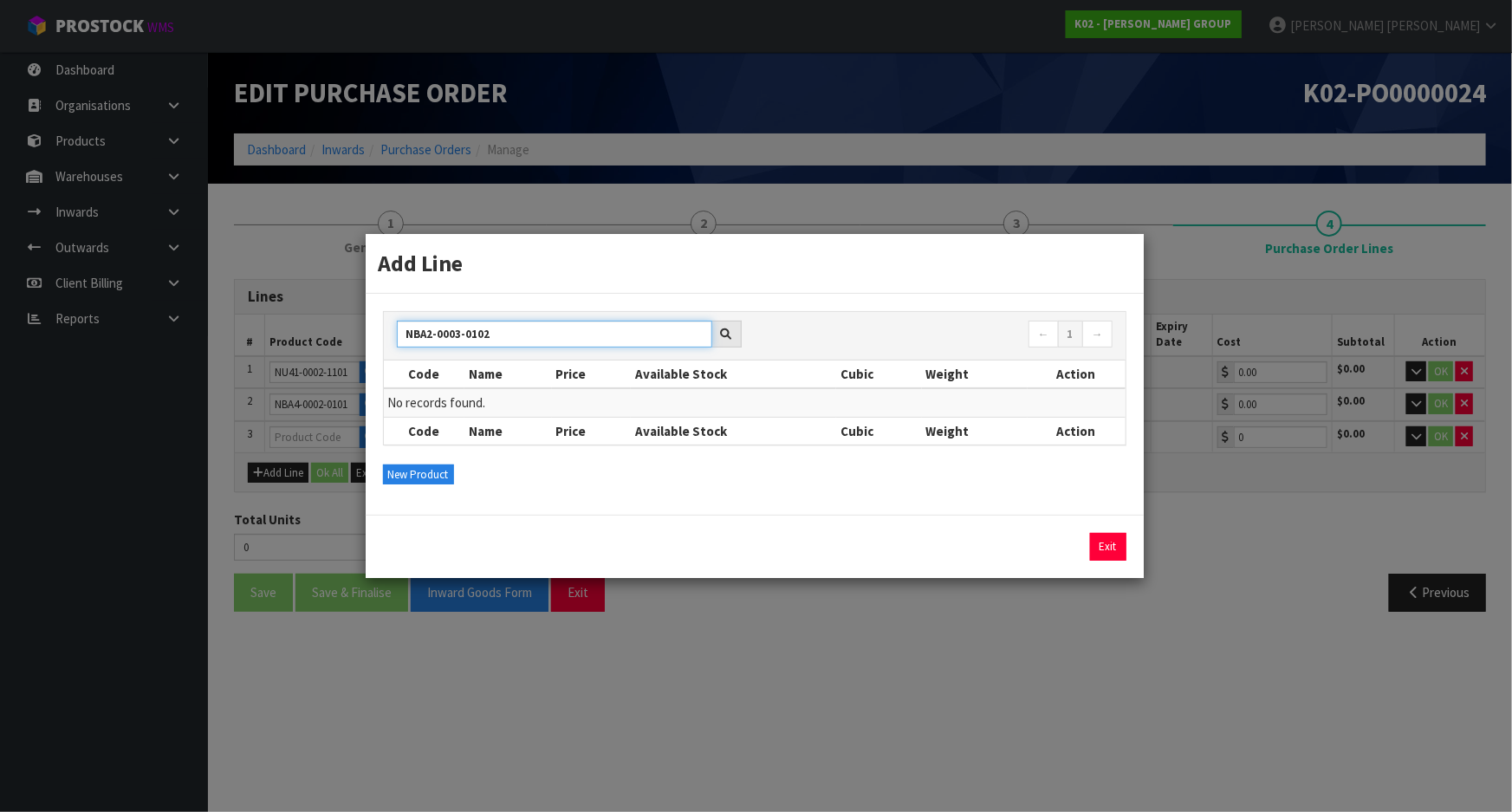
type input "NBA2-0003-0102"
drag, startPoint x: 852, startPoint y: 334, endPoint x: 866, endPoint y: 334, distance: 14.0
click at [853, 334] on nav "← 1 →" at bounding box center [940, 335] width 345 height 30
click at [511, 339] on input "NBA2-0003-0102" at bounding box center [554, 333] width 315 height 26
click at [775, 614] on div "Add Line NBA2-0003-0102 ← 1 → Code Name Price Available Stock Cubic Weight Acti…" at bounding box center [756, 406] width 1512 height 812
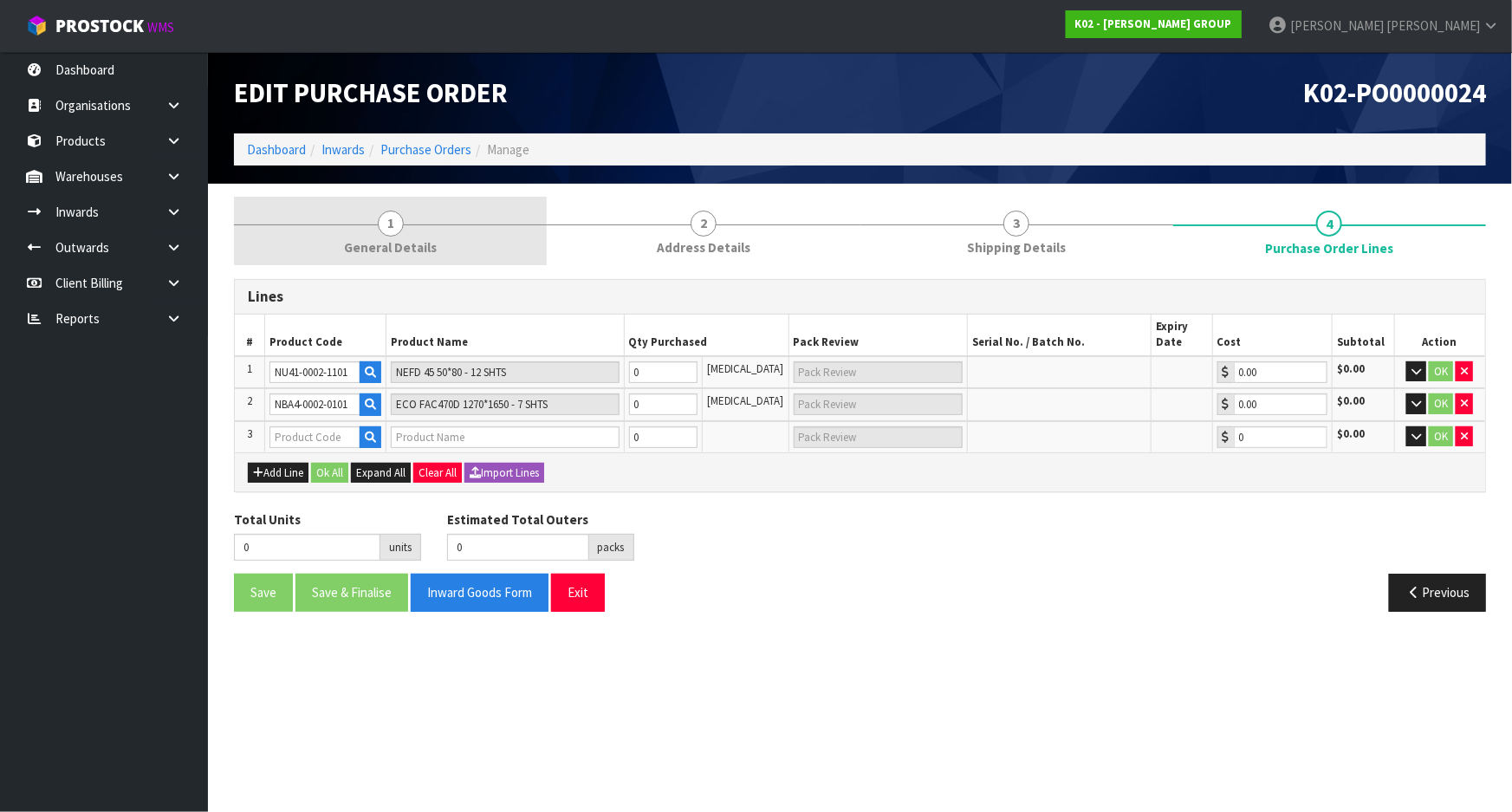
click at [394, 247] on span "General Details" at bounding box center [391, 248] width 93 height 18
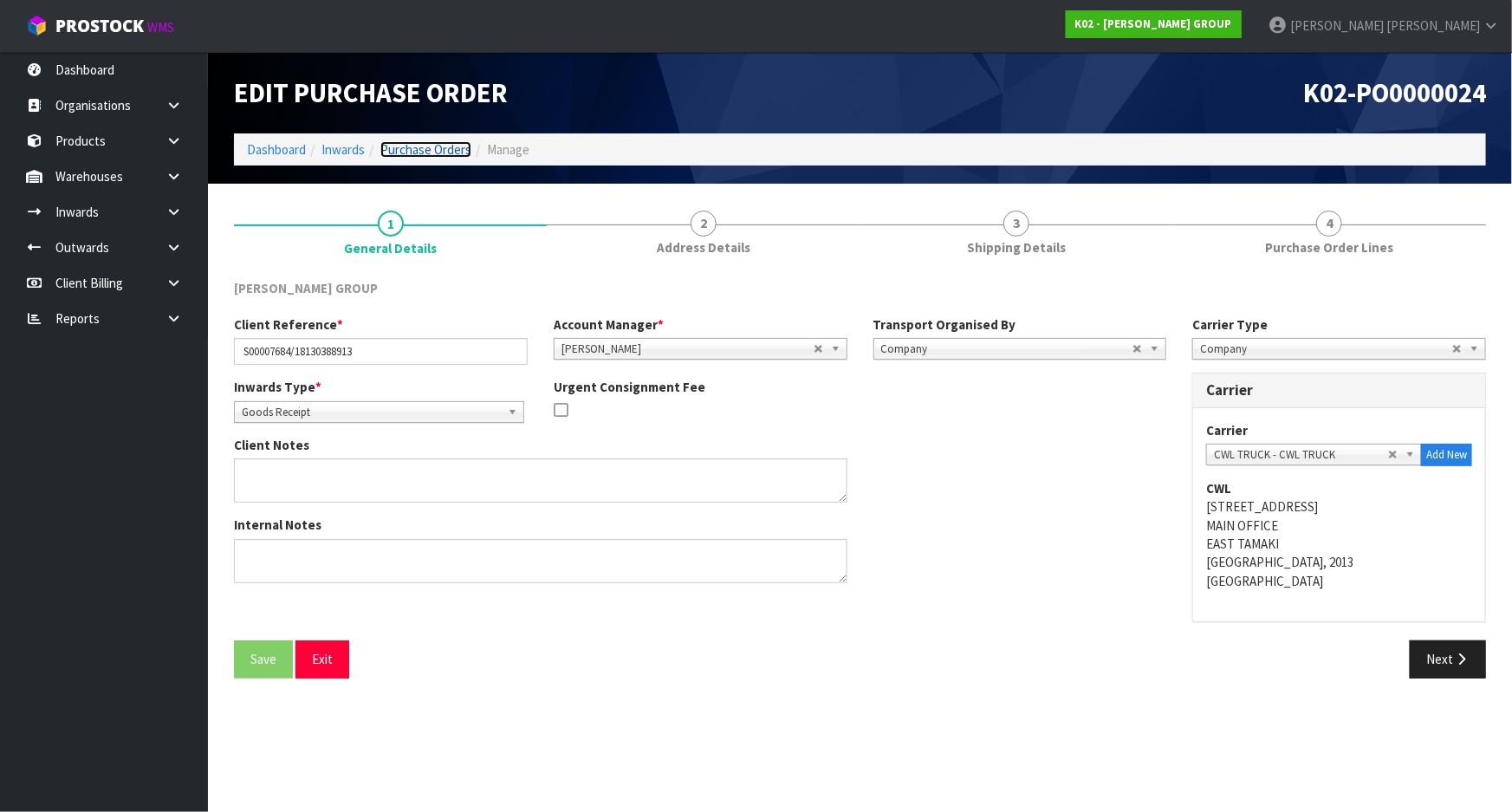
click at [413, 149] on link "Purchase Orders" at bounding box center [426, 150] width 91 height 16
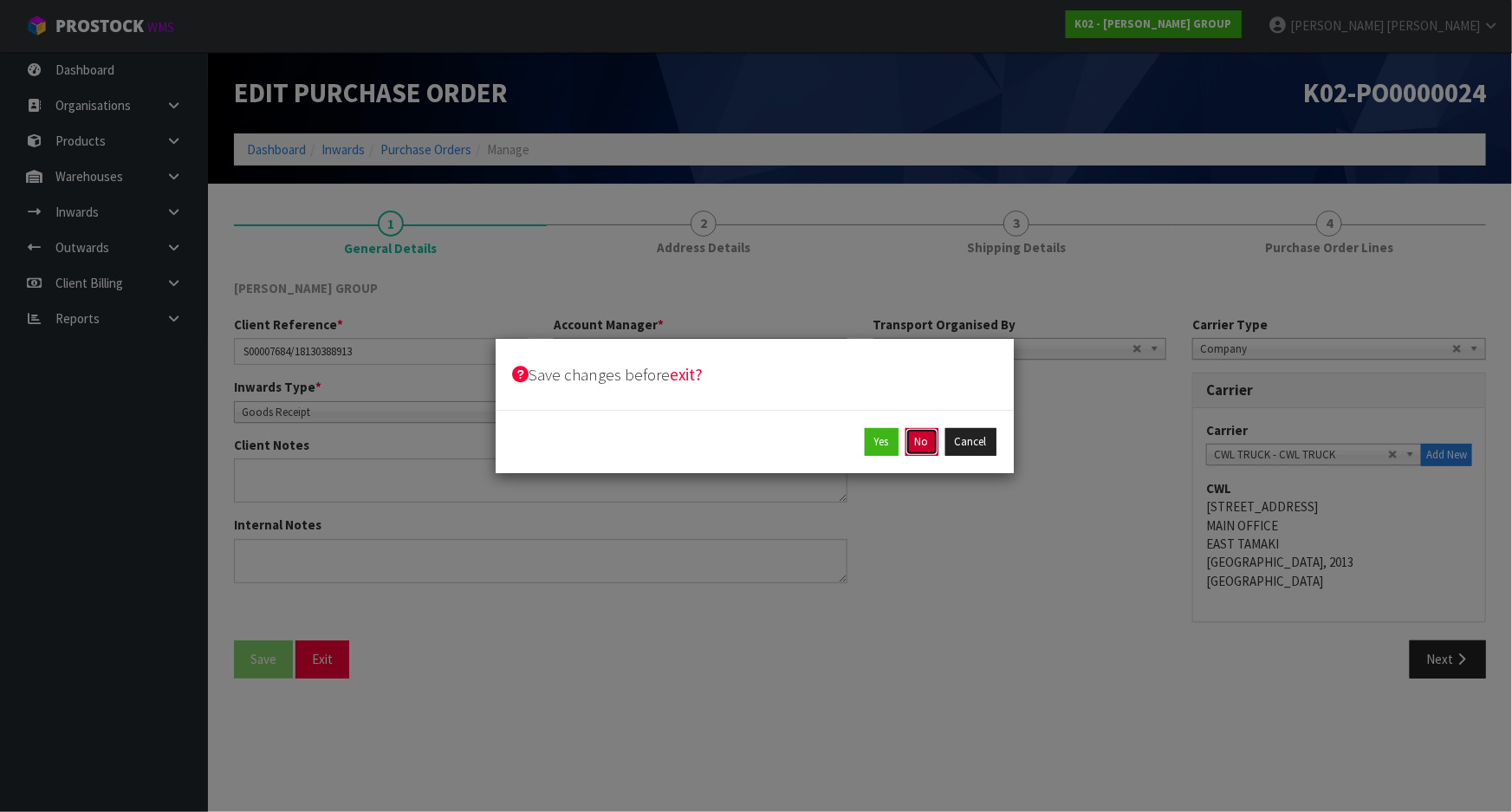
click at [920, 449] on button "No" at bounding box center [922, 442] width 33 height 27
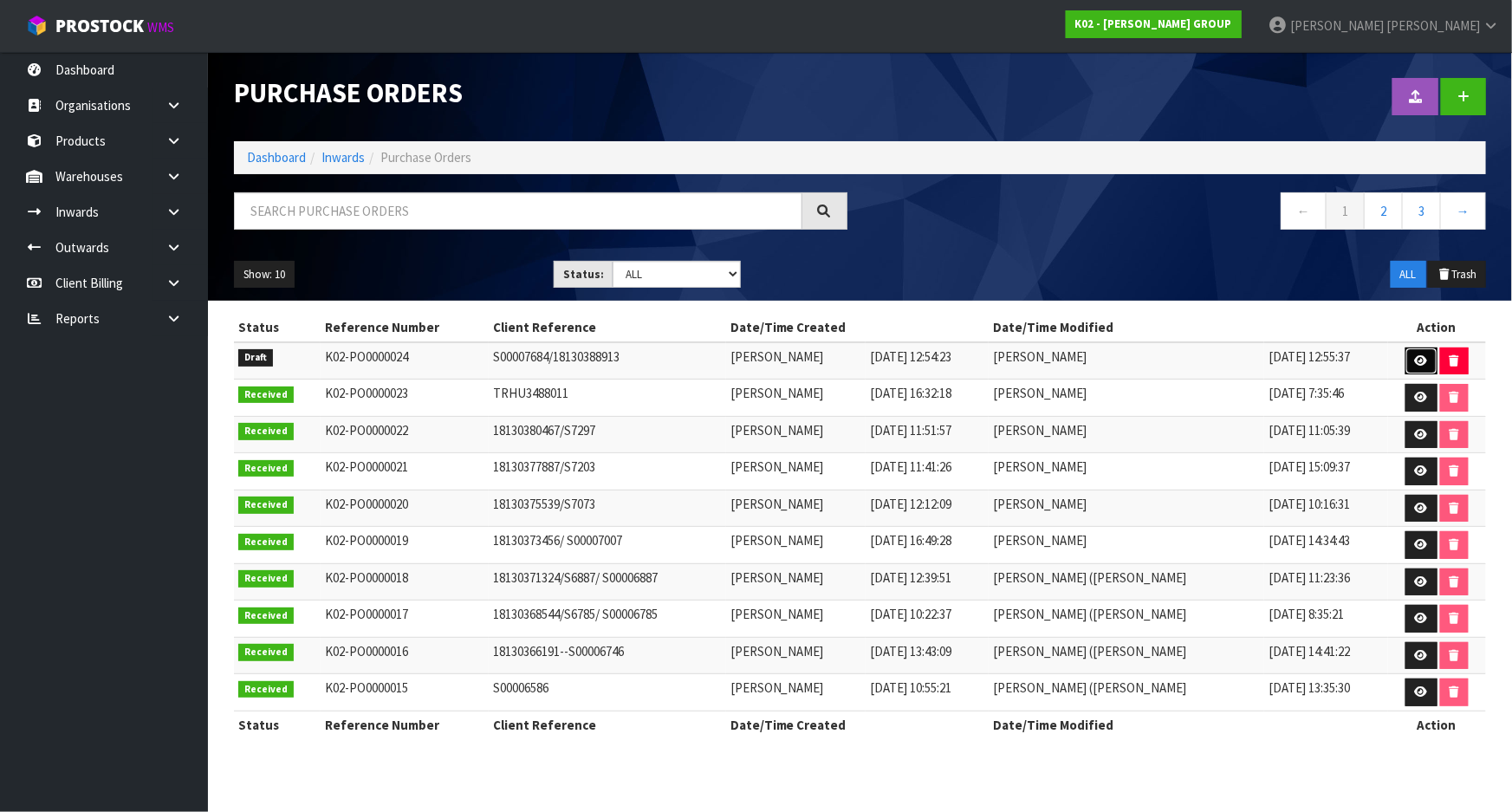
click at [1421, 363] on icon at bounding box center [1422, 361] width 13 height 11
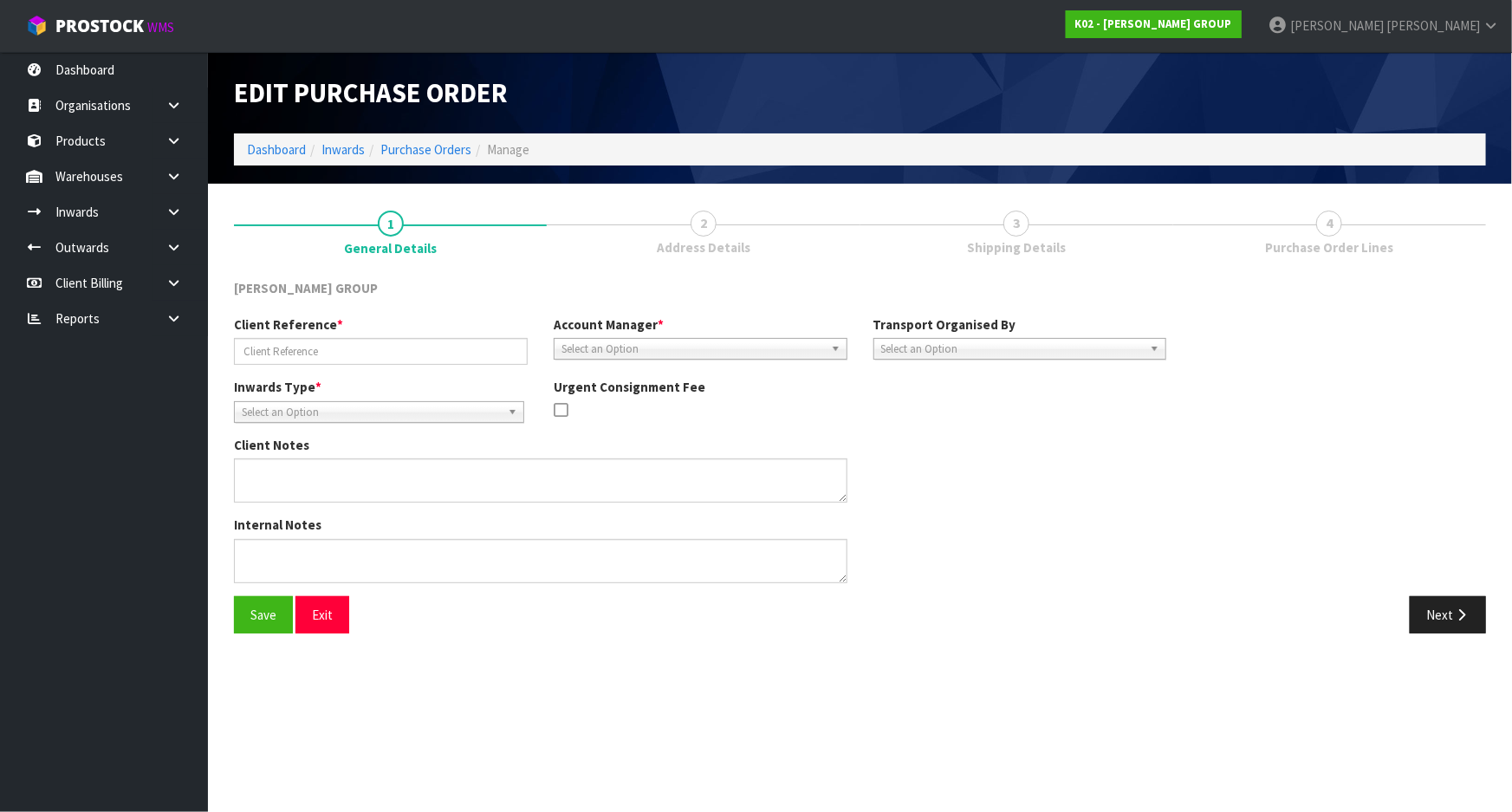
type input "S00007684/18130388913"
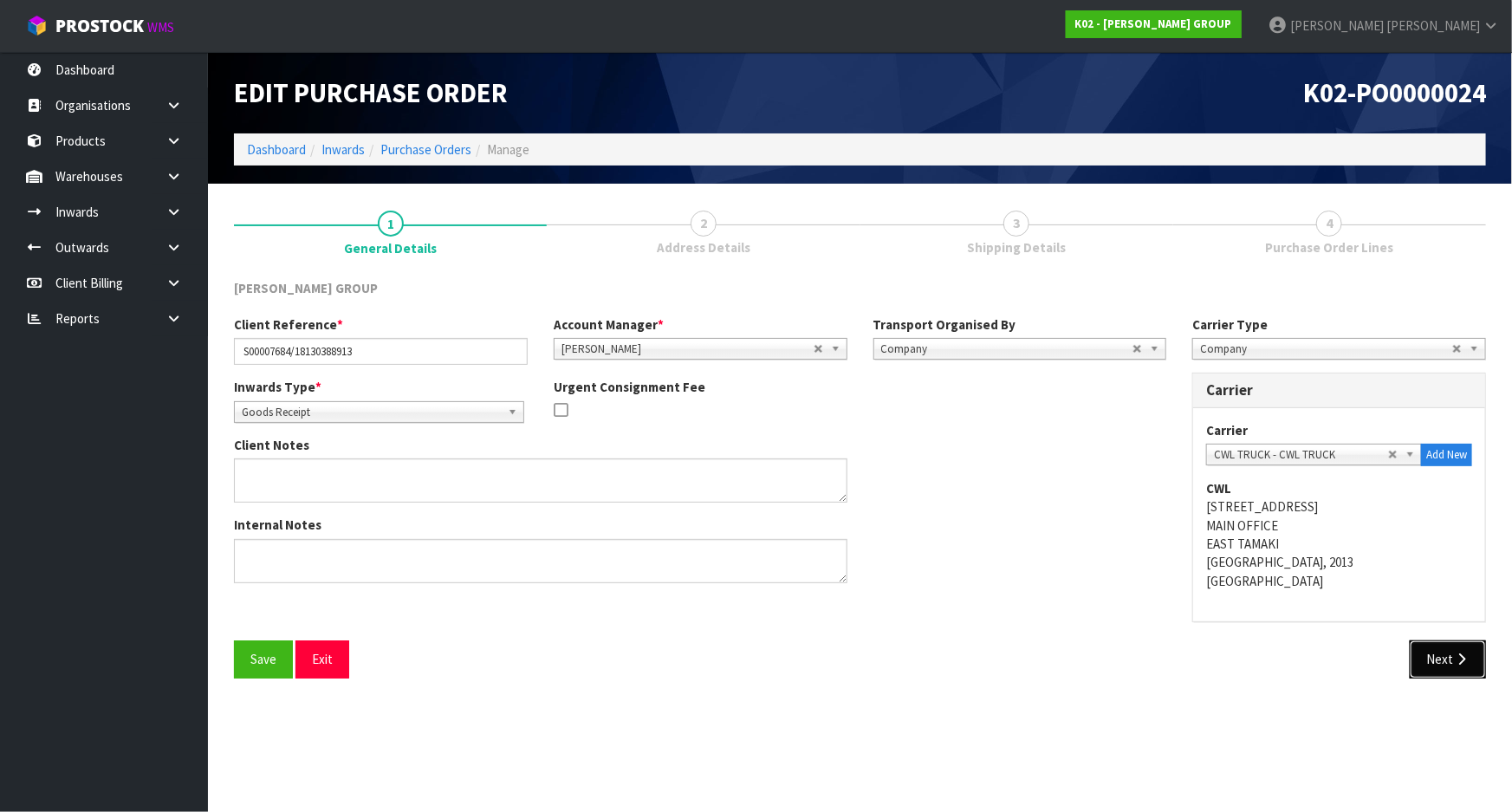
click at [1448, 659] on button "Next" at bounding box center [1448, 659] width 77 height 37
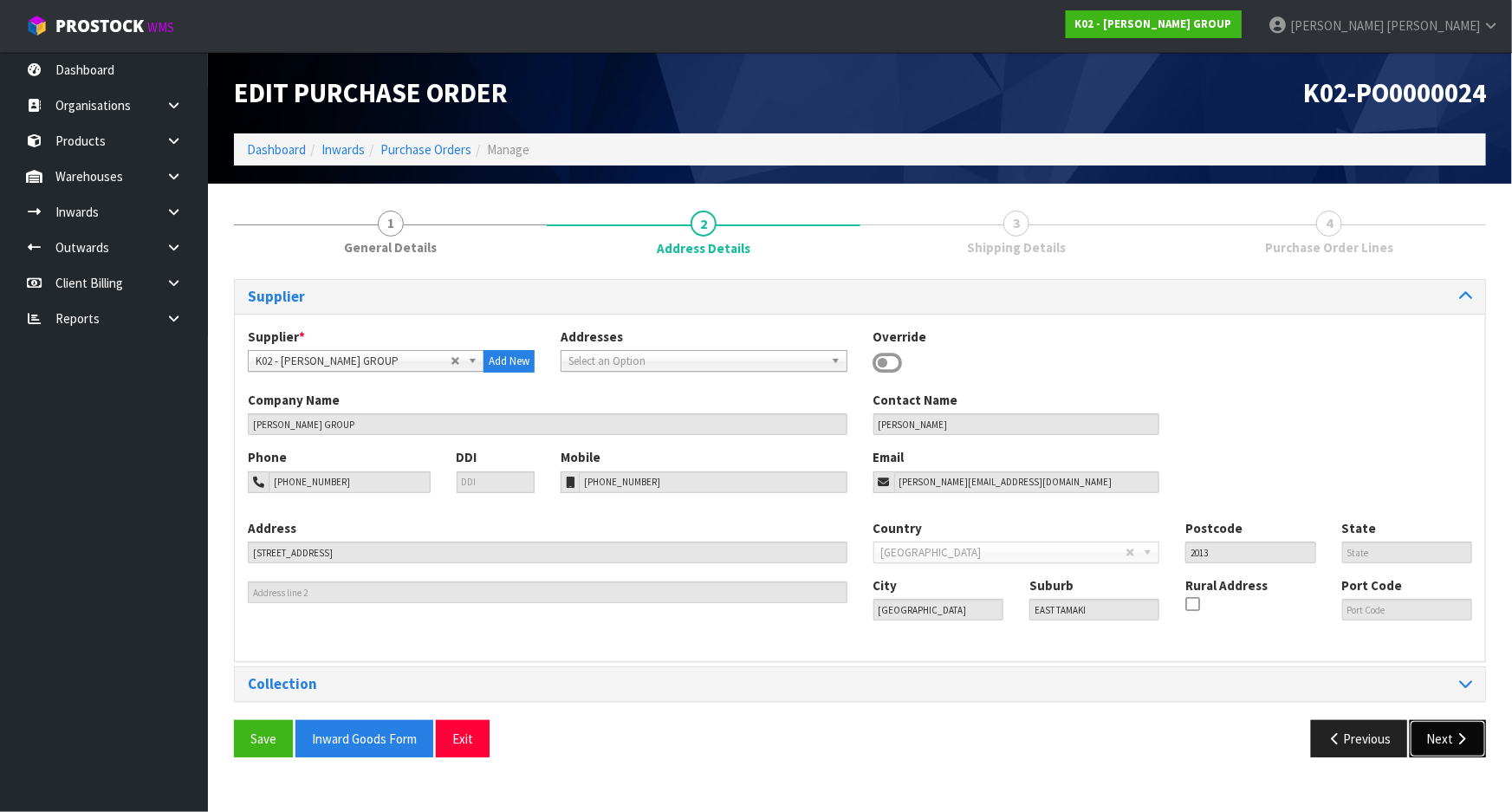
click at [1438, 741] on button "Next" at bounding box center [1448, 739] width 77 height 37
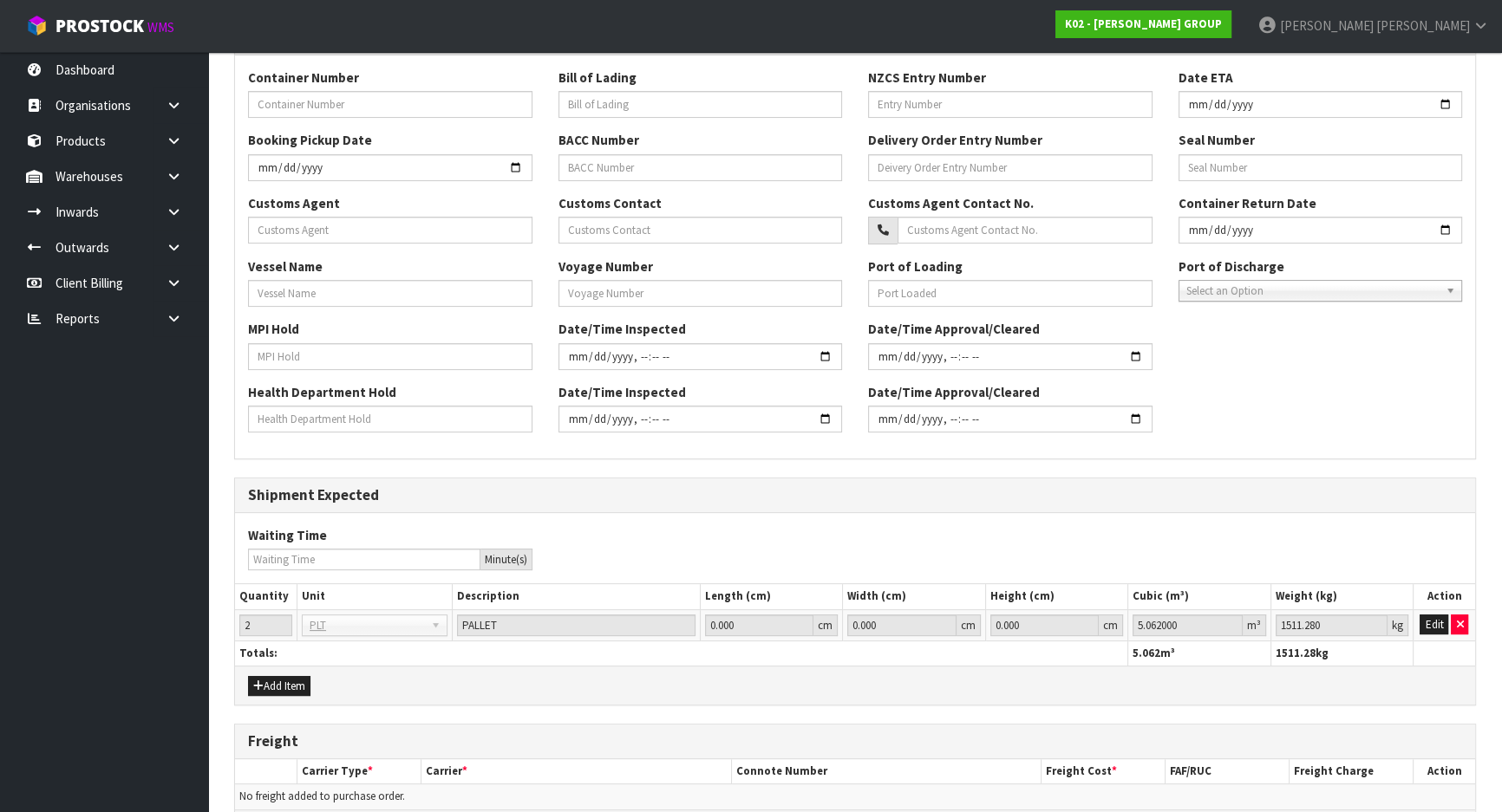
scroll to position [518, 0]
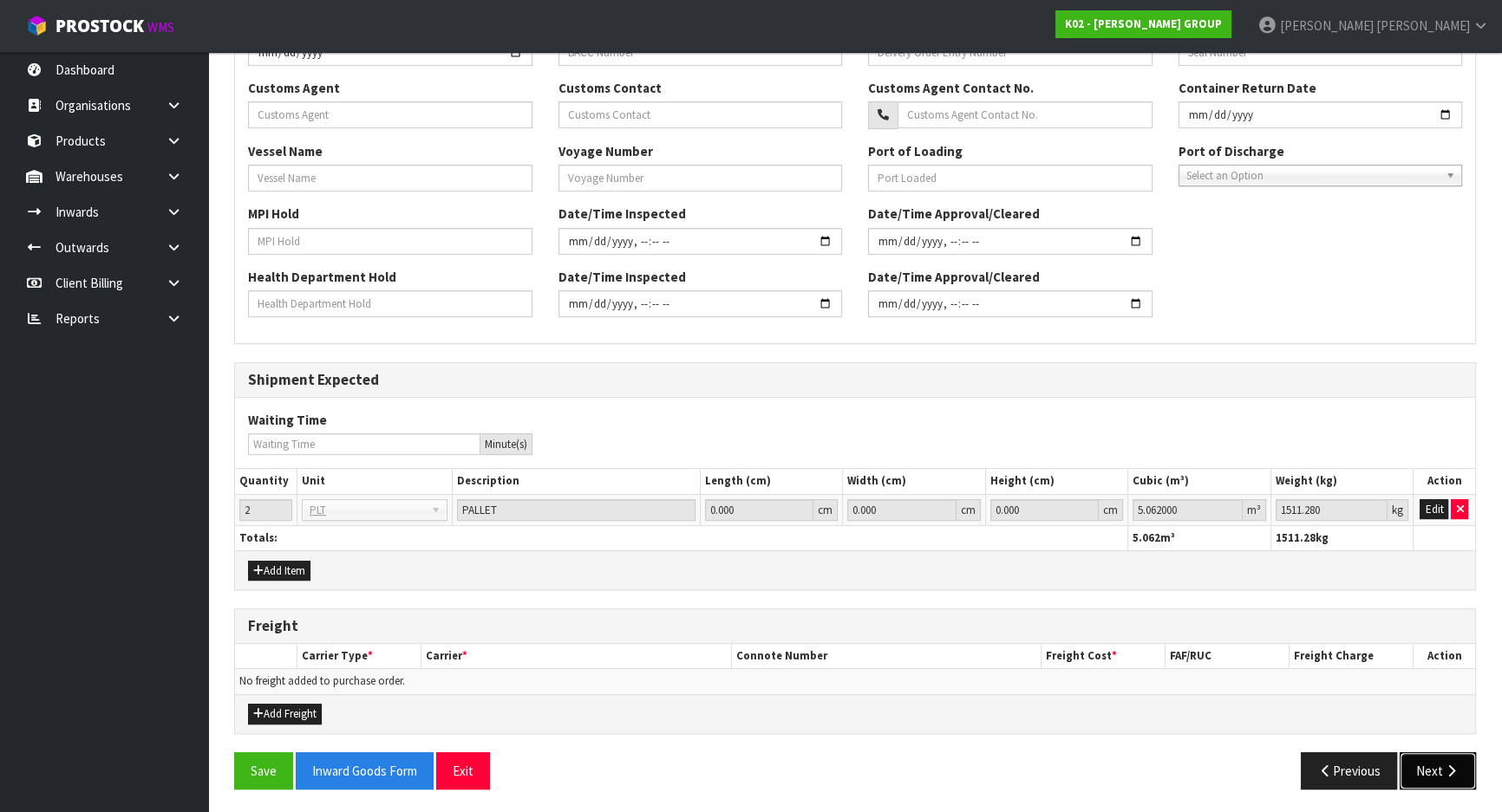
click at [1444, 765] on icon "button" at bounding box center [1451, 771] width 16 height 13
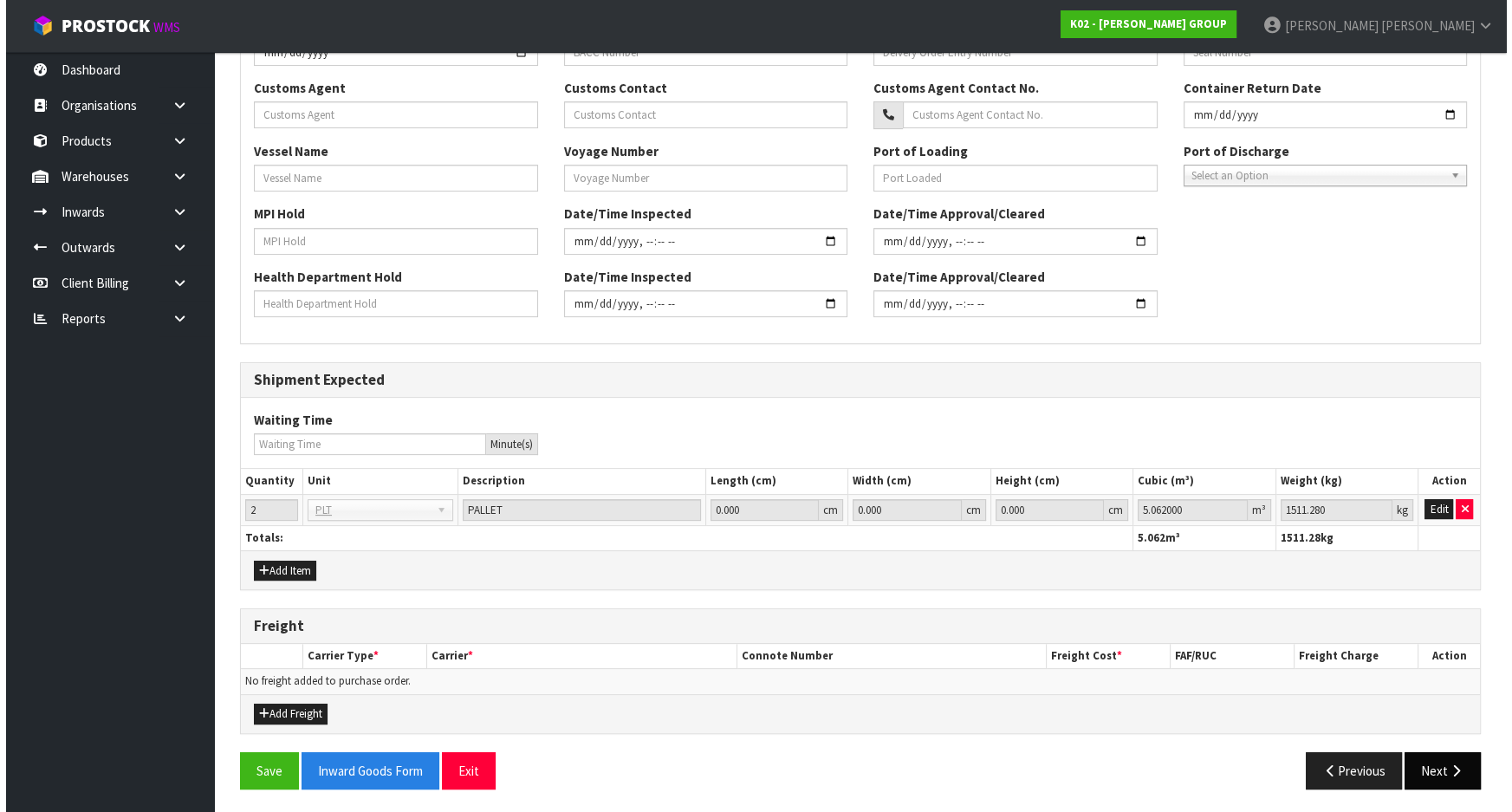
scroll to position [0, 0]
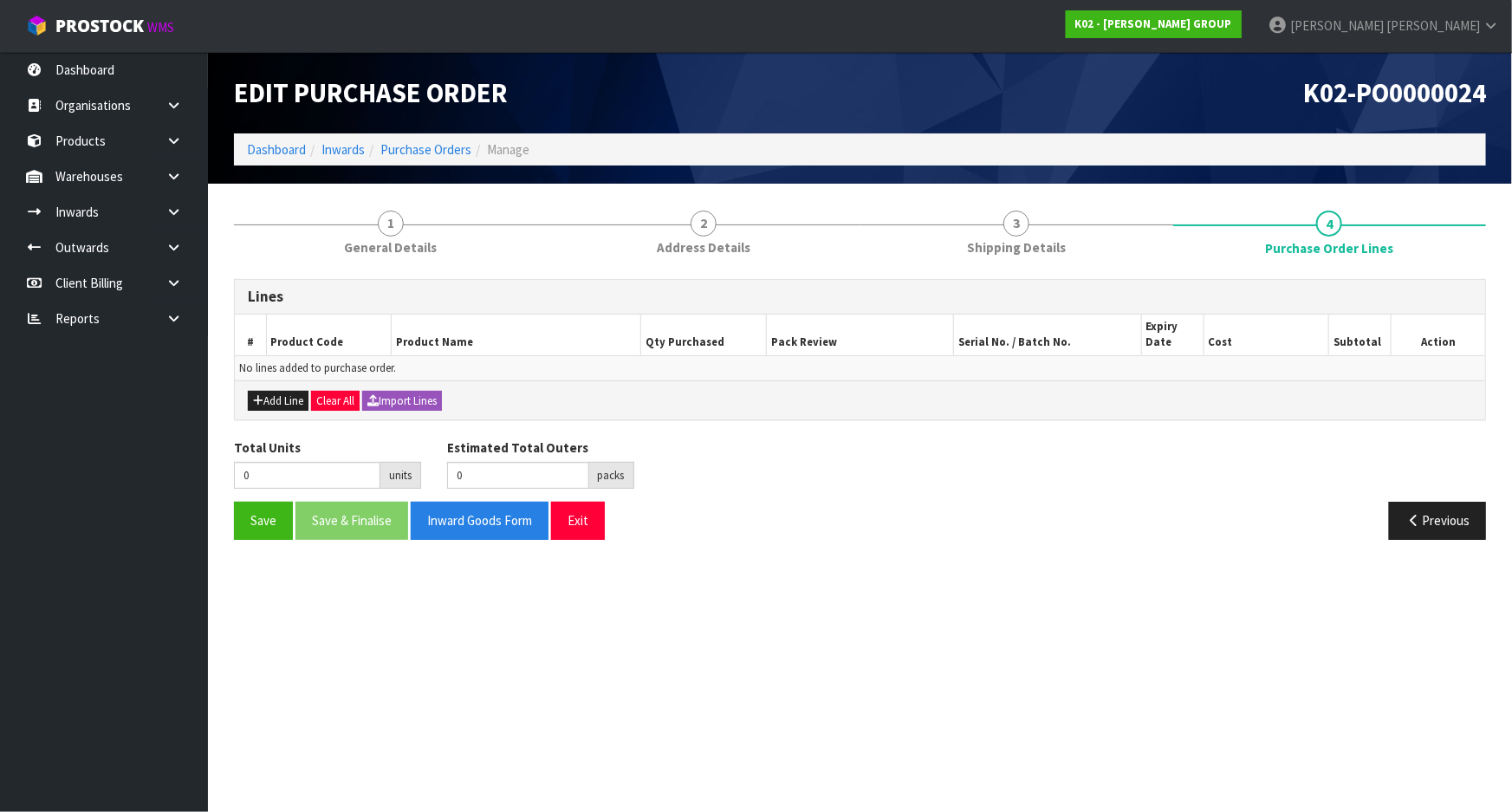
click at [1170, 543] on div "Save Save & Finalise Inward Goods Form Exit Previous" at bounding box center [860, 526] width 1278 height 50
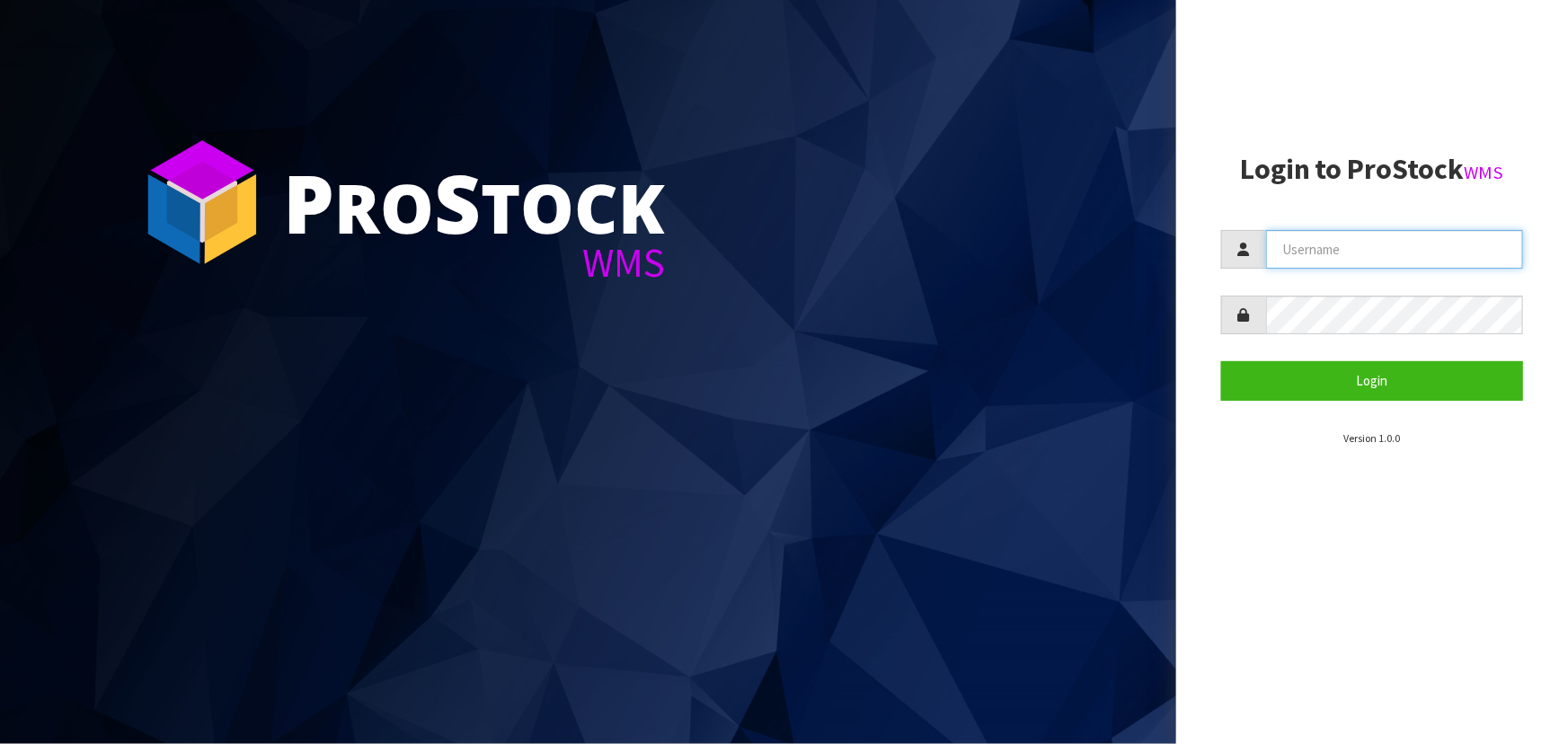
click at [1345, 253] on input "text" at bounding box center [1394, 249] width 257 height 39
type input "[PERSON_NAME]"
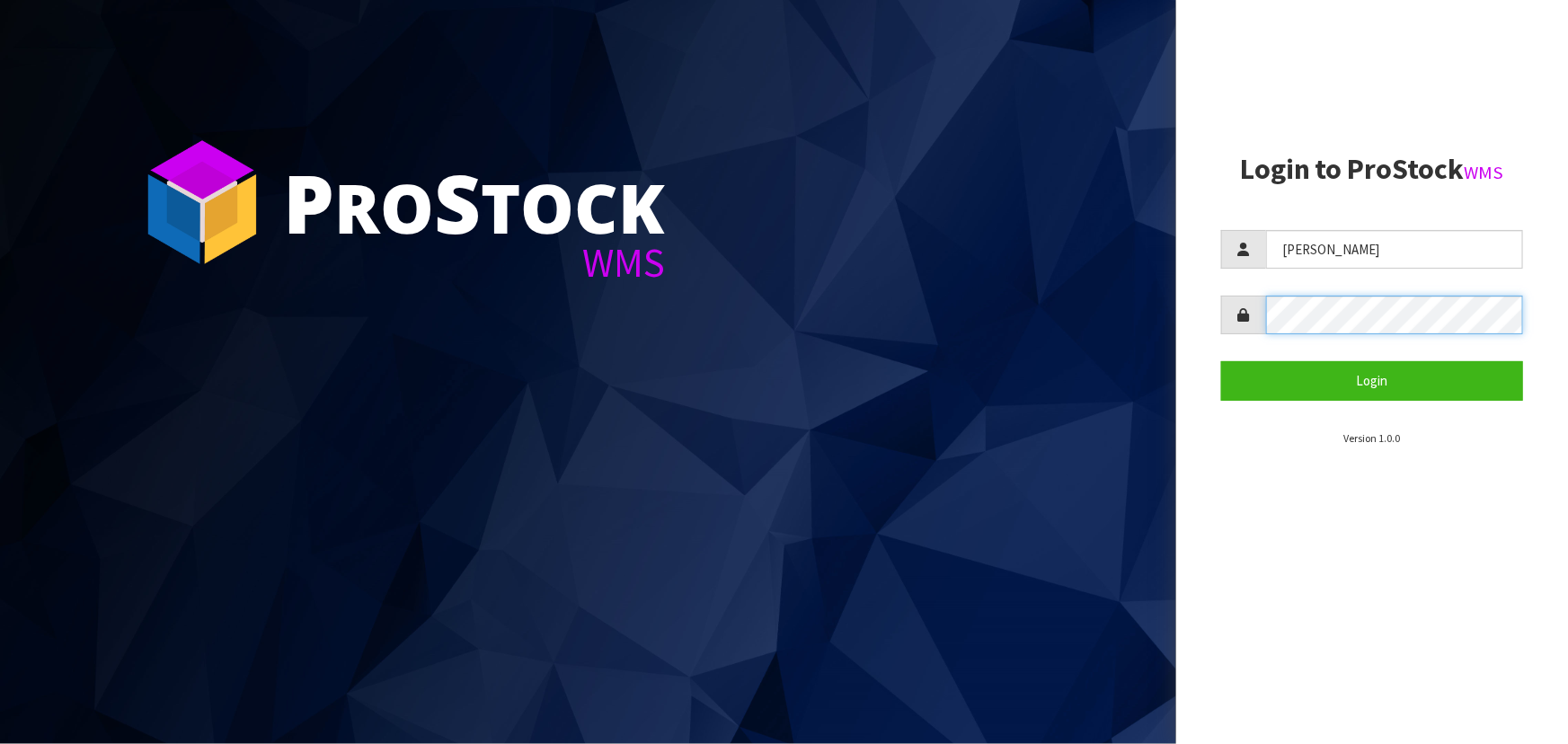
click at [1221, 361] on button "Login" at bounding box center [1372, 380] width 302 height 39
